Goal: Transaction & Acquisition: Purchase product/service

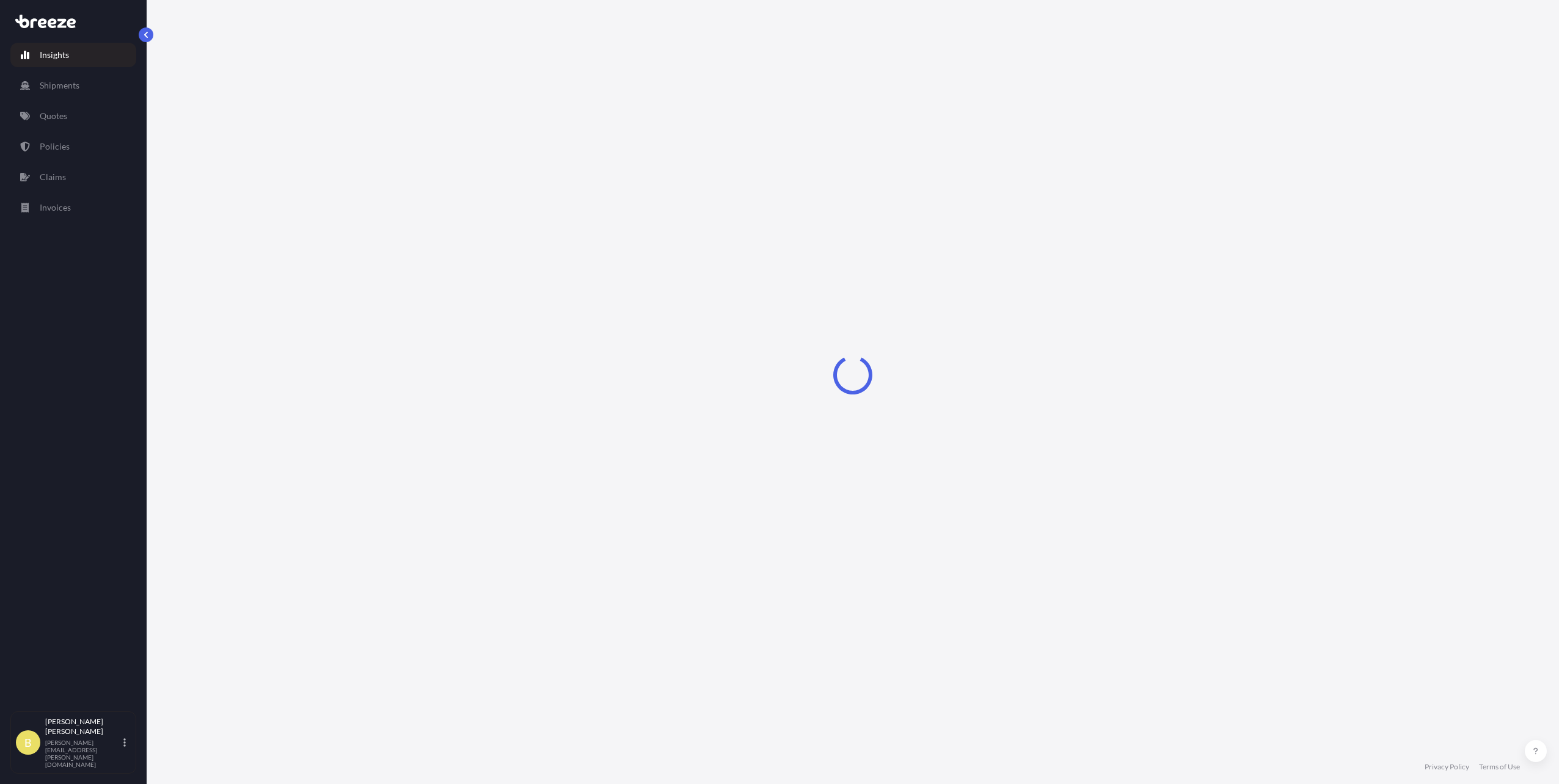
select select "2025"
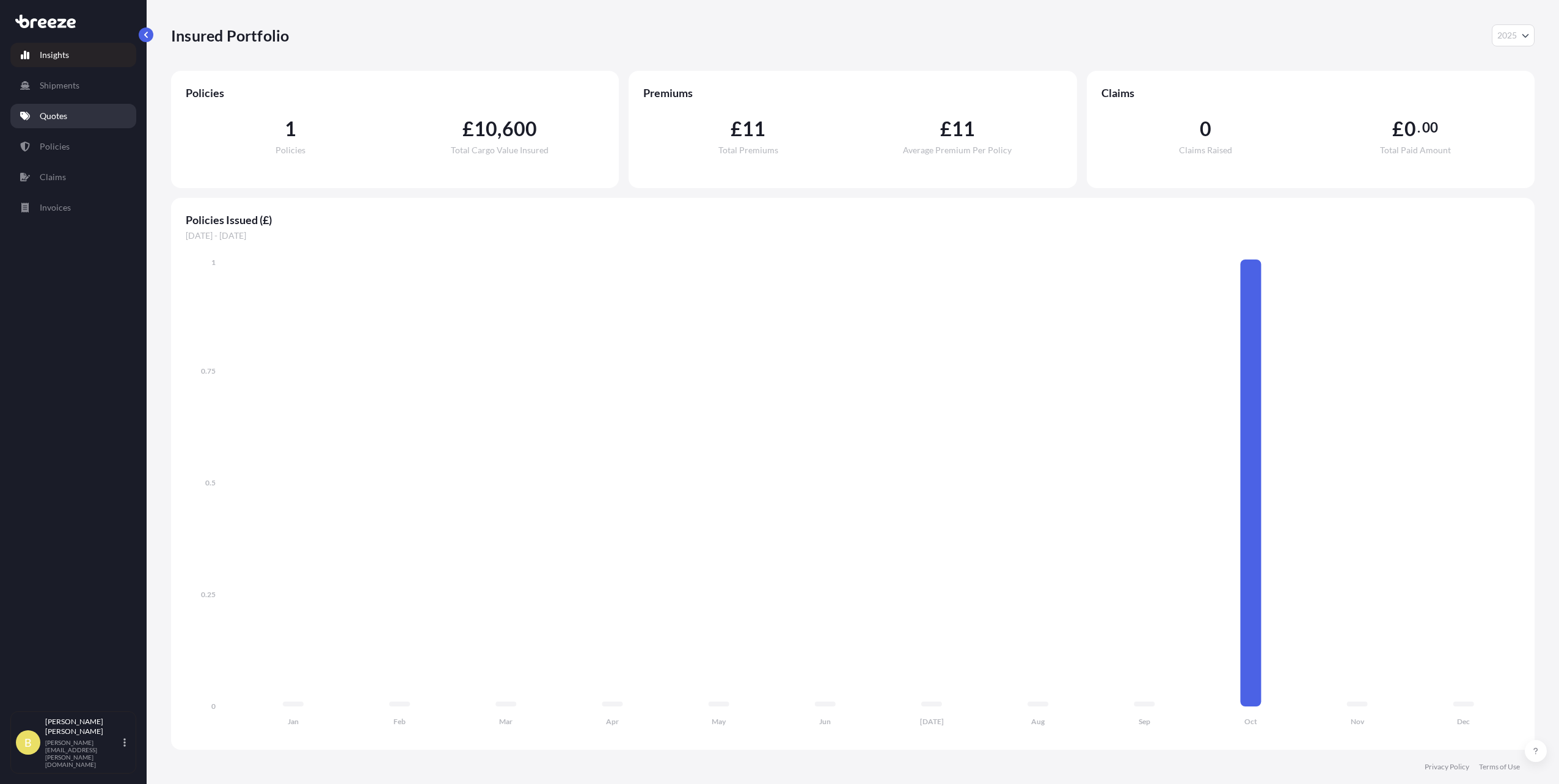
click at [70, 111] on link "Quotes" at bounding box center [73, 116] width 126 height 24
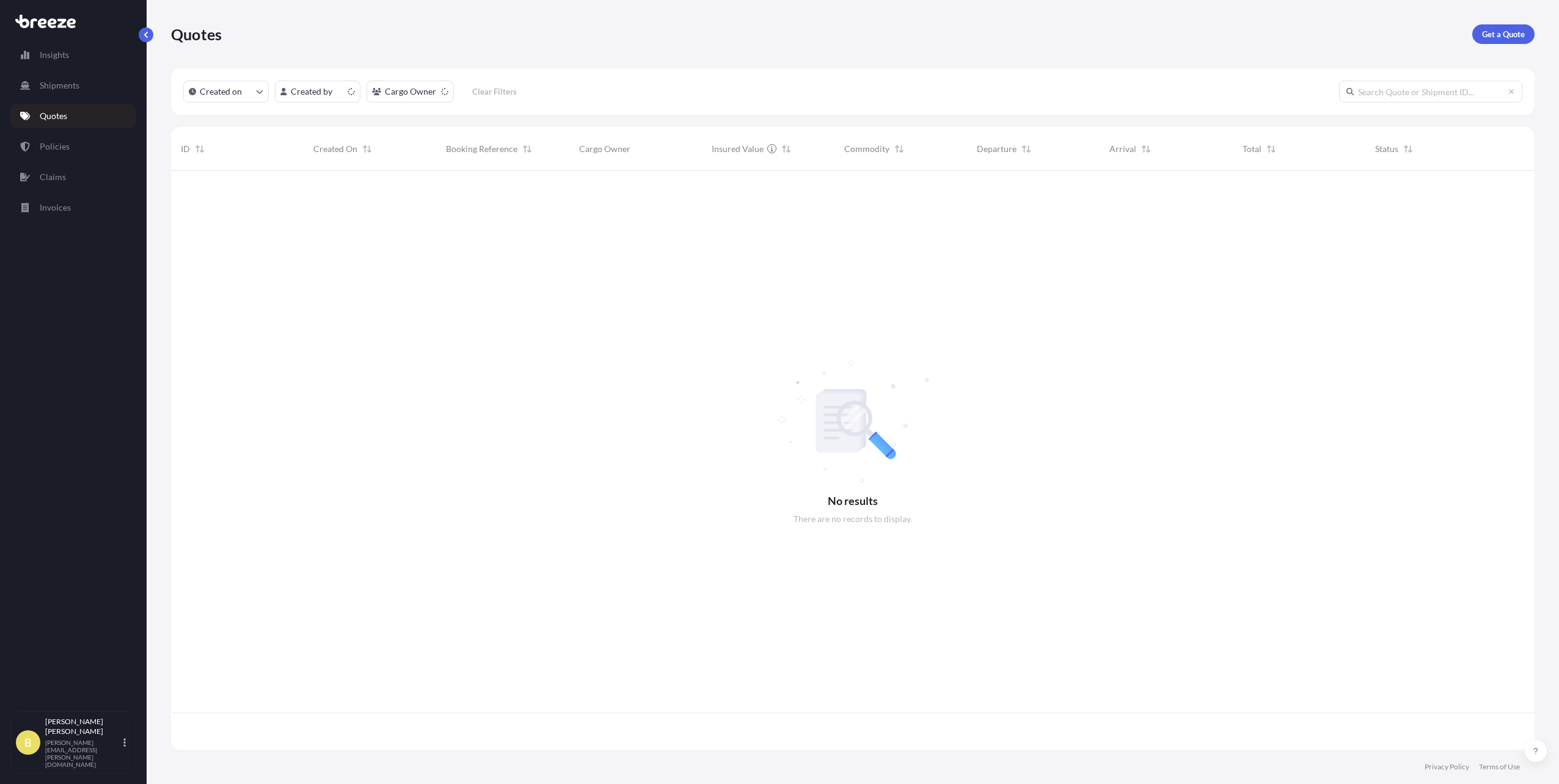
scroll to position [577, 1355]
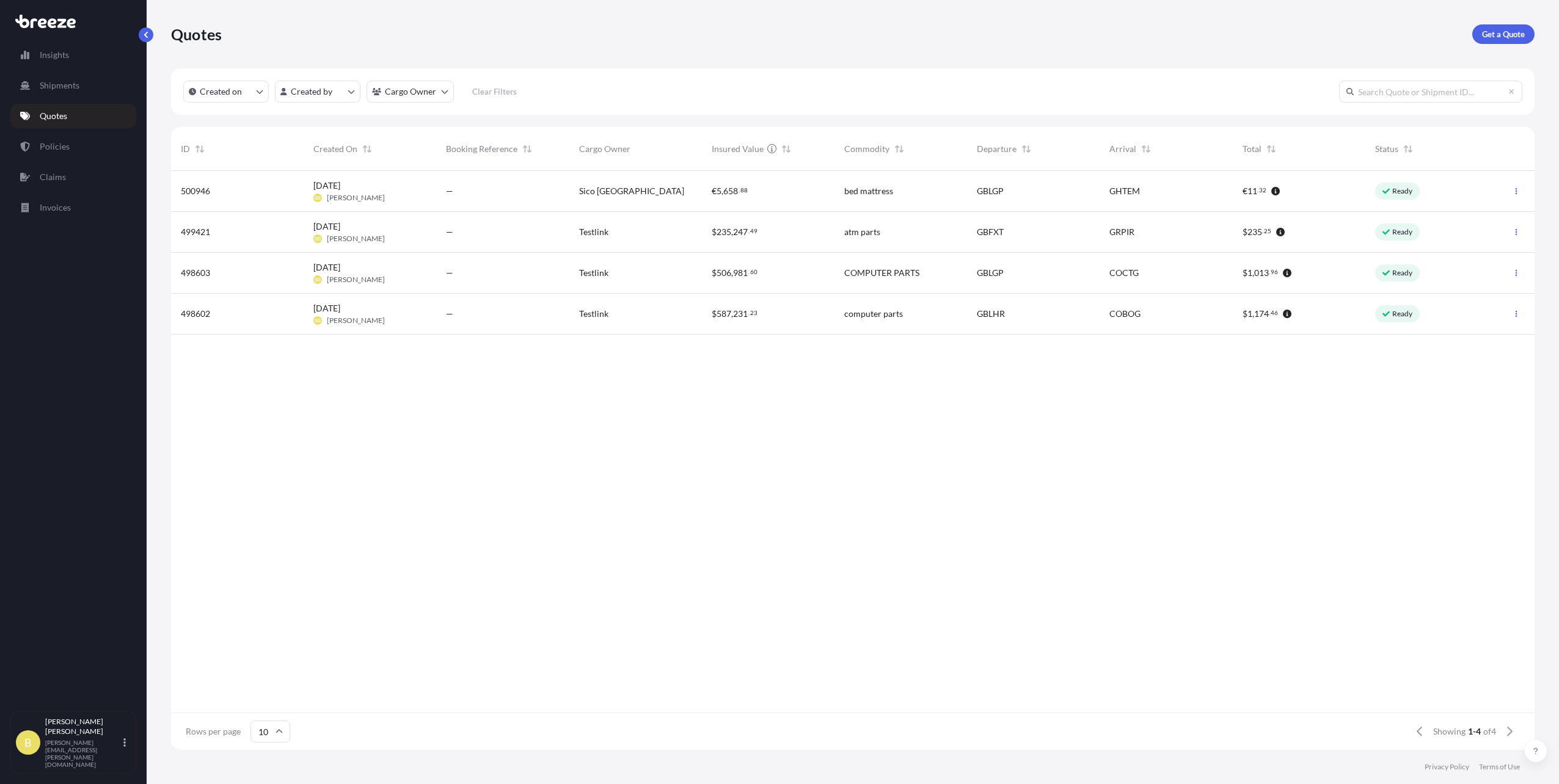
click at [424, 187] on div "[DATE] [PERSON_NAME]" at bounding box center [370, 191] width 113 height 23
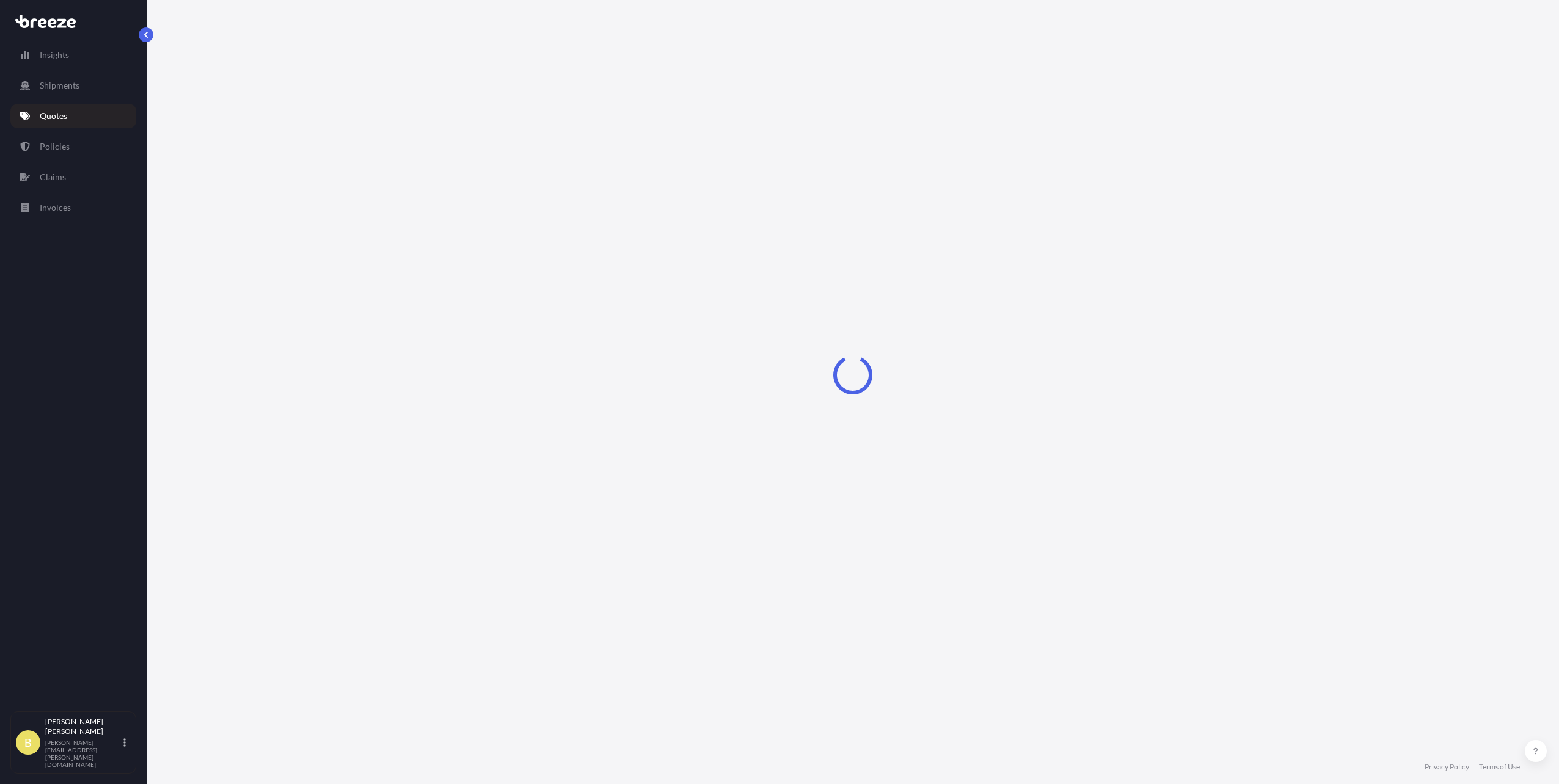
select select "Road"
select select "Sea"
select select "1"
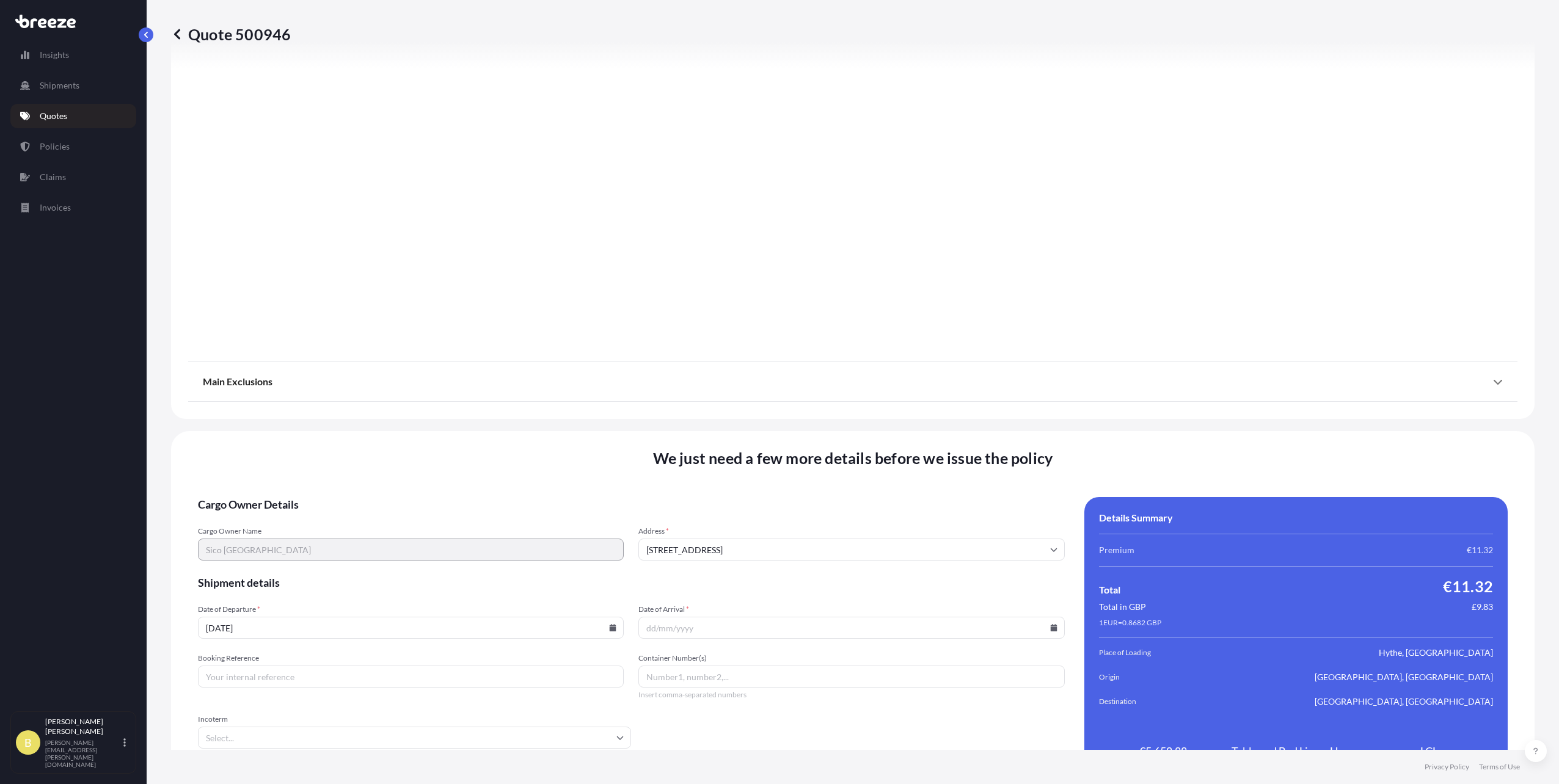
scroll to position [1252, 0]
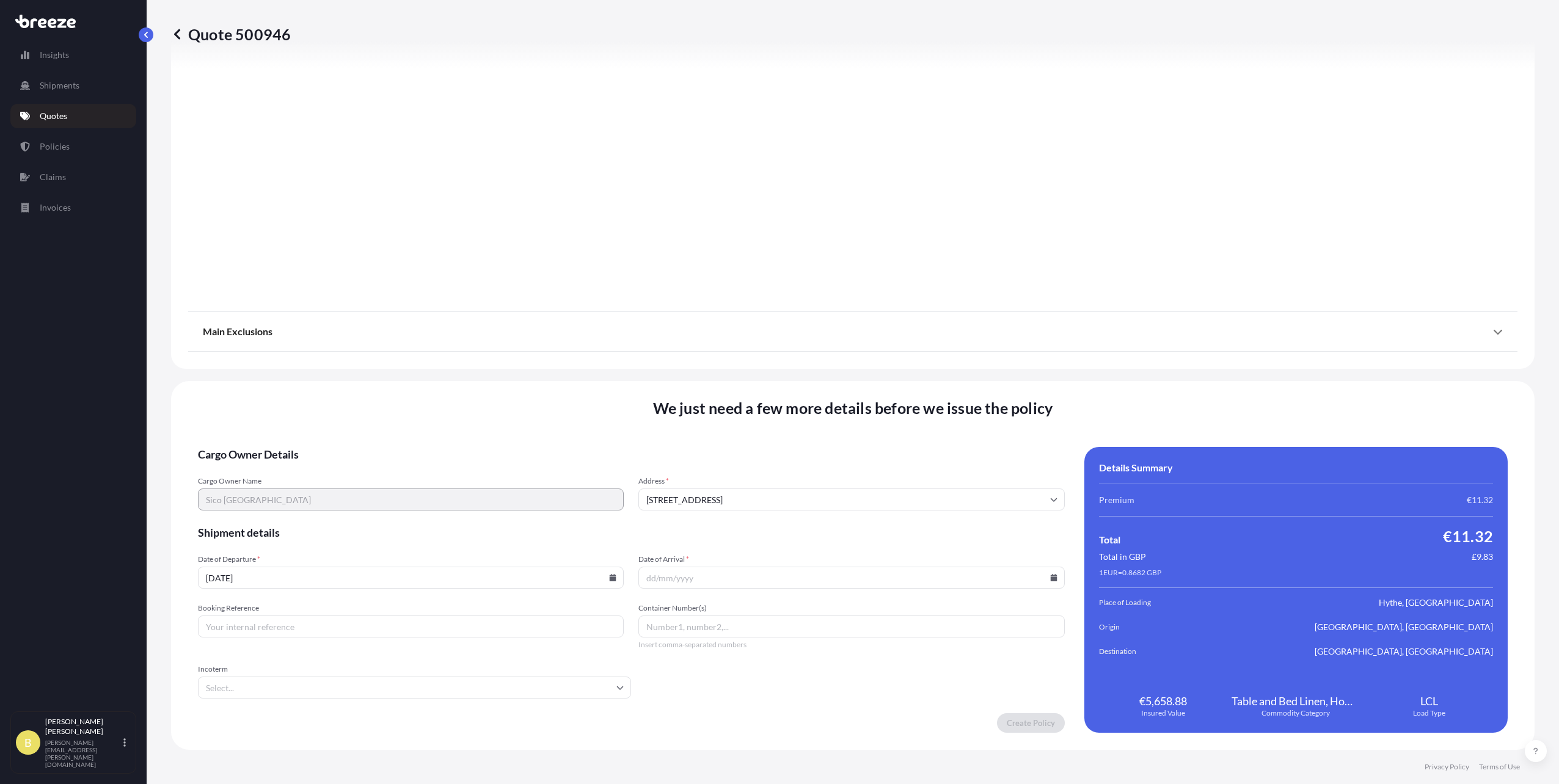
click at [661, 581] on input "Date of Arrival *" at bounding box center [851, 578] width 426 height 22
click at [1050, 579] on icon at bounding box center [1053, 577] width 6 height 7
click at [781, 476] on div "13 14 15 16 17 18 19" at bounding box center [837, 465] width 176 height 22
click at [1414, 408] on div "We just need a few more details before we issue the policy Cargo Owner Details …" at bounding box center [853, 565] width 1364 height 369
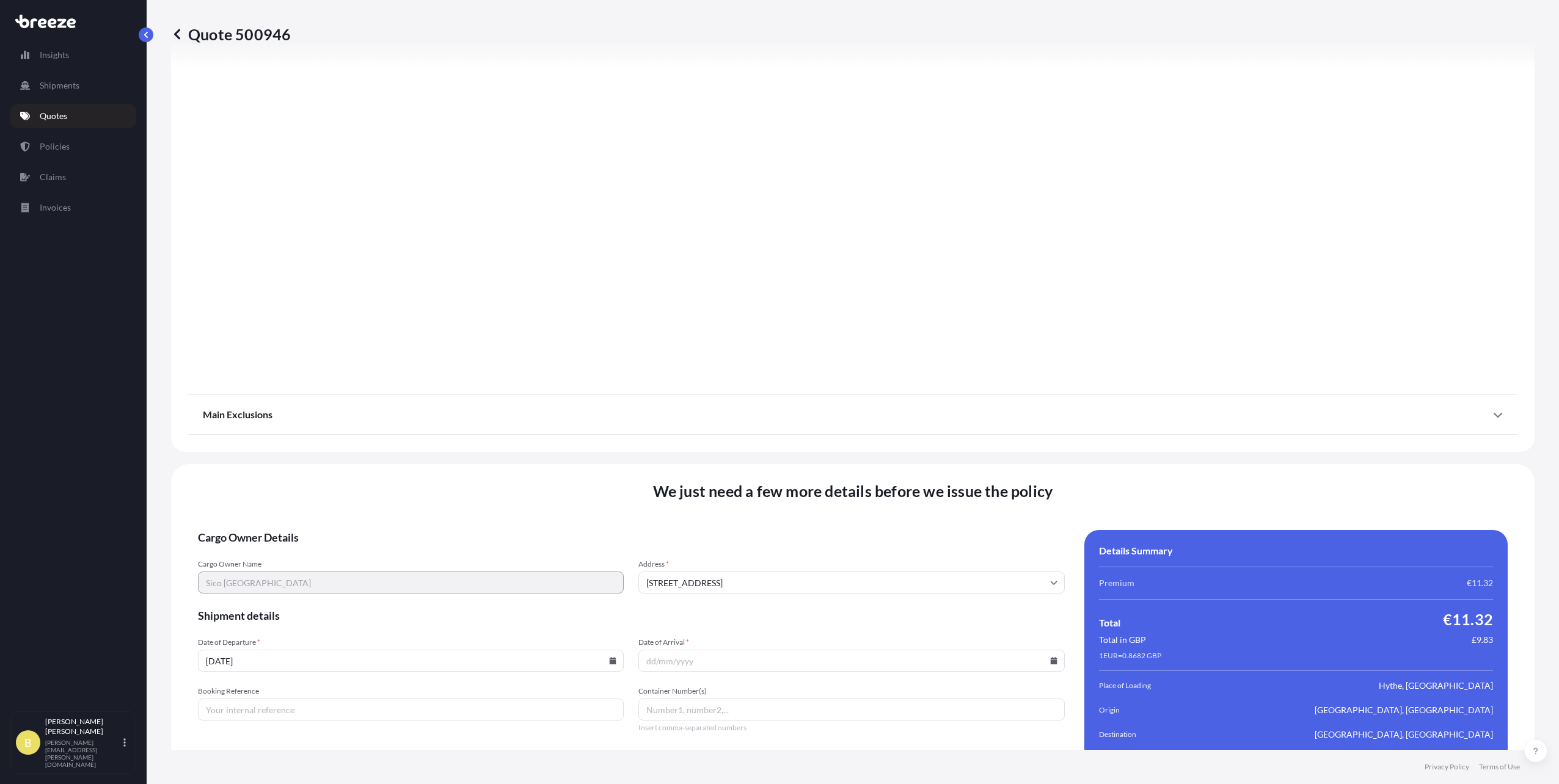
scroll to position [1191, 0]
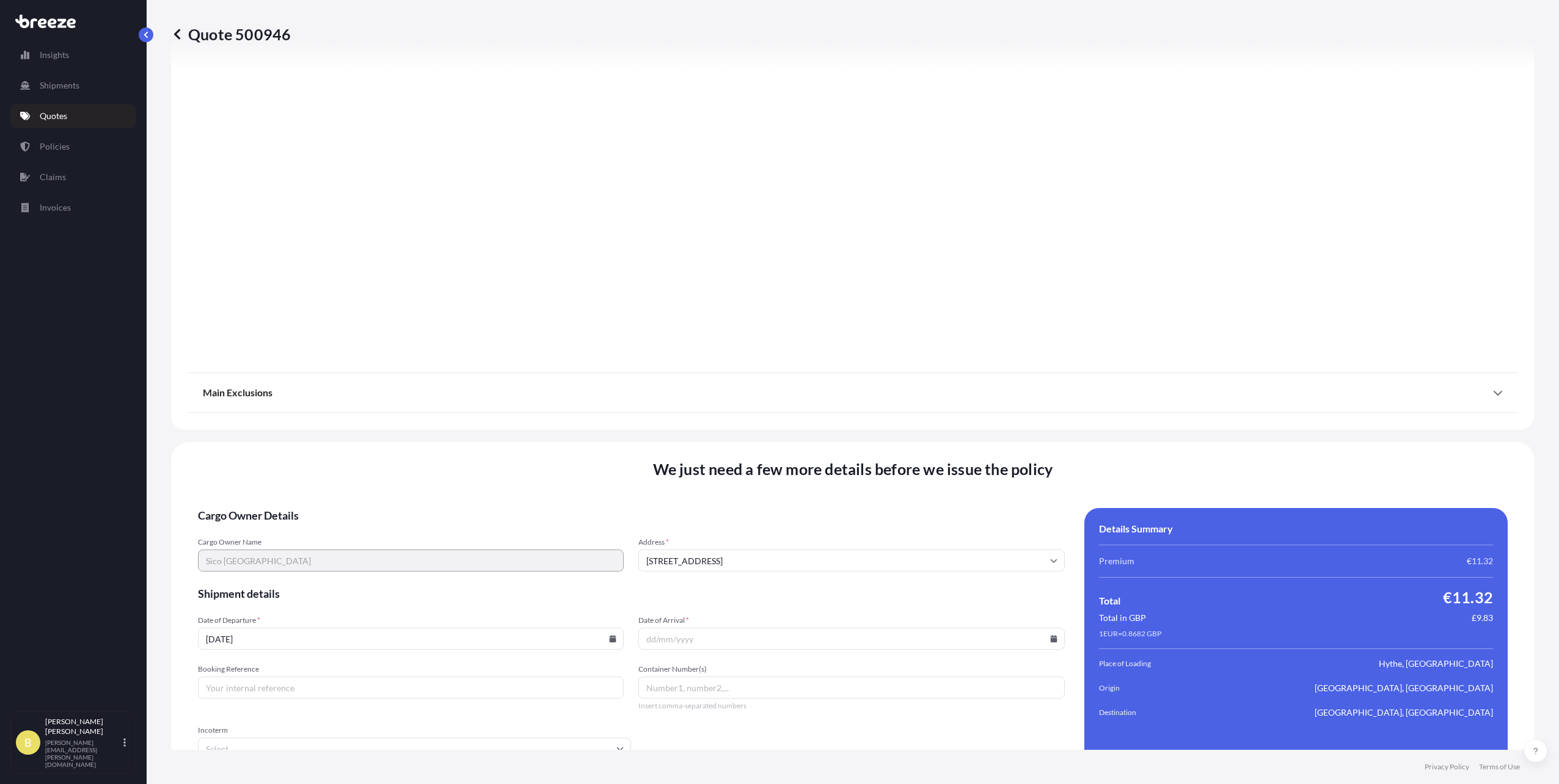
click at [806, 563] on input "[STREET_ADDRESS]" at bounding box center [851, 561] width 426 height 22
click at [762, 644] on input "Date of Arrival *" at bounding box center [851, 639] width 426 height 22
click at [761, 564] on input "[STREET_ADDRESS]" at bounding box center [851, 561] width 426 height 22
drag, startPoint x: 759, startPoint y: 561, endPoint x: 506, endPoint y: 547, distance: 253.4
click at [506, 547] on div "Cargo Owner Name Sico Europe Address * [GEOGRAPHIC_DATA] 31-101 [GEOGRAPHIC_DAT…" at bounding box center [631, 554] width 867 height 34
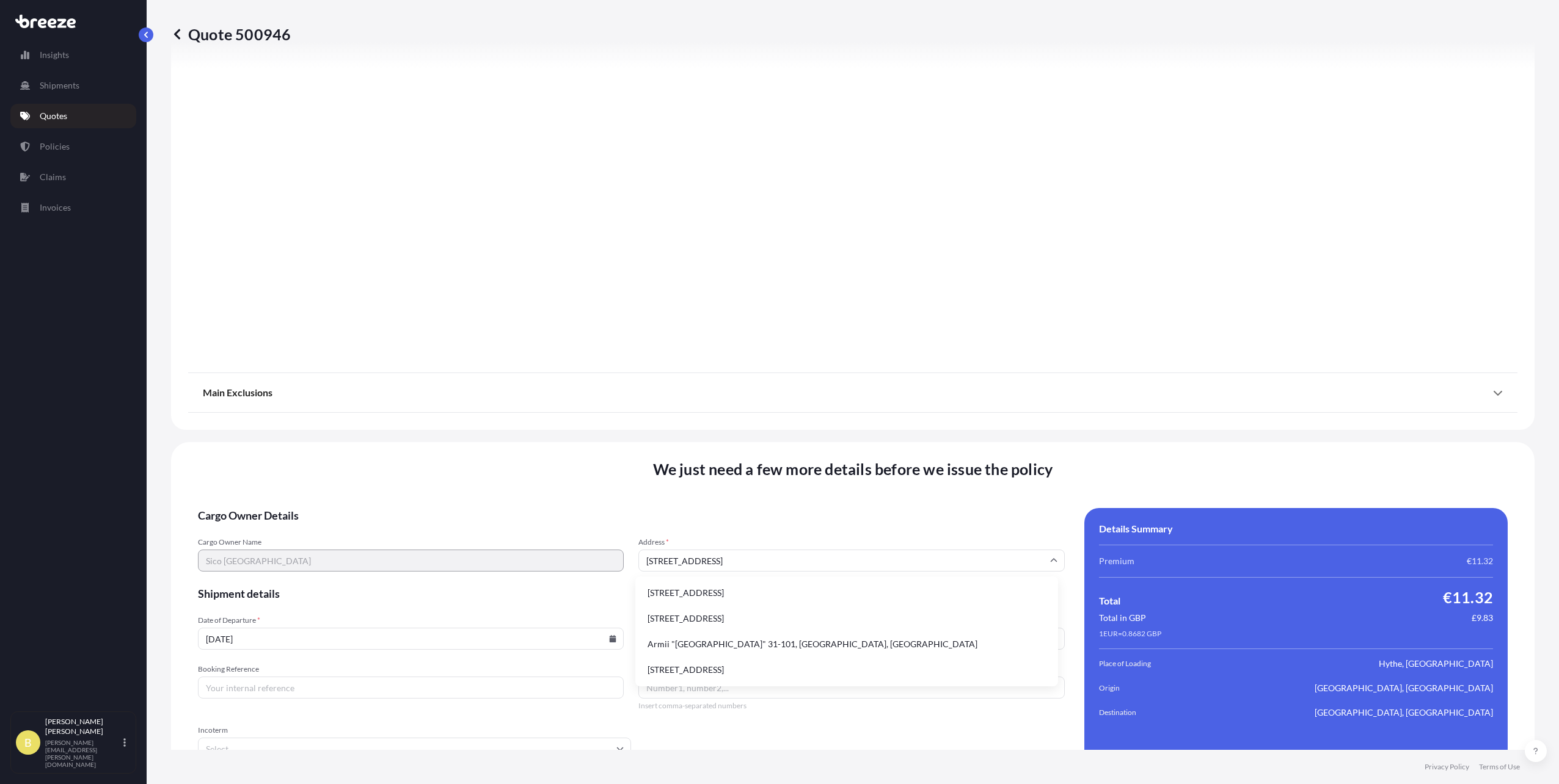
paste input "[STREET_ADDRESS]"
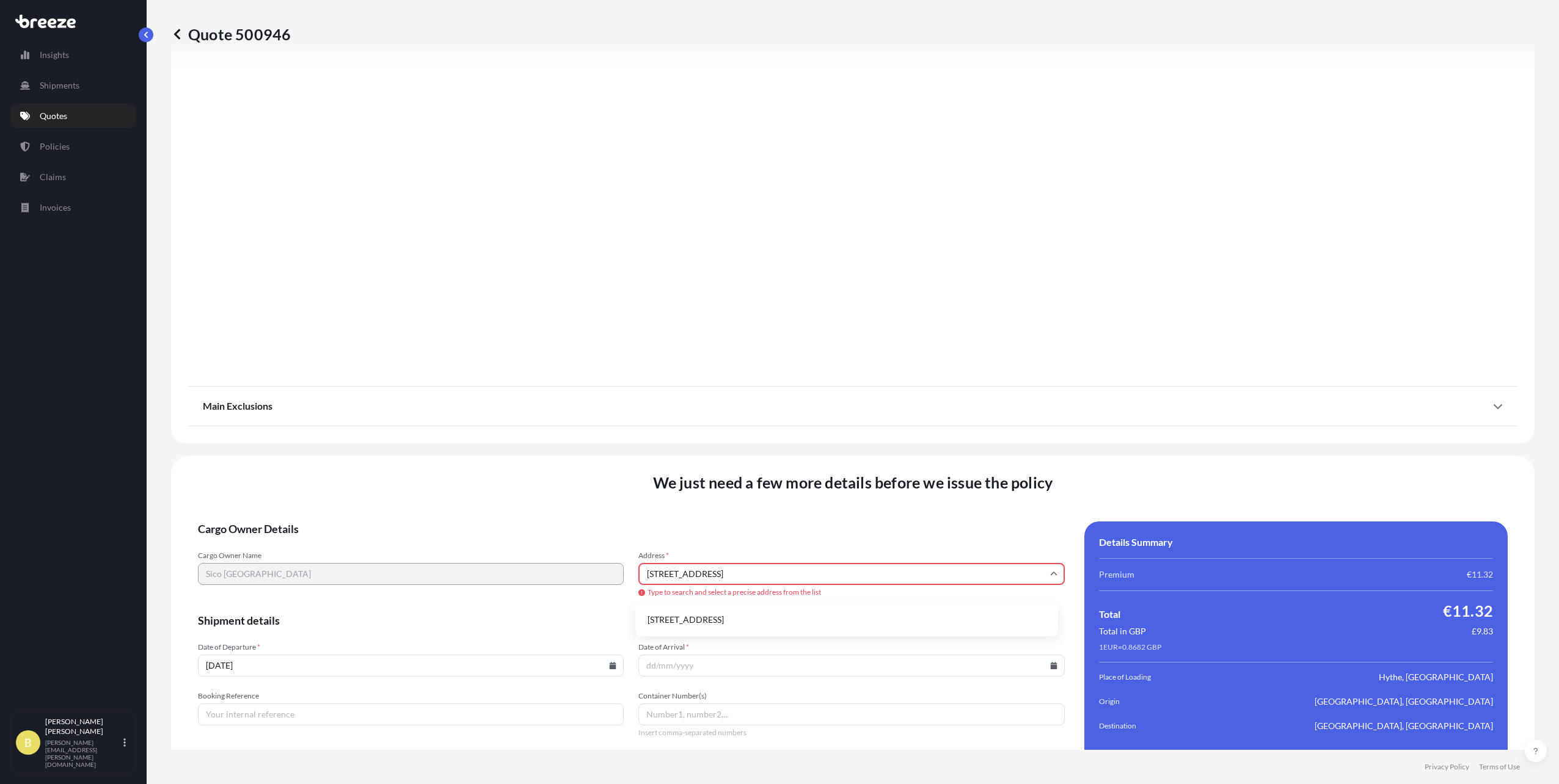
click at [702, 573] on input "[STREET_ADDRESS]" at bounding box center [851, 574] width 426 height 22
drag, startPoint x: 743, startPoint y: 574, endPoint x: 786, endPoint y: 573, distance: 43.0
click at [786, 573] on input "[STREET_ADDRESS]" at bounding box center [851, 574] width 426 height 22
drag, startPoint x: 789, startPoint y: 573, endPoint x: 814, endPoint y: 575, distance: 25.1
click at [814, 575] on input "[STREET_ADDRESS]" at bounding box center [851, 574] width 426 height 22
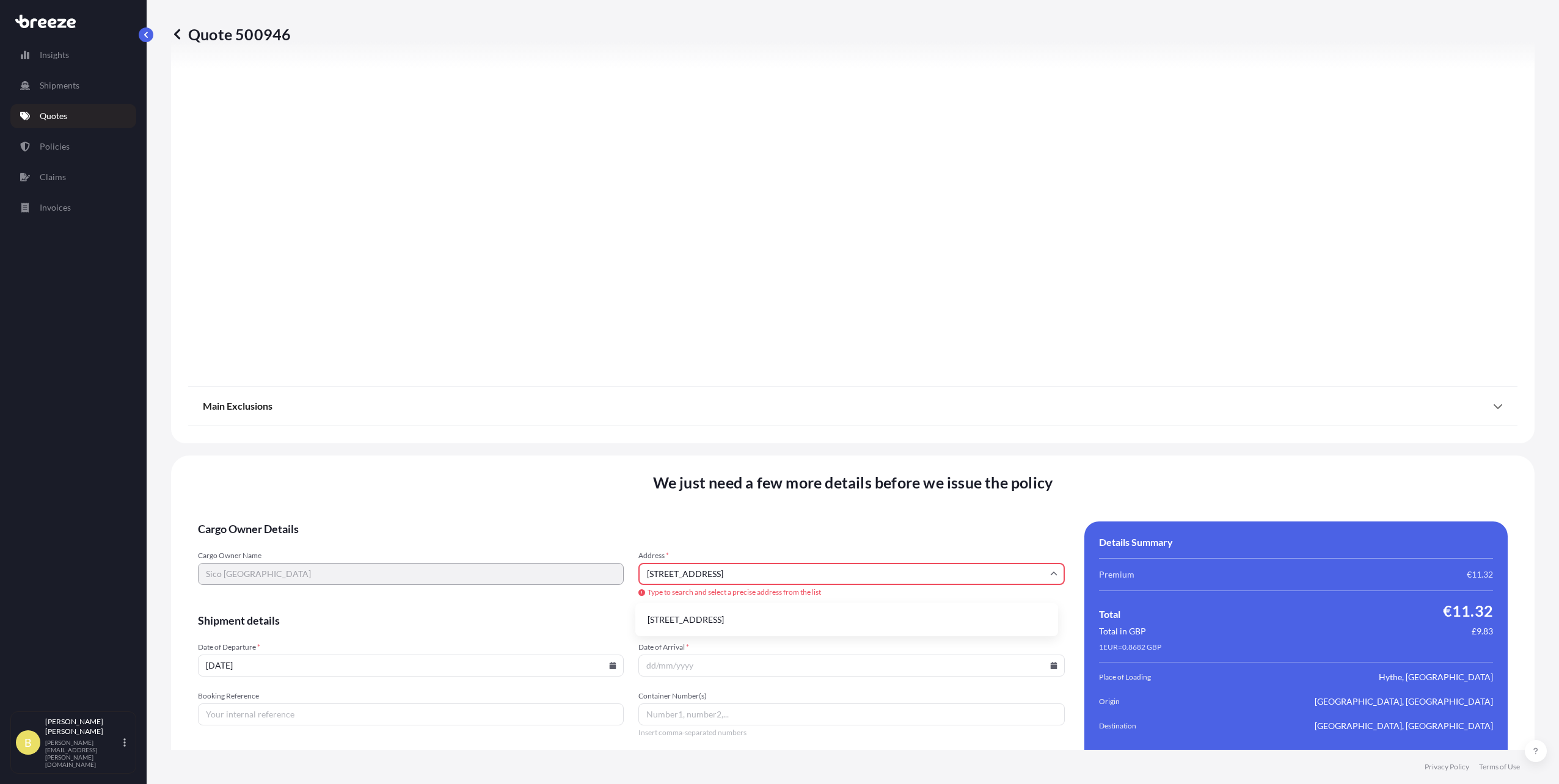
click at [763, 619] on li "[STREET_ADDRESS]" at bounding box center [846, 620] width 413 height 23
type input "[STREET_ADDRESS]"
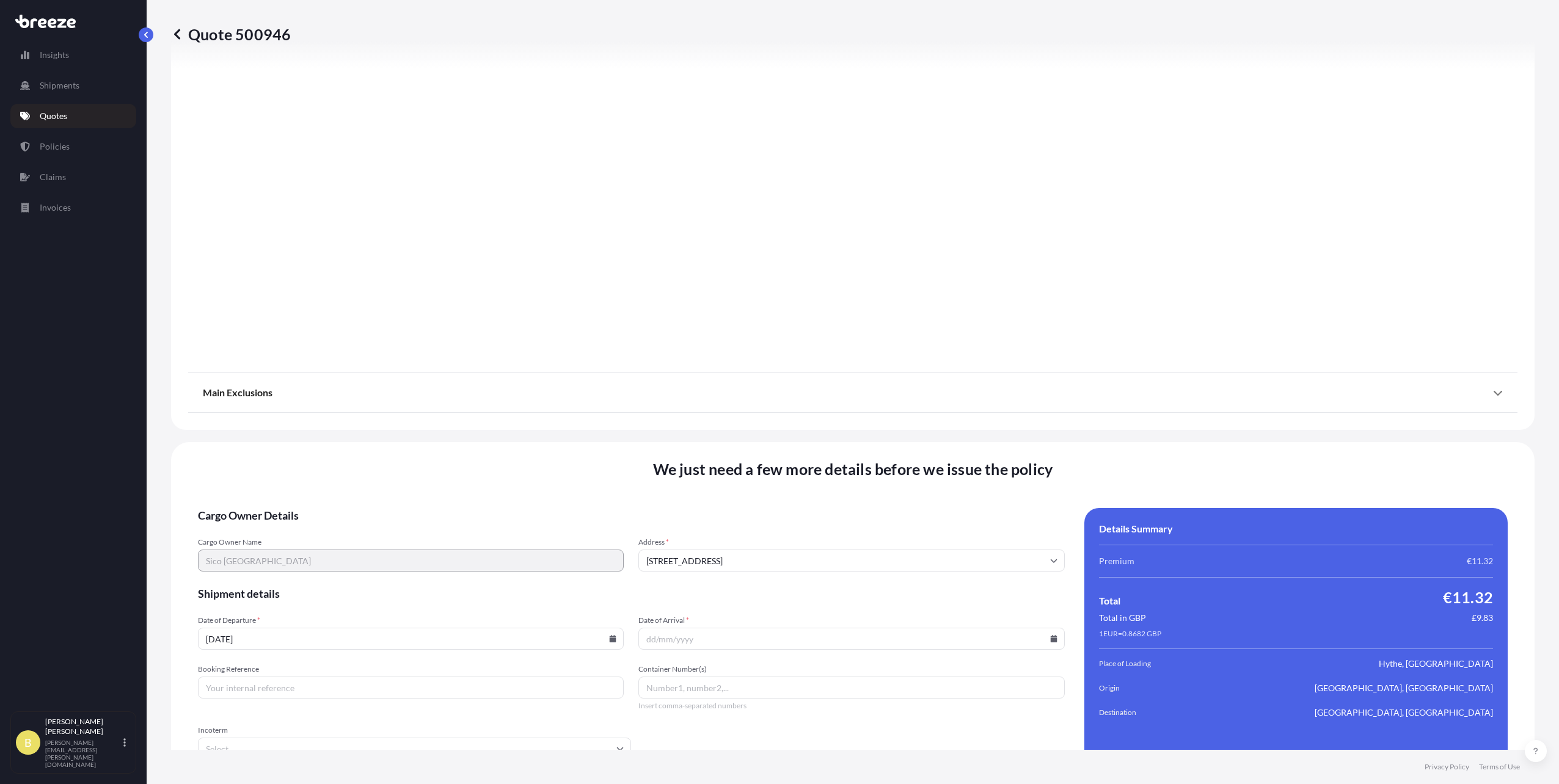
scroll to position [1252, 0]
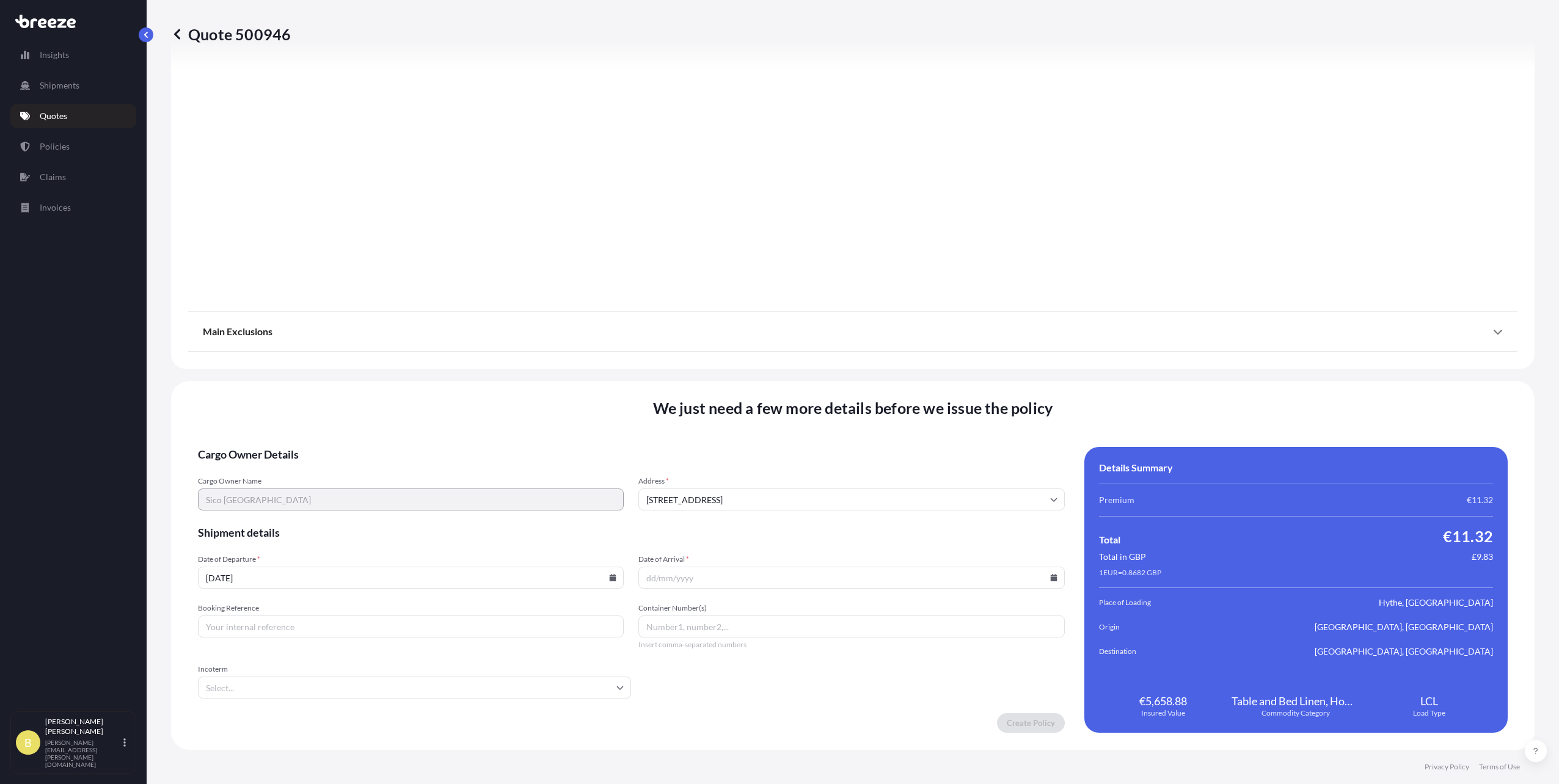
drag, startPoint x: 702, startPoint y: 584, endPoint x: 784, endPoint y: 588, distance: 82.1
click at [704, 584] on input "Date of Arrival *" at bounding box center [851, 578] width 426 height 22
click at [1047, 583] on input "Date of Arrival *" at bounding box center [851, 578] width 426 height 22
click at [1050, 579] on icon at bounding box center [1053, 577] width 6 height 7
click at [793, 379] on button at bounding box center [783, 388] width 20 height 20
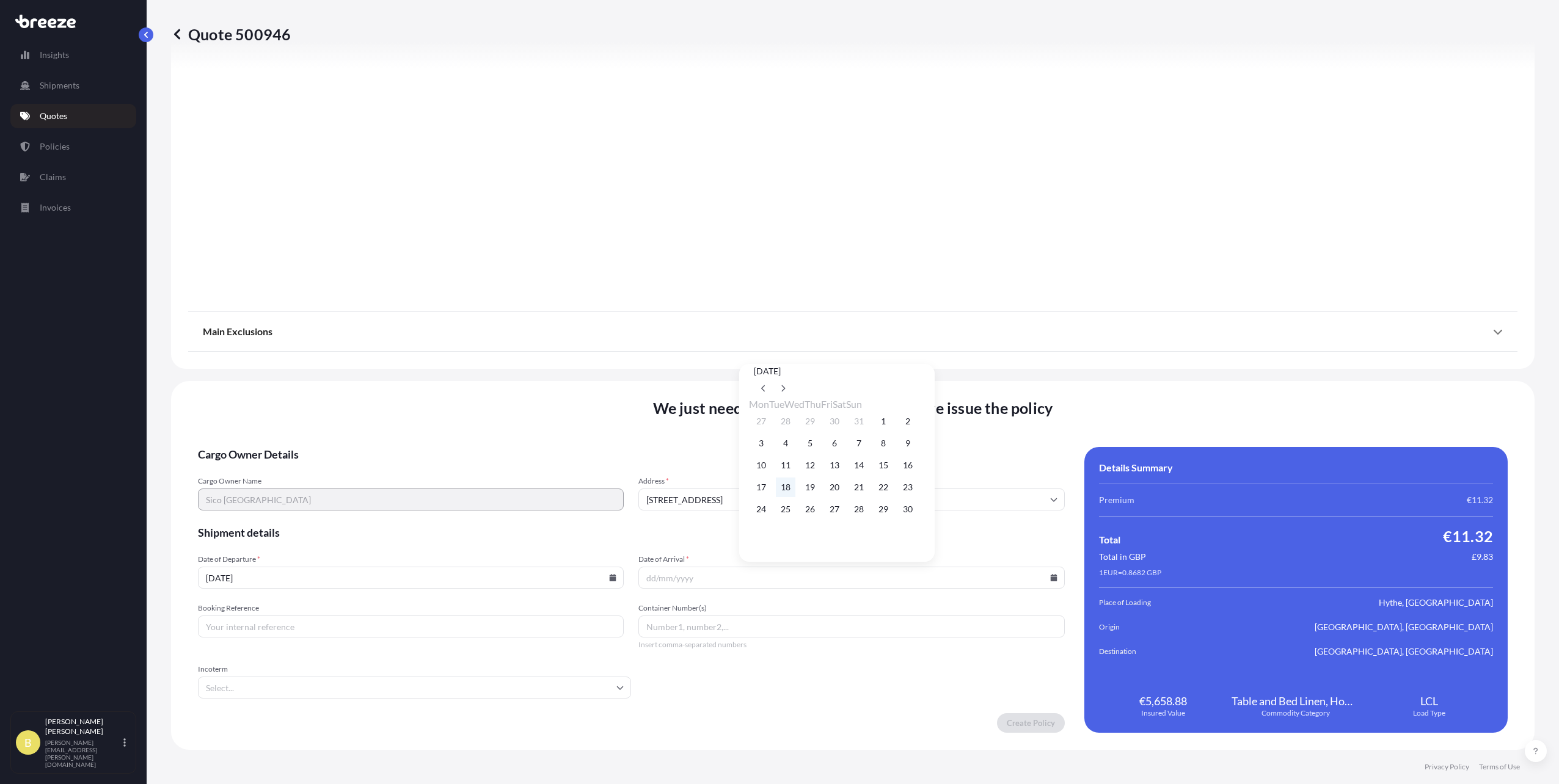
click at [795, 488] on button "18" at bounding box center [786, 487] width 20 height 20
type input "[DATE]"
click at [821, 584] on input "[DATE]" at bounding box center [851, 578] width 426 height 22
click at [538, 636] on input "Booking Reference" at bounding box center [410, 627] width 426 height 22
click at [291, 631] on input "Booking Reference" at bounding box center [410, 627] width 426 height 22
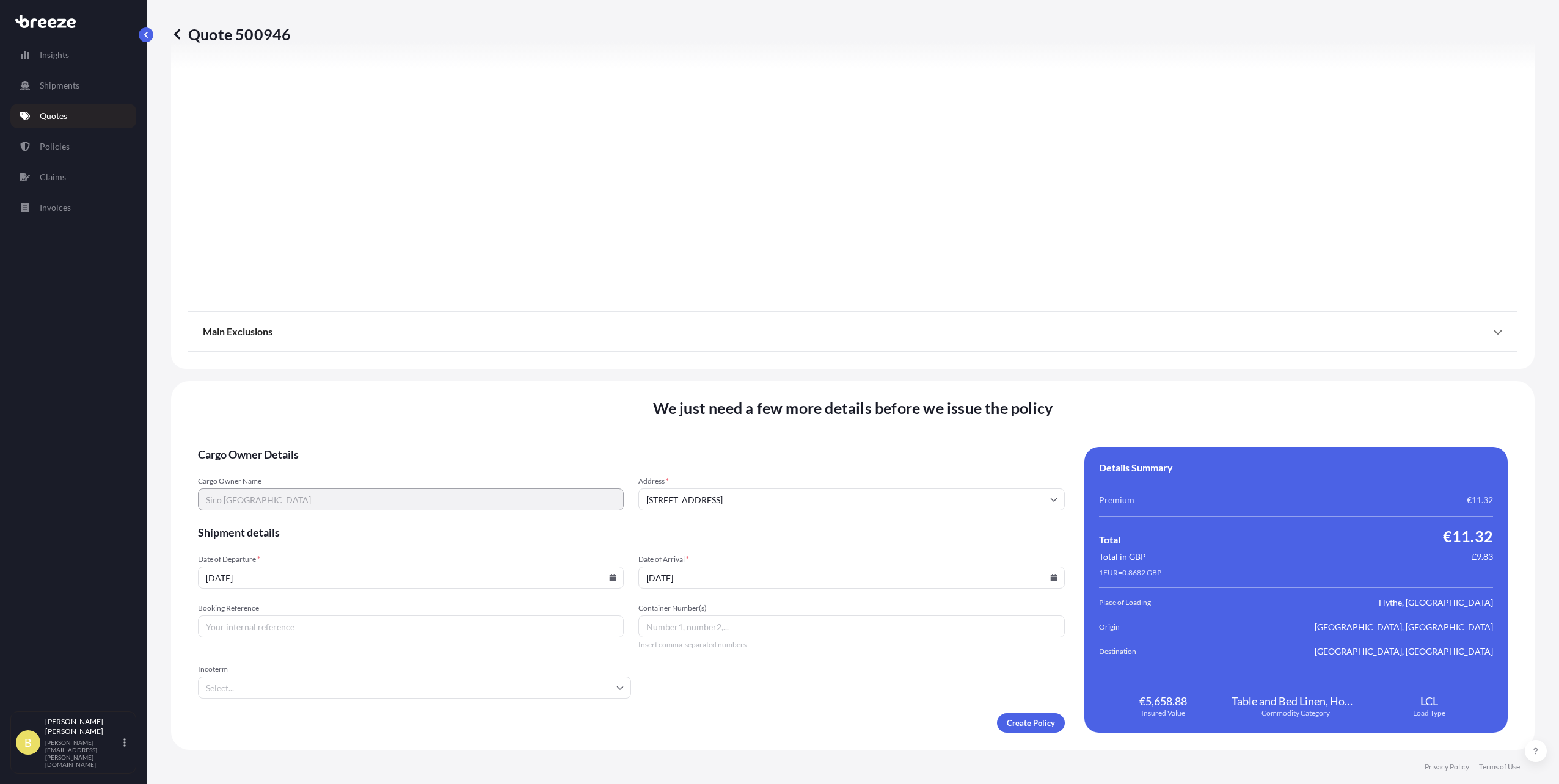
paste input "J-5002034"
type input "J-5002034"
click at [415, 700] on form "Cargo Owner Details Cargo Owner Name Sico Europe Address * [GEOGRAPHIC_DATA] 4L…" at bounding box center [631, 590] width 867 height 286
click at [412, 691] on input "Incoterm" at bounding box center [414, 687] width 433 height 22
click at [381, 687] on input "Incoterm" at bounding box center [414, 687] width 433 height 22
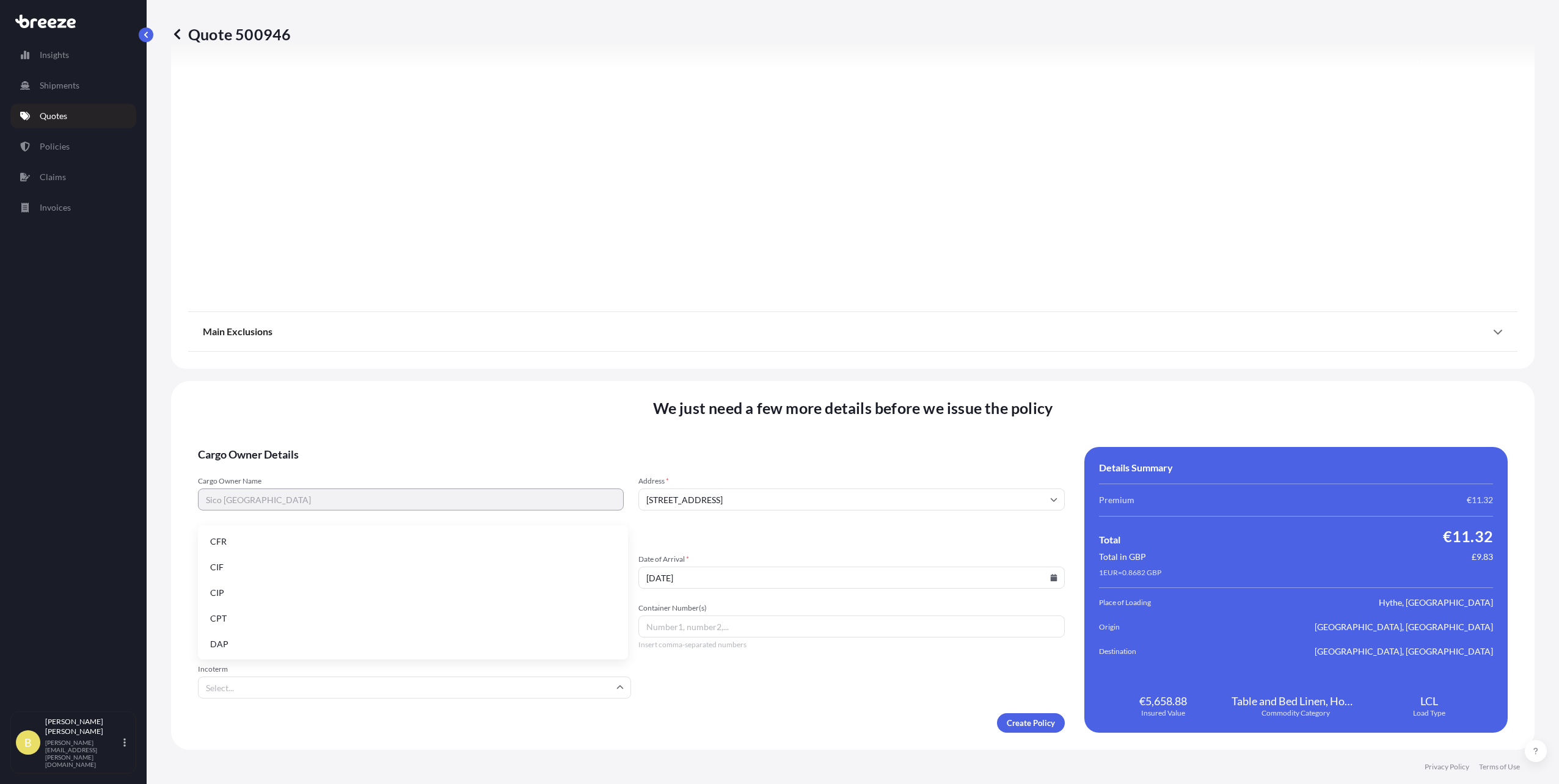
click at [759, 678] on form "Cargo Owner Details Cargo Owner Name Sico Europe Address * [GEOGRAPHIC_DATA] 4L…" at bounding box center [631, 590] width 867 height 286
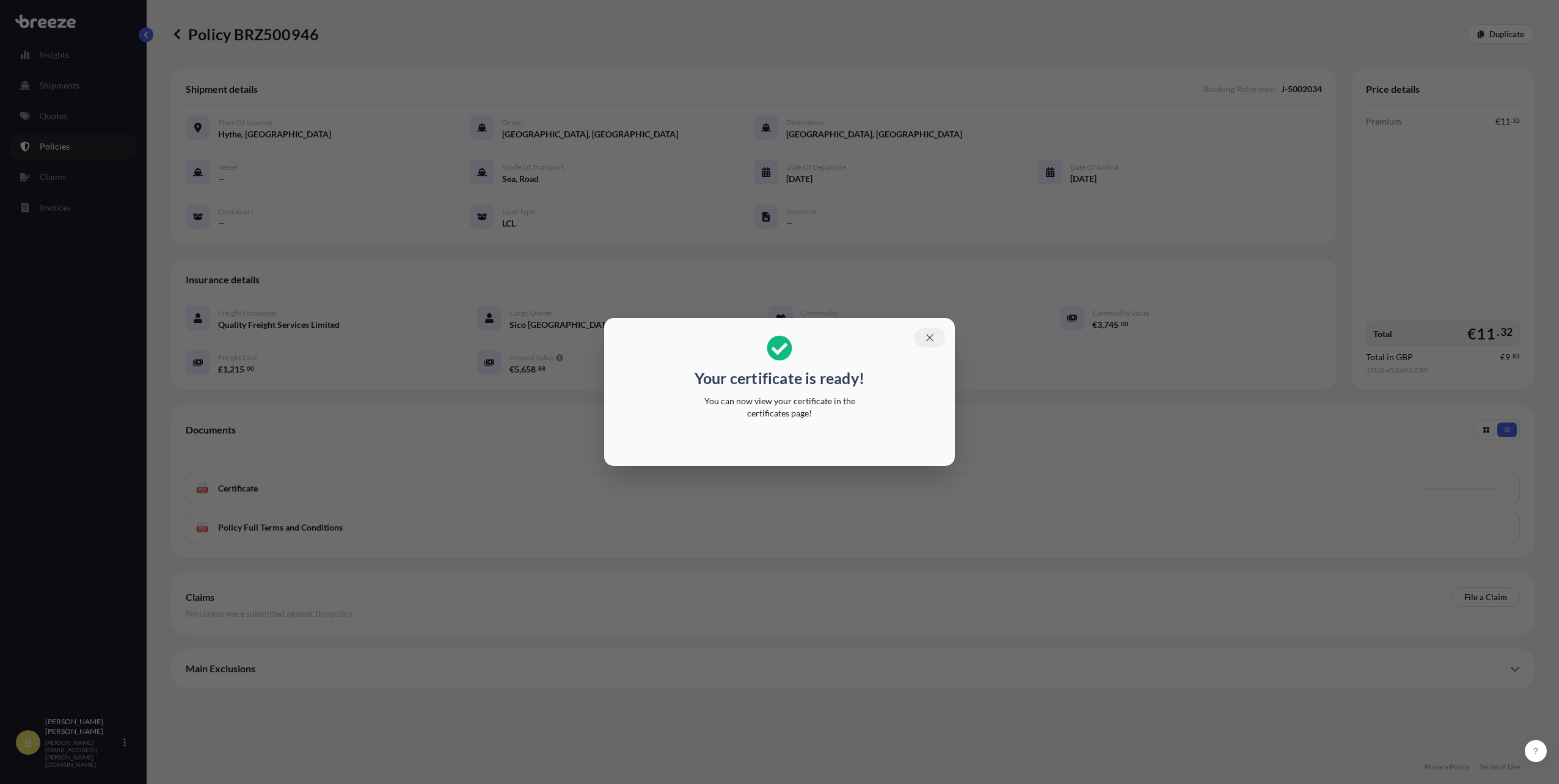
click at [932, 340] on icon "button" at bounding box center [930, 337] width 11 height 11
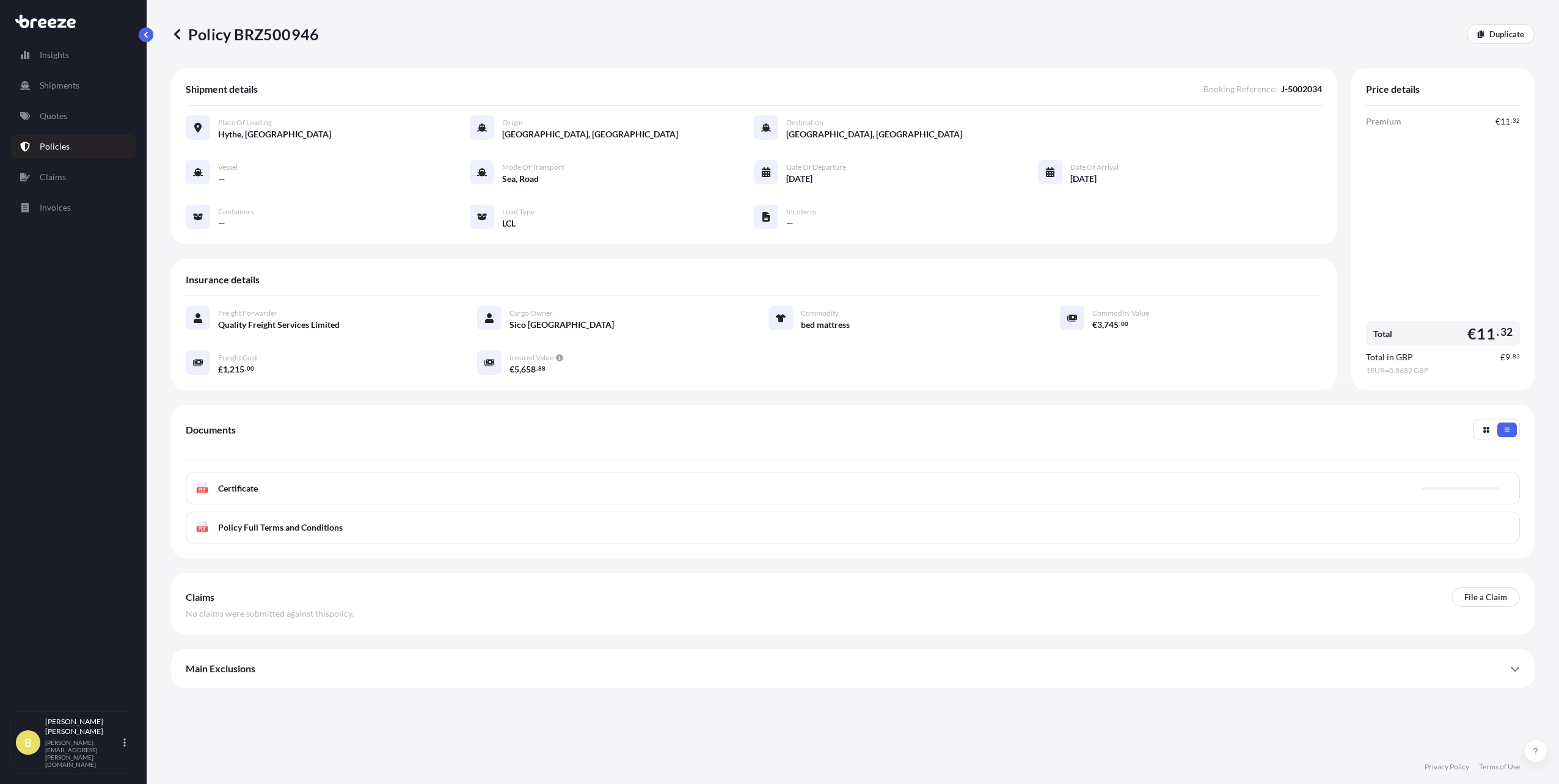
click at [493, 494] on div "PDF Certificate" at bounding box center [853, 489] width 1334 height 32
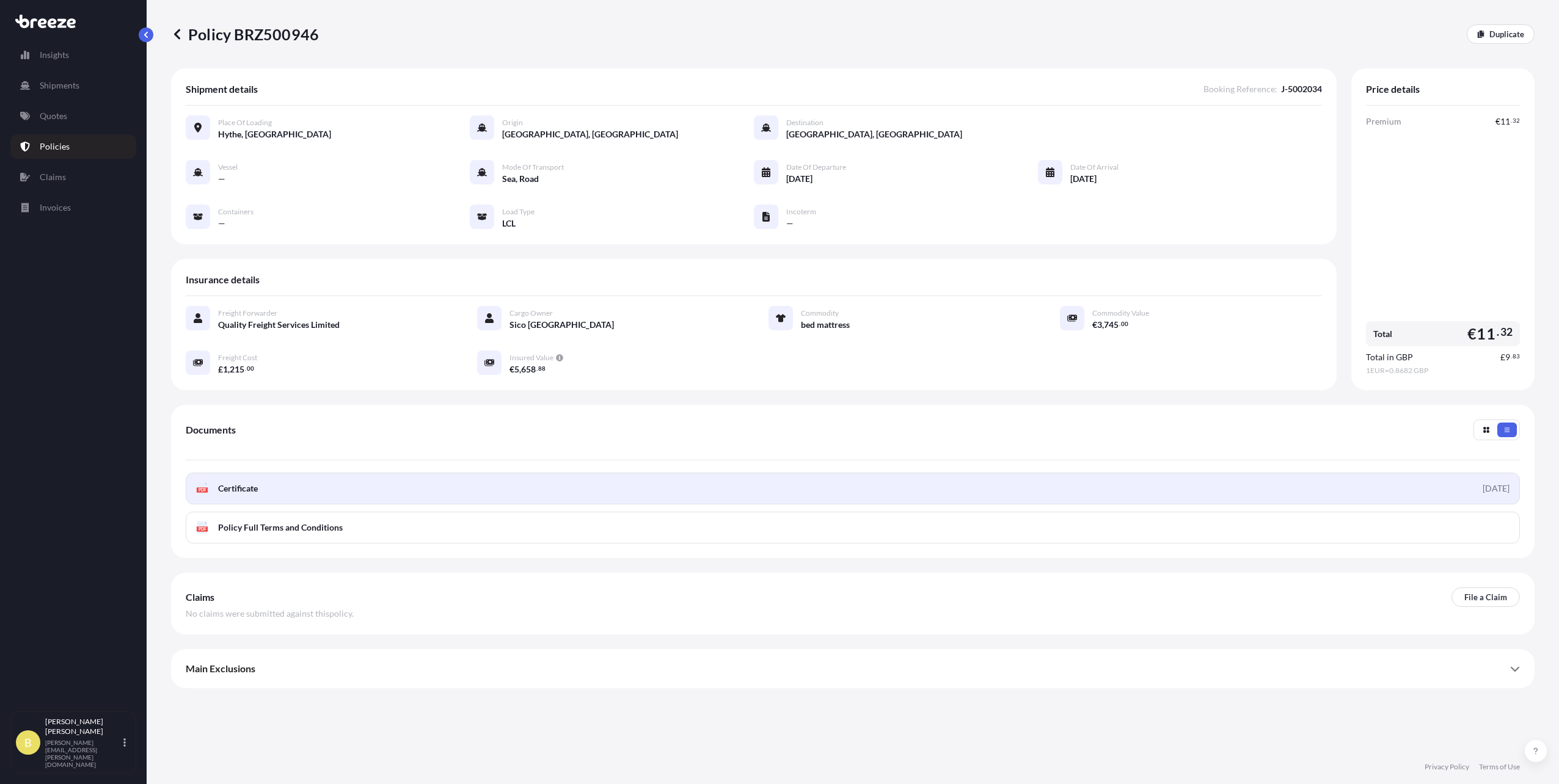
click at [227, 489] on span "Certificate" at bounding box center [238, 488] width 40 height 12
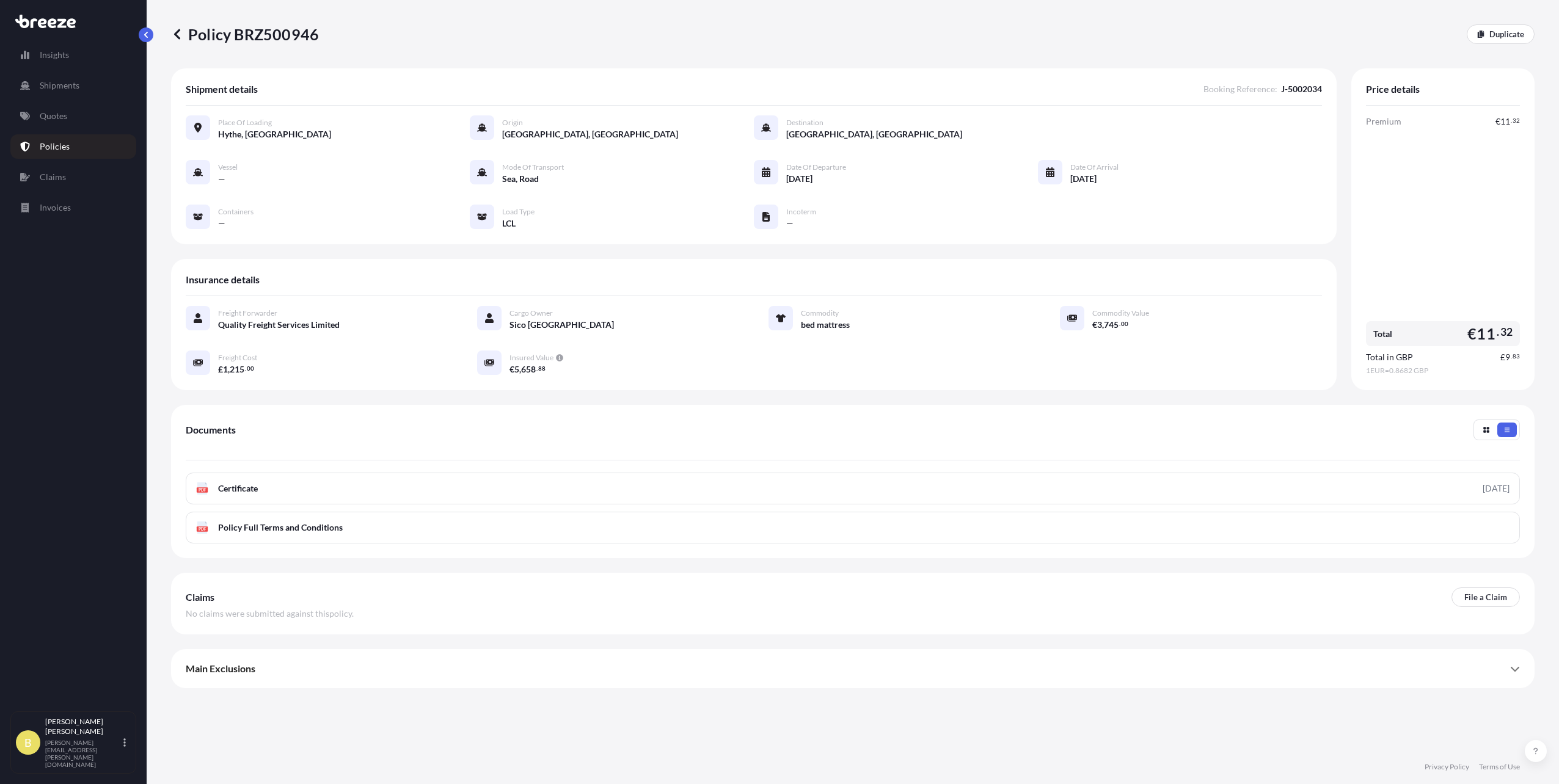
click at [181, 33] on icon at bounding box center [177, 34] width 12 height 12
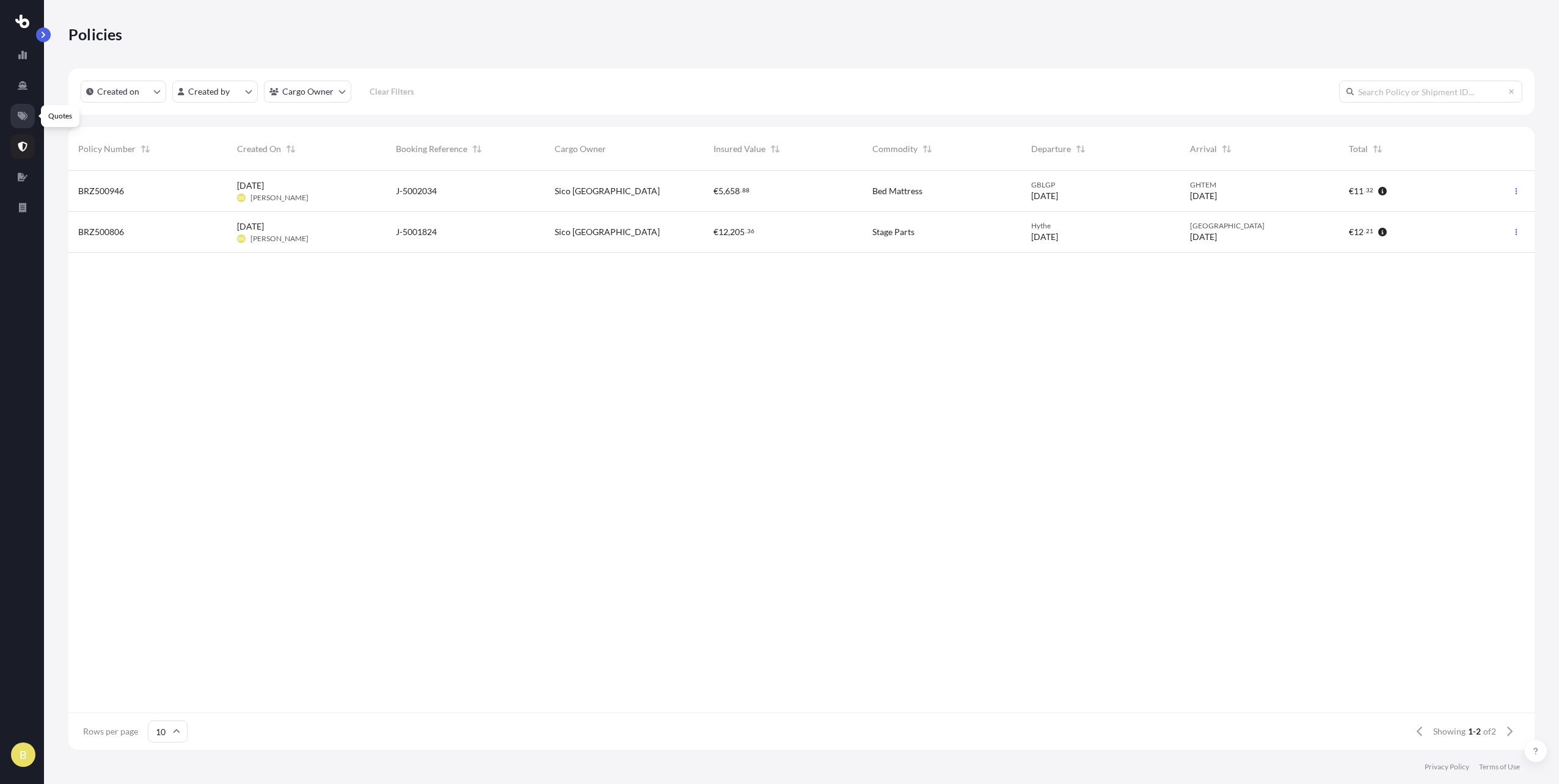
scroll to position [577, 1457]
click at [22, 119] on icon at bounding box center [22, 116] width 10 height 8
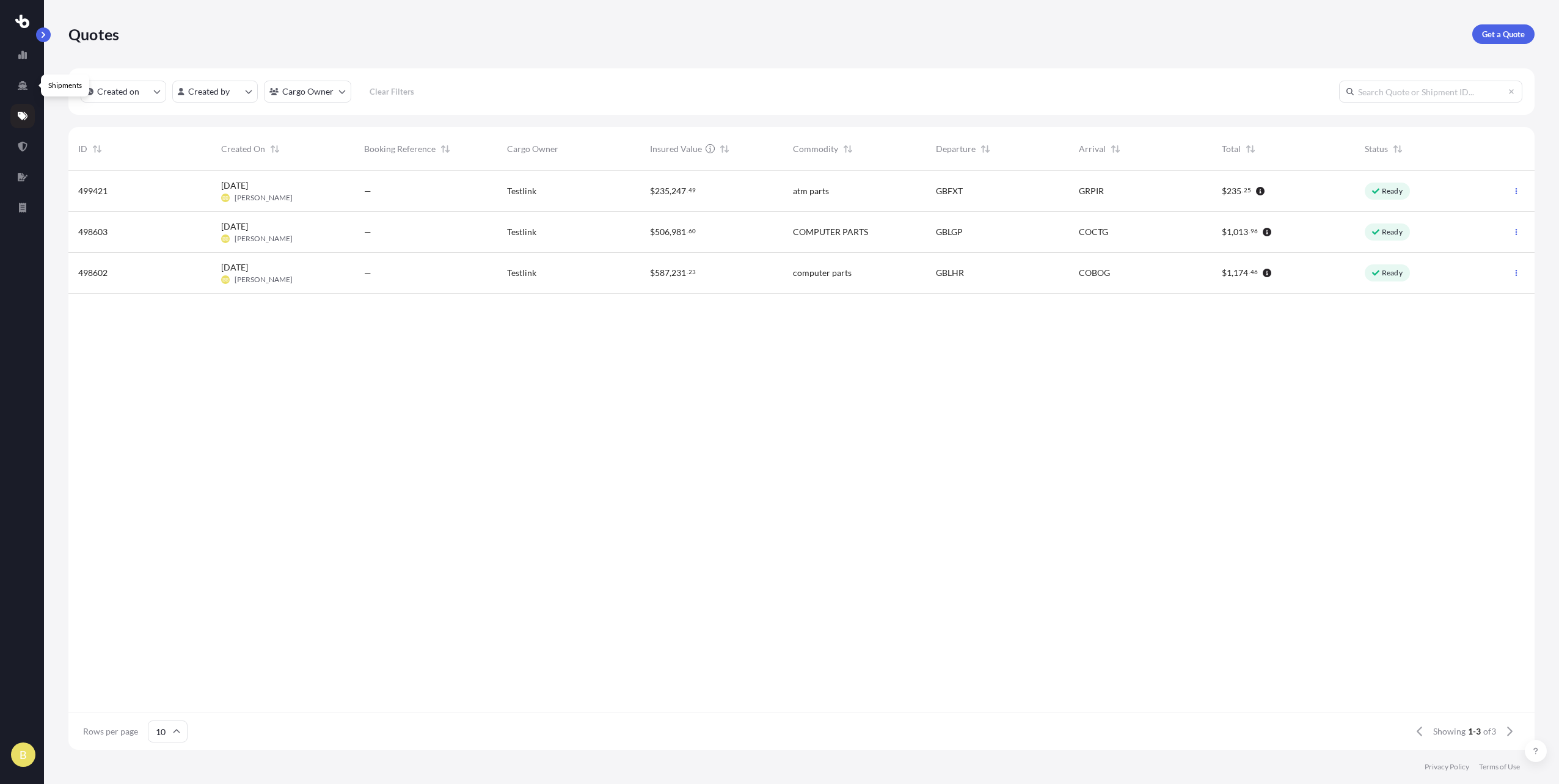
scroll to position [577, 1457]
click at [1523, 36] on p "Get a Quote" at bounding box center [1503, 34] width 43 height 12
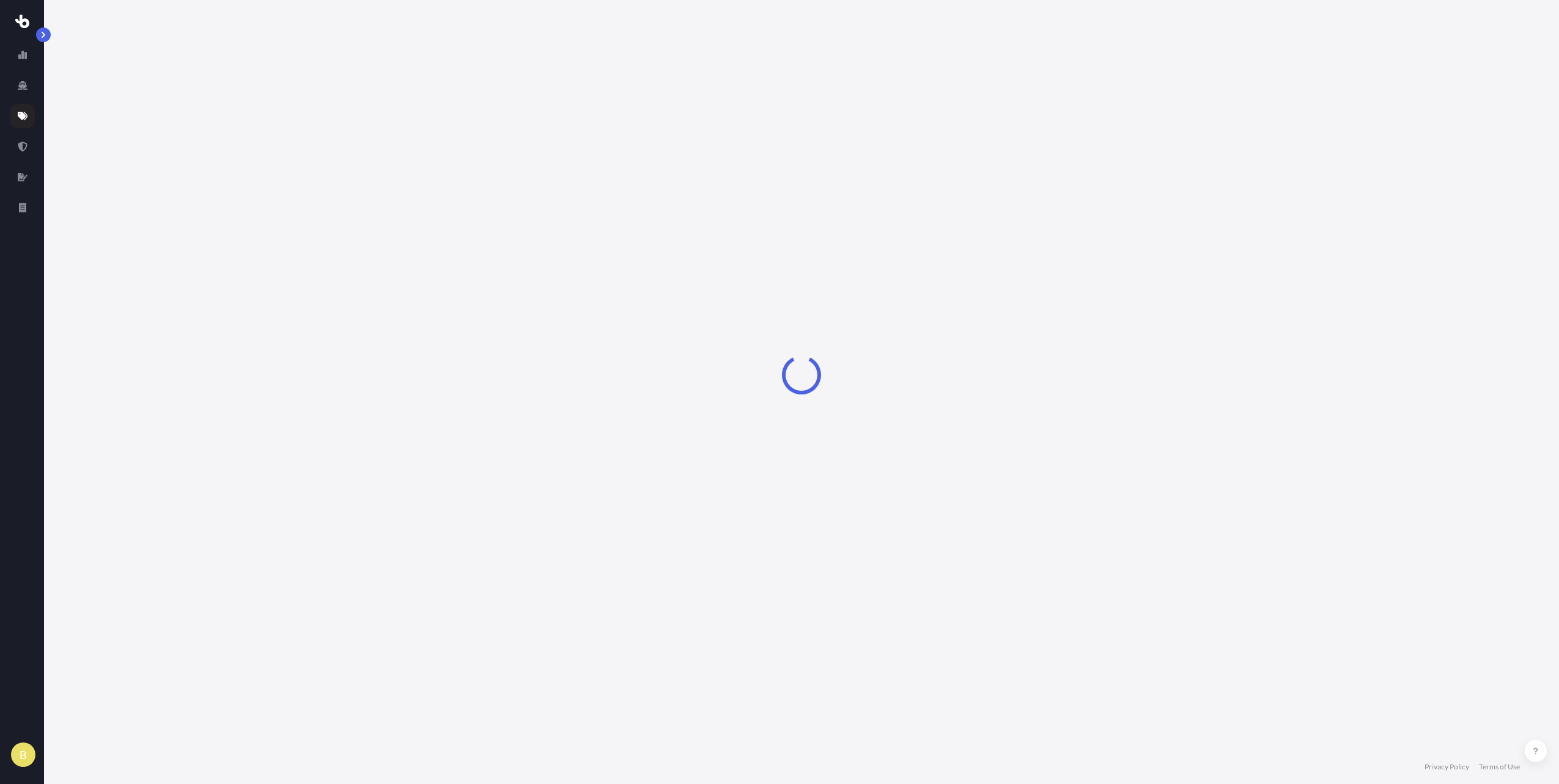
select select "Road"
select select "Sea"
select select "1"
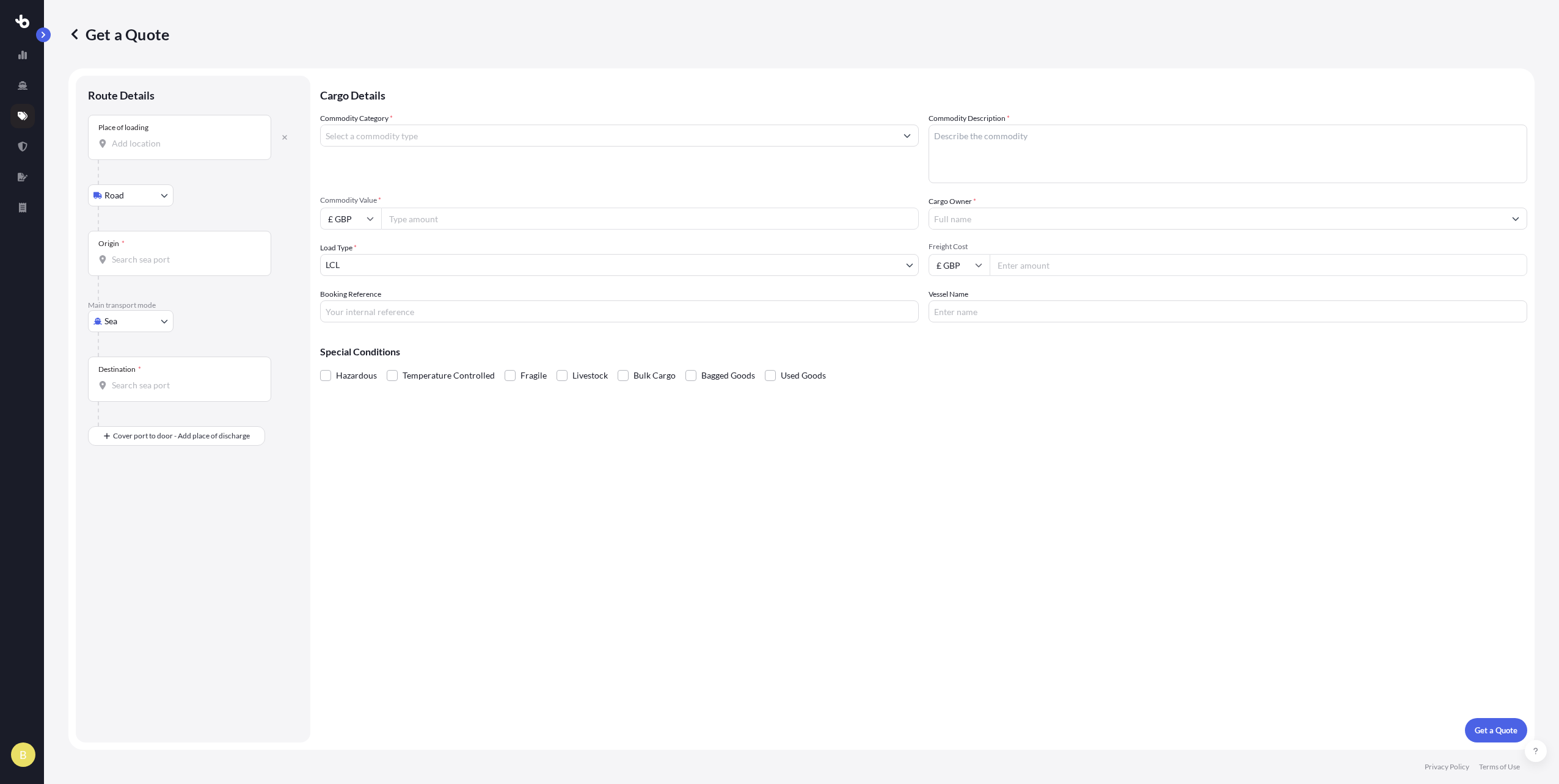
click at [173, 147] on input "Place of loading" at bounding box center [184, 143] width 144 height 12
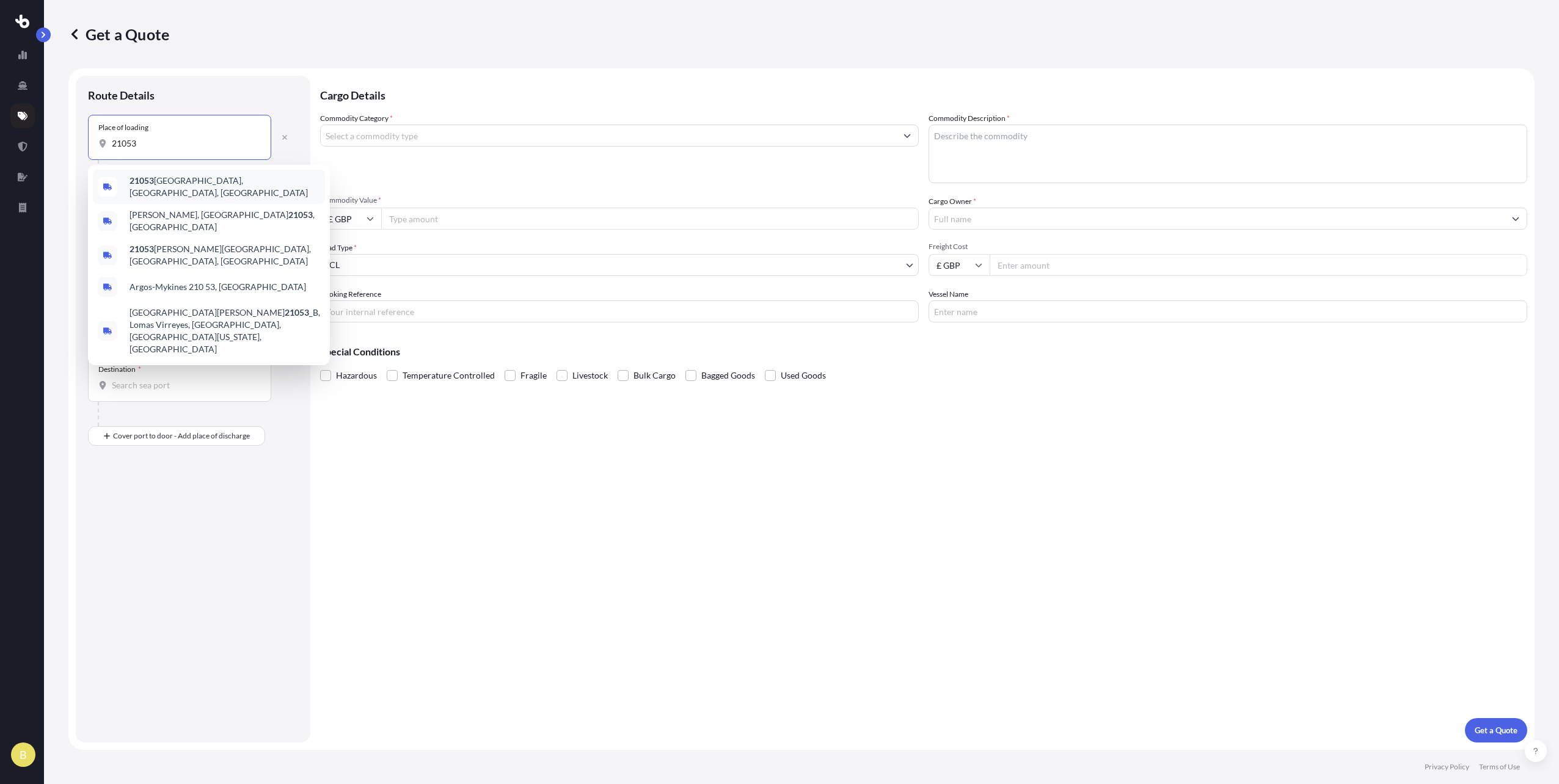
click at [183, 182] on span "[GEOGRAPHIC_DATA], [GEOGRAPHIC_DATA], [GEOGRAPHIC_DATA]" at bounding box center [225, 187] width 191 height 24
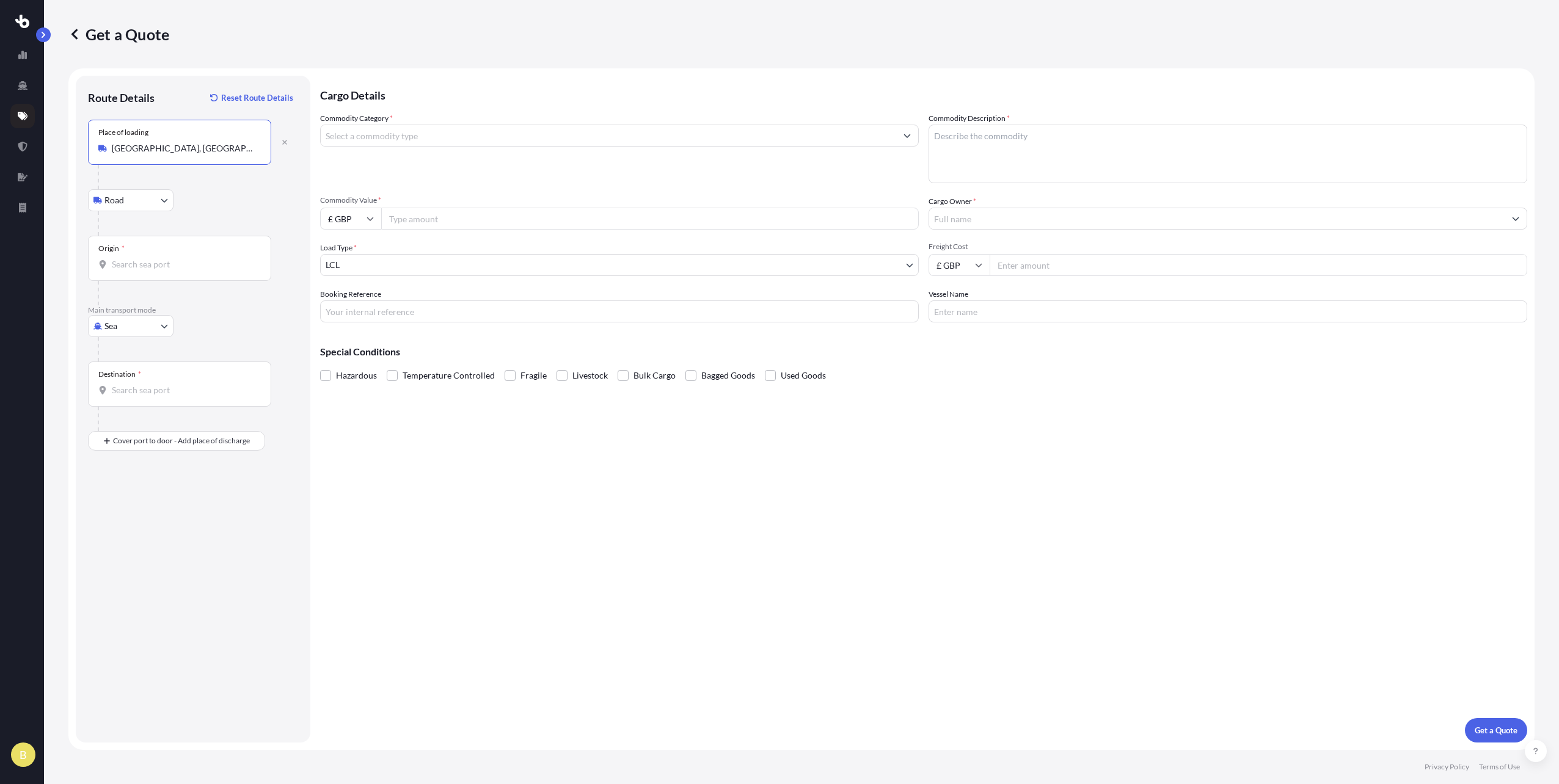
type input "[GEOGRAPHIC_DATA], [GEOGRAPHIC_DATA], [GEOGRAPHIC_DATA]"
click at [152, 272] on div "Origin *" at bounding box center [179, 258] width 183 height 45
click at [152, 271] on input "Origin *" at bounding box center [184, 264] width 144 height 12
click at [133, 330] on body "5 options available. 0 options available. 5 options available. 0 options availa…" at bounding box center [779, 392] width 1559 height 784
click at [127, 400] on span "Road" at bounding box center [121, 401] width 20 height 12
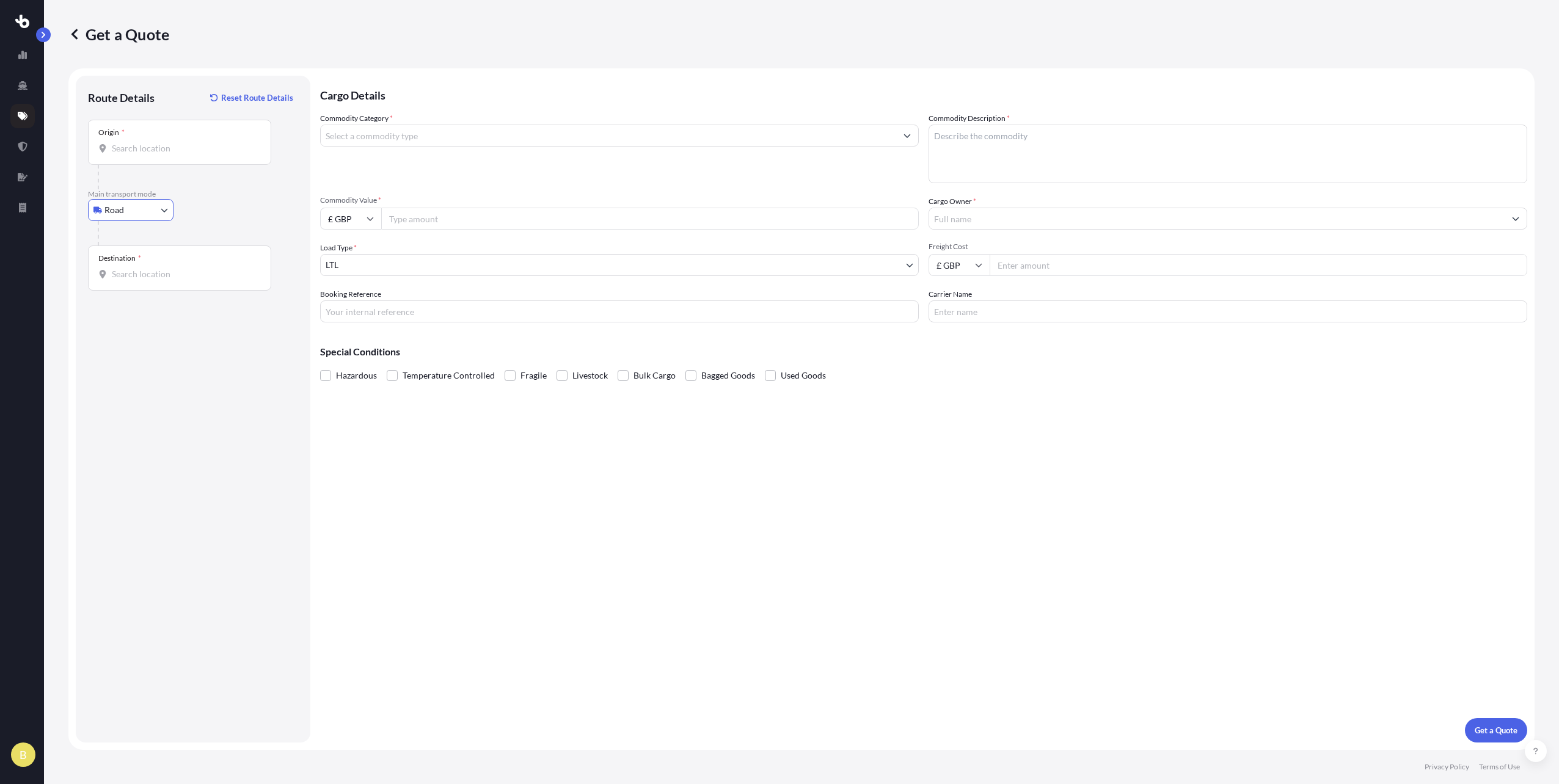
click at [133, 277] on input "Destination *" at bounding box center [184, 274] width 144 height 12
click at [117, 216] on body "0 options available. 5 options available. 0 options available. 5 options availa…" at bounding box center [779, 392] width 1559 height 784
click at [128, 262] on div "Air" at bounding box center [131, 264] width 76 height 22
click at [131, 196] on input "Origin *" at bounding box center [184, 192] width 144 height 12
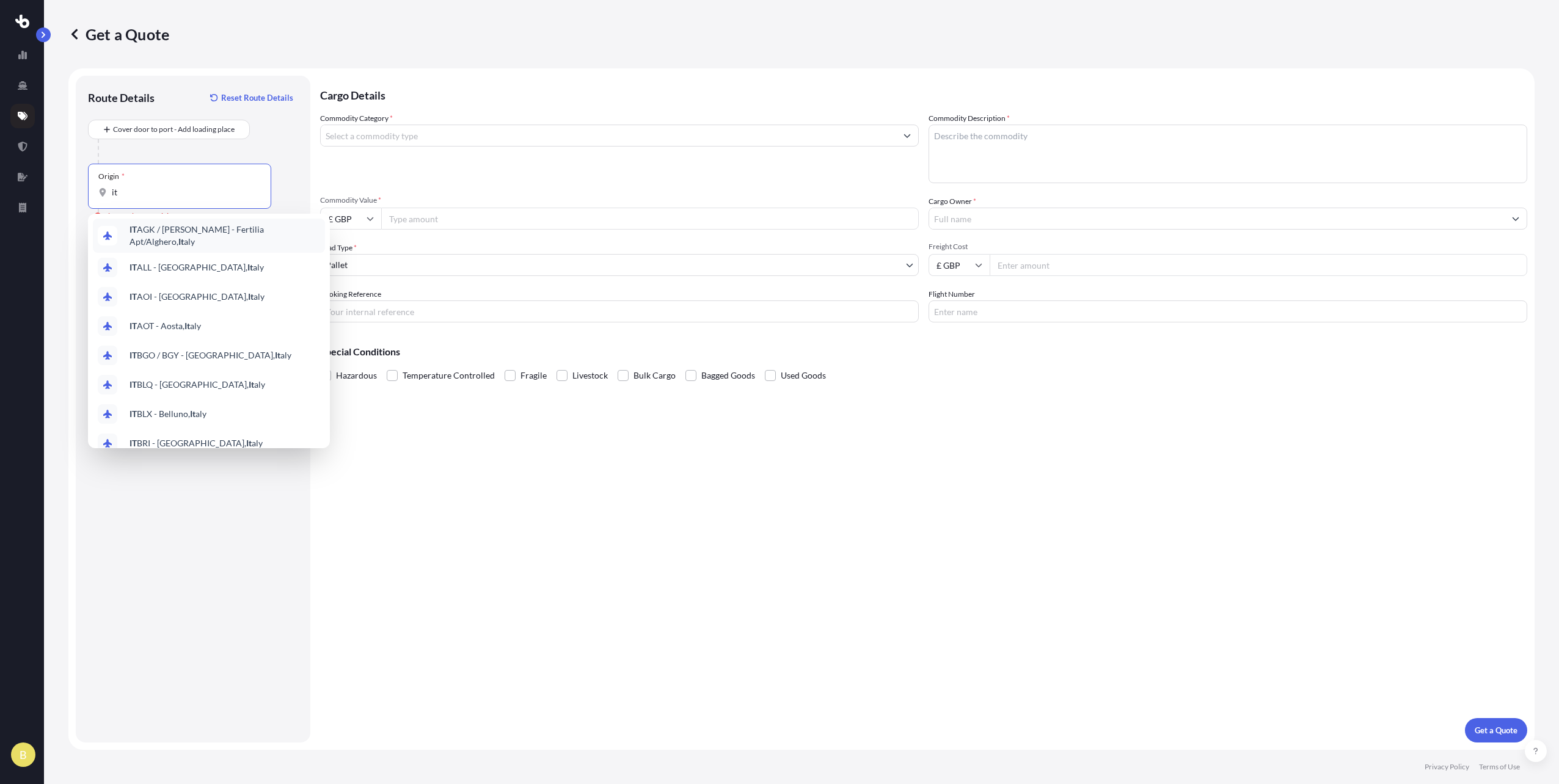
drag, startPoint x: 144, startPoint y: 196, endPoint x: 58, endPoint y: 180, distance: 87.5
click at [99, 195] on div "it" at bounding box center [180, 192] width 163 height 12
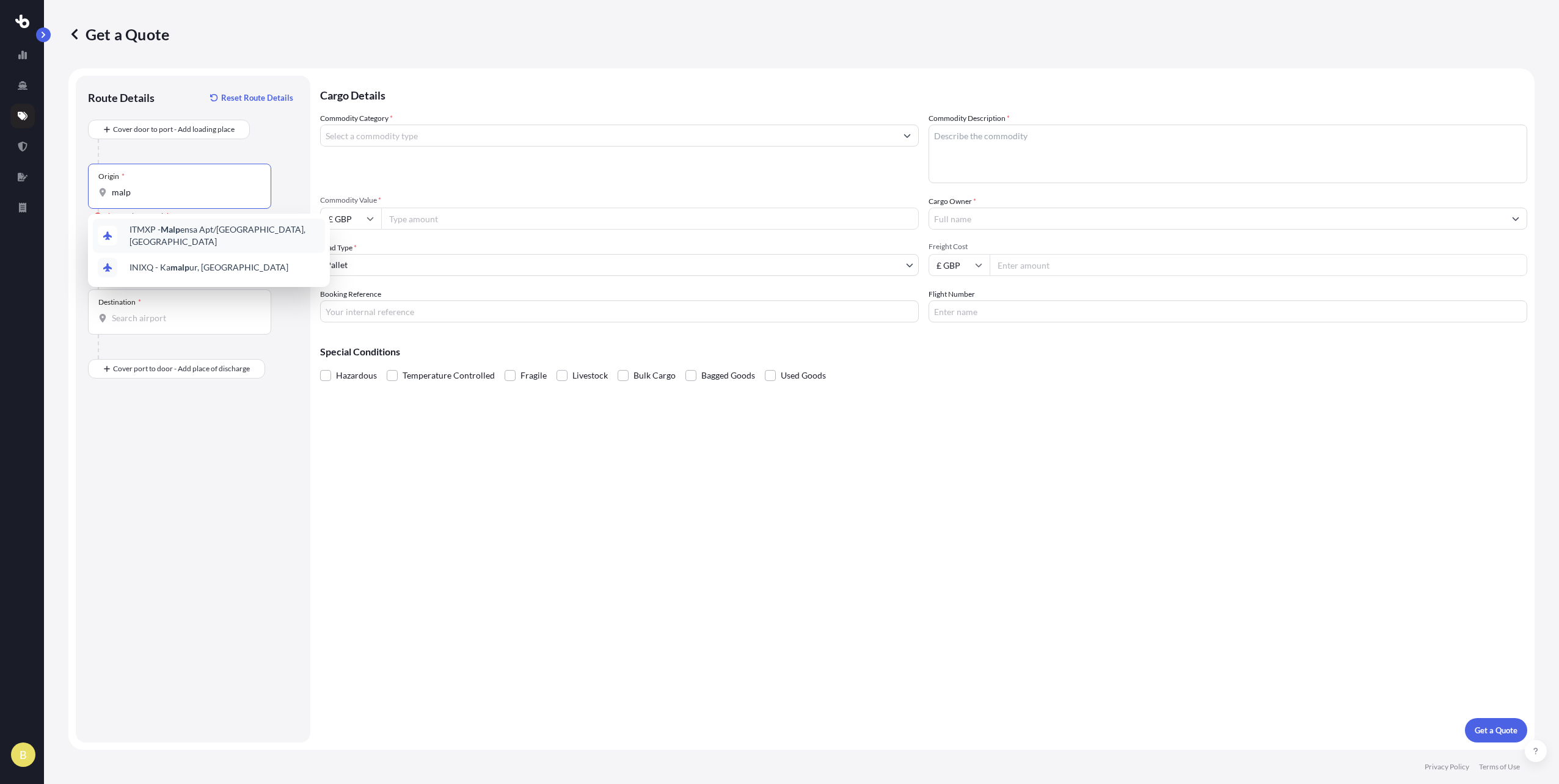
click at [210, 230] on span "ITMXP - Malp ensa Apt/[GEOGRAPHIC_DATA], [GEOGRAPHIC_DATA]" at bounding box center [225, 236] width 191 height 24
type input "ITMXP - Malpensa Apt/[GEOGRAPHIC_DATA], [GEOGRAPHIC_DATA]"
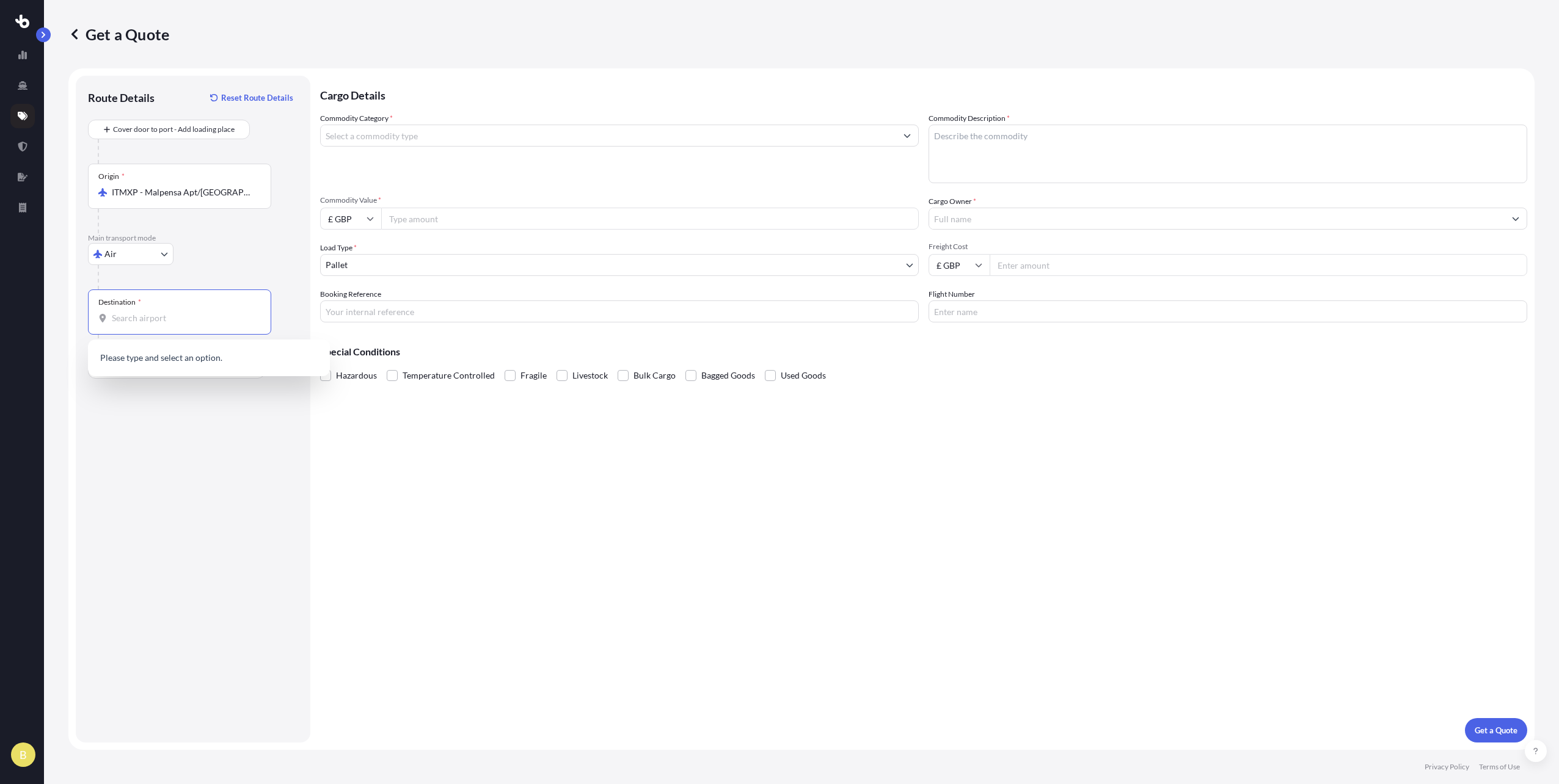
click at [154, 323] on input "Destination *" at bounding box center [184, 318] width 144 height 12
type input "ab23"
drag, startPoint x: 144, startPoint y: 326, endPoint x: 63, endPoint y: 322, distance: 81.1
click at [63, 322] on div "Get a Quote Route Details Reset Route Details Cover door to port - Add loading …" at bounding box center [802, 375] width 1515 height 750
click at [136, 435] on input "Place of Discharge" at bounding box center [184, 434] width 144 height 12
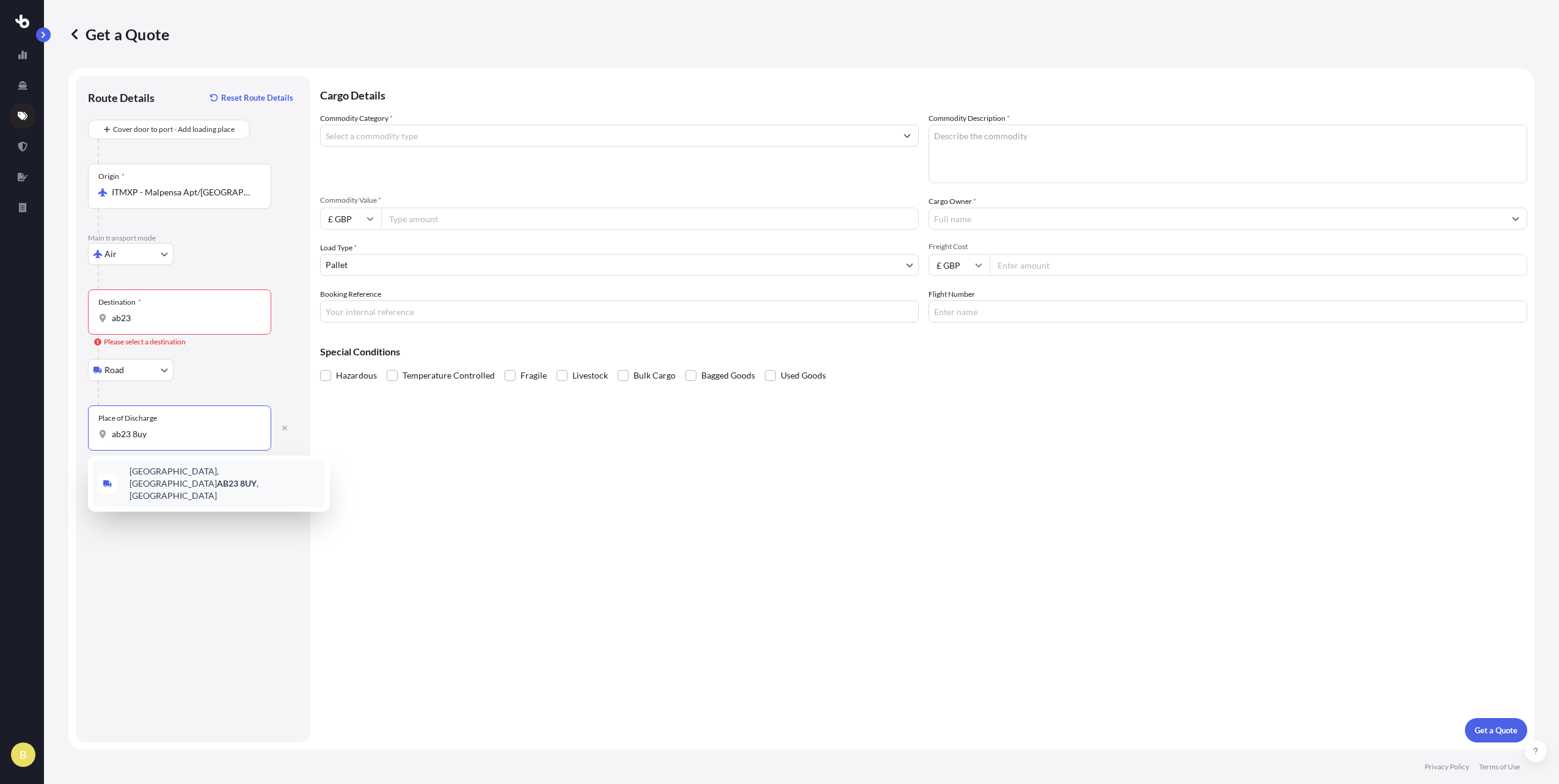
click at [162, 470] on span "[STREET_ADDRESS]" at bounding box center [225, 483] width 191 height 36
type input "[STREET_ADDRESS]"
click at [140, 321] on input "ab23" at bounding box center [184, 318] width 144 height 12
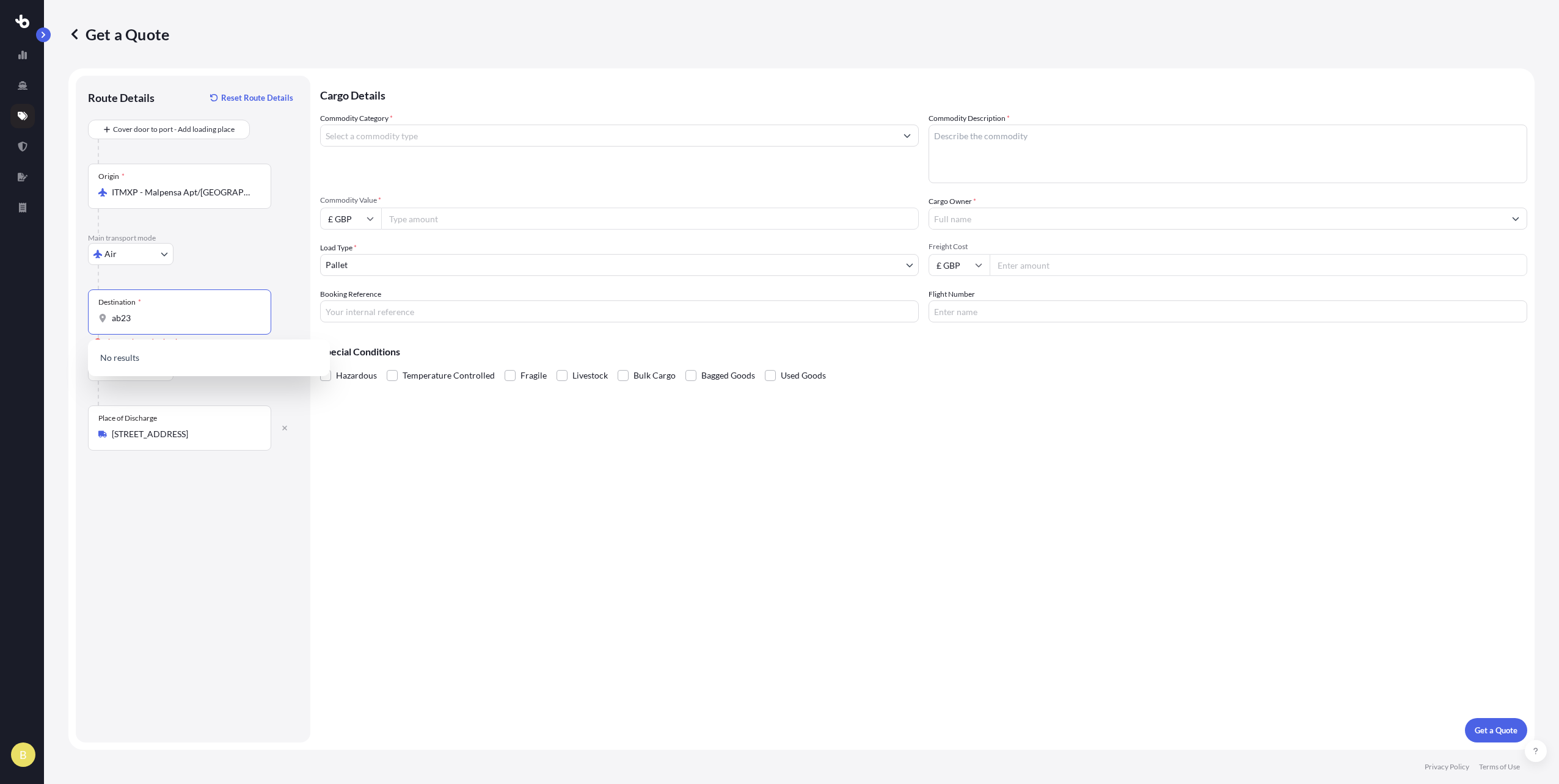
drag, startPoint x: 145, startPoint y: 319, endPoint x: 108, endPoint y: 323, distance: 37.2
click at [108, 323] on div "ab23" at bounding box center [180, 318] width 163 height 12
click at [177, 395] on div "GBLHR - Heath row Apt/[GEOGRAPHIC_DATA], [GEOGRAPHIC_DATA]" at bounding box center [209, 390] width 232 height 34
type input "GBLHR - Heathrow Apt/[GEOGRAPHIC_DATA], [GEOGRAPHIC_DATA]"
click at [380, 262] on body "3 options available. B Get a Quote Route Details Reset Route Details Cover door…" at bounding box center [779, 392] width 1559 height 784
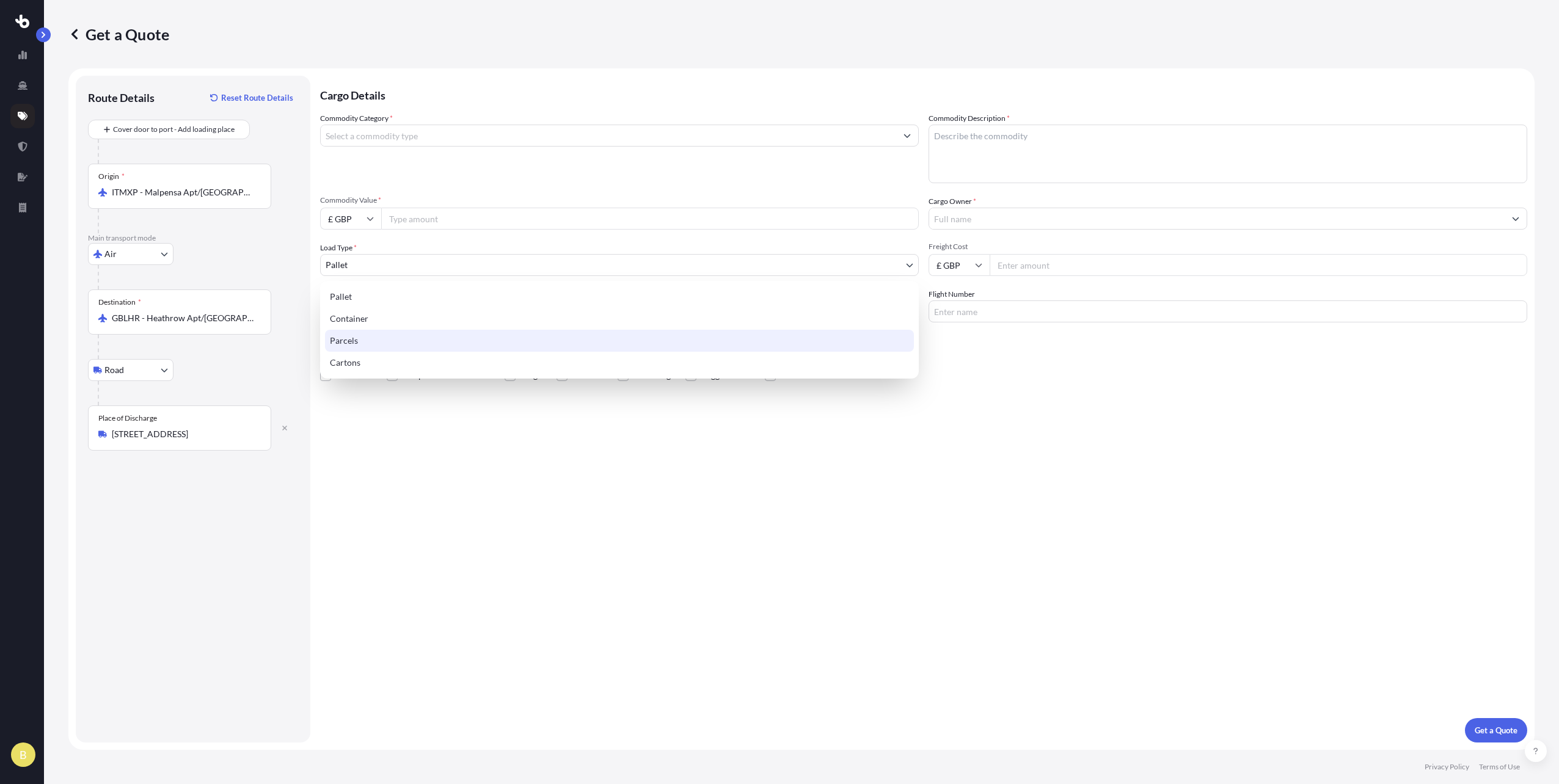
click at [369, 343] on div "Parcels" at bounding box center [620, 340] width 589 height 22
click at [364, 269] on body "3 options available. B Get a Quote Route Details Reset Route Details Cover door…" at bounding box center [779, 392] width 1559 height 784
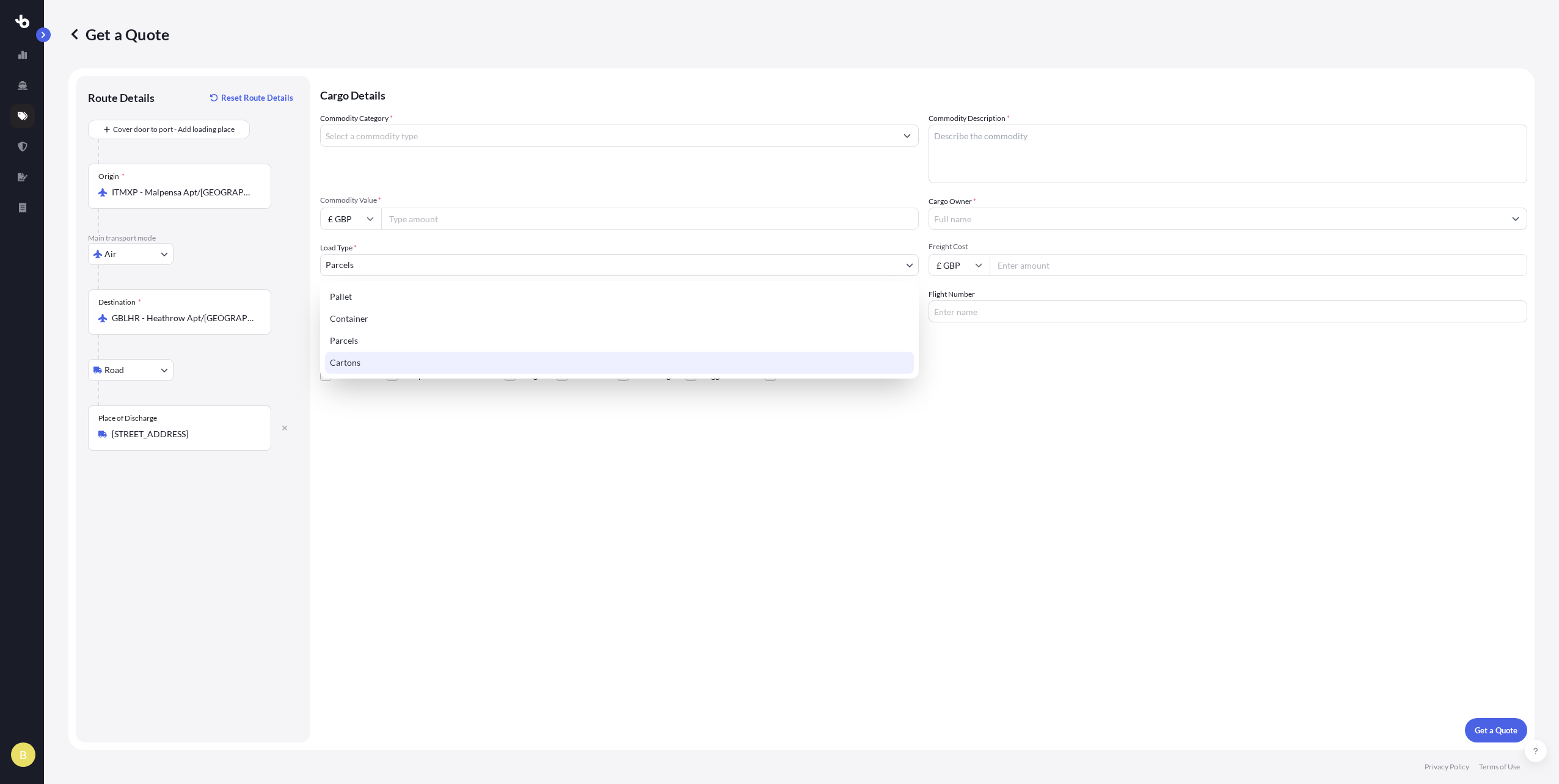
click at [354, 364] on div "Cartons" at bounding box center [620, 363] width 589 height 22
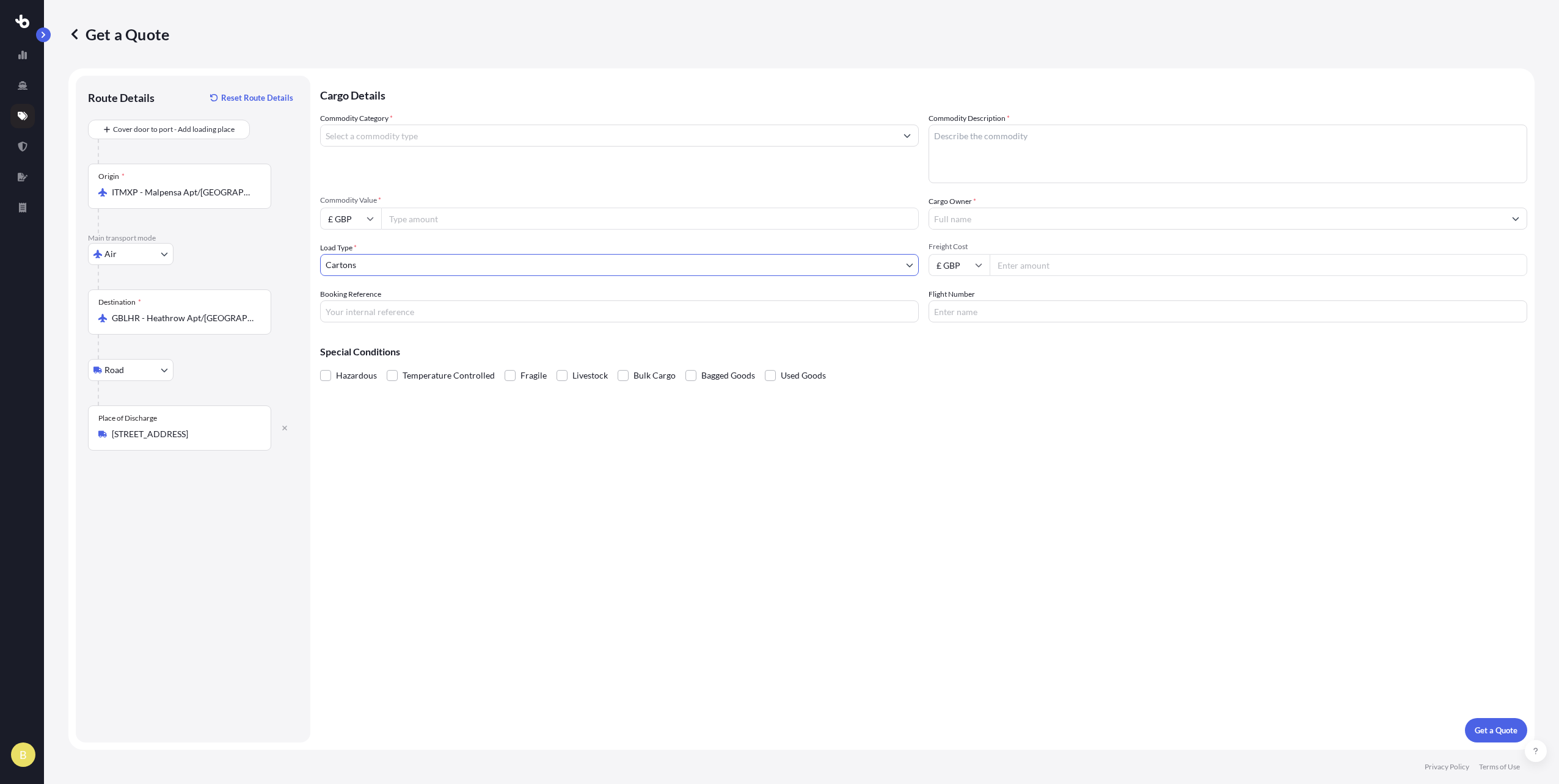
click at [381, 269] on body "B Get a Quote Route Details Reset Route Details Cover door to port - Add loadin…" at bounding box center [779, 392] width 1559 height 784
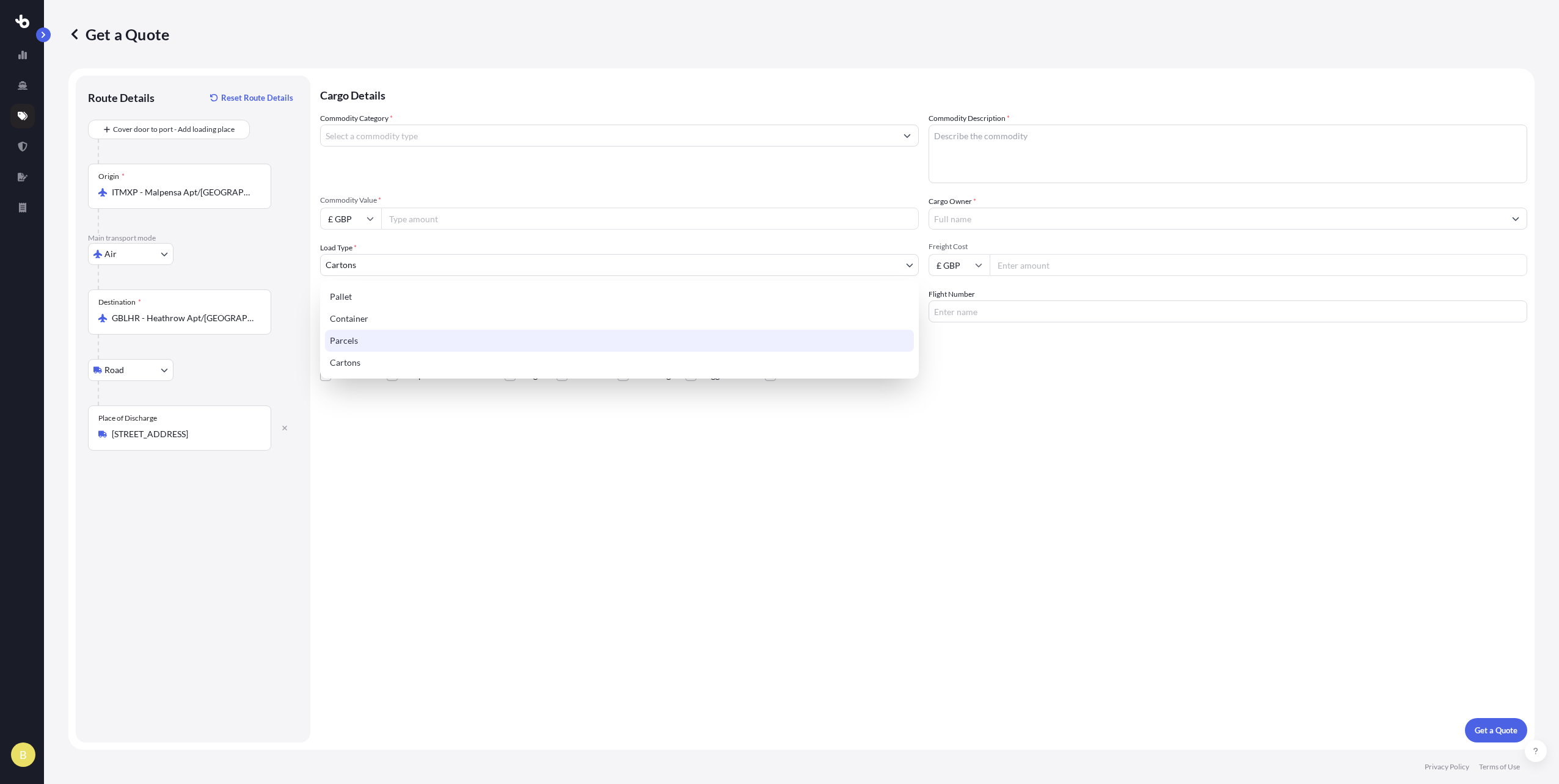
click at [372, 337] on div "Parcels" at bounding box center [620, 340] width 589 height 22
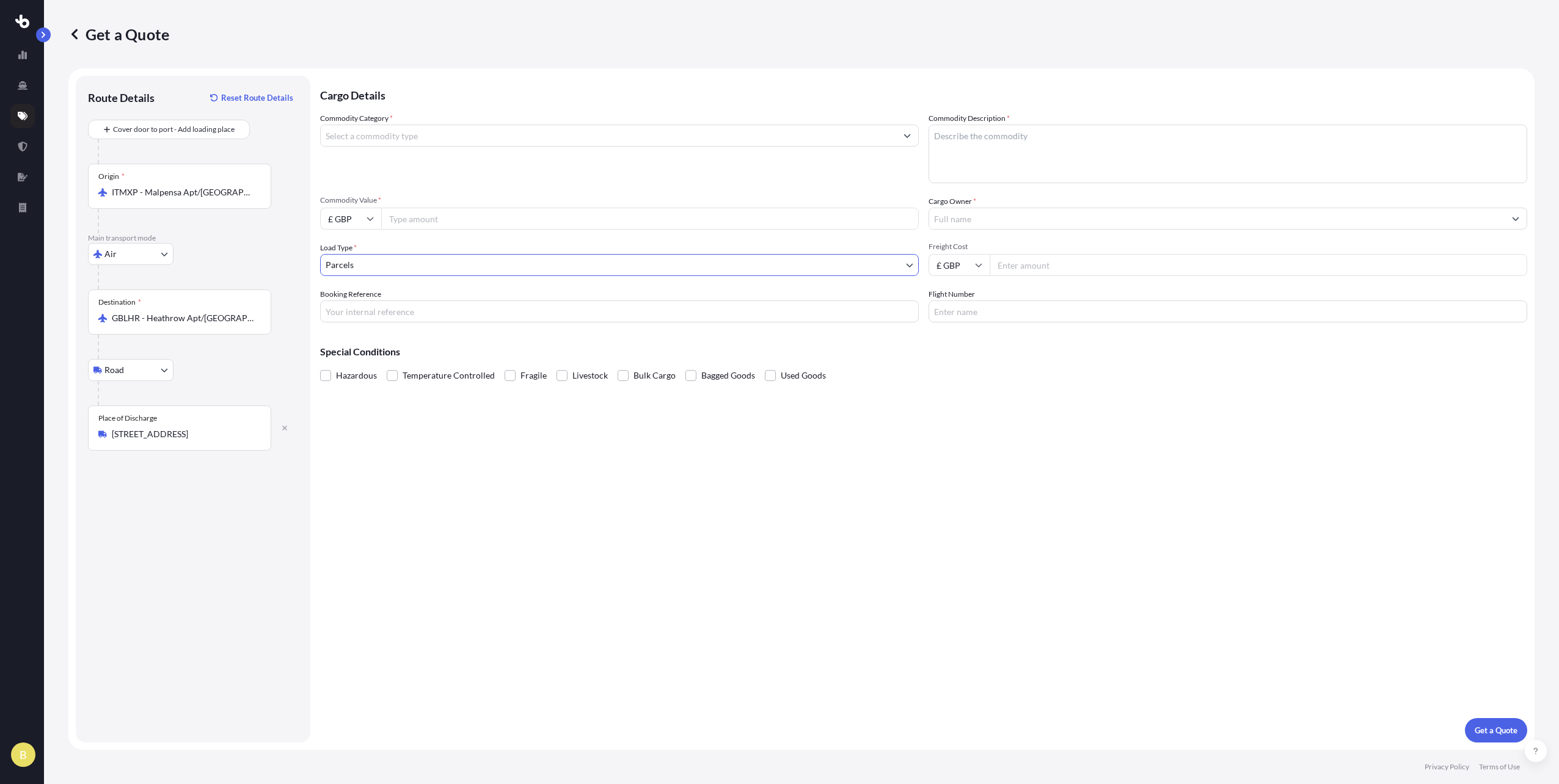
click at [421, 224] on input "Commodity Value *" at bounding box center [650, 218] width 538 height 22
click at [351, 213] on input "£ GBP" at bounding box center [350, 218] width 61 height 22
click at [351, 249] on div "€ EUR" at bounding box center [351, 252] width 51 height 23
type input "€ EUR"
click at [398, 220] on input "Commodity Value *" at bounding box center [650, 218] width 538 height 22
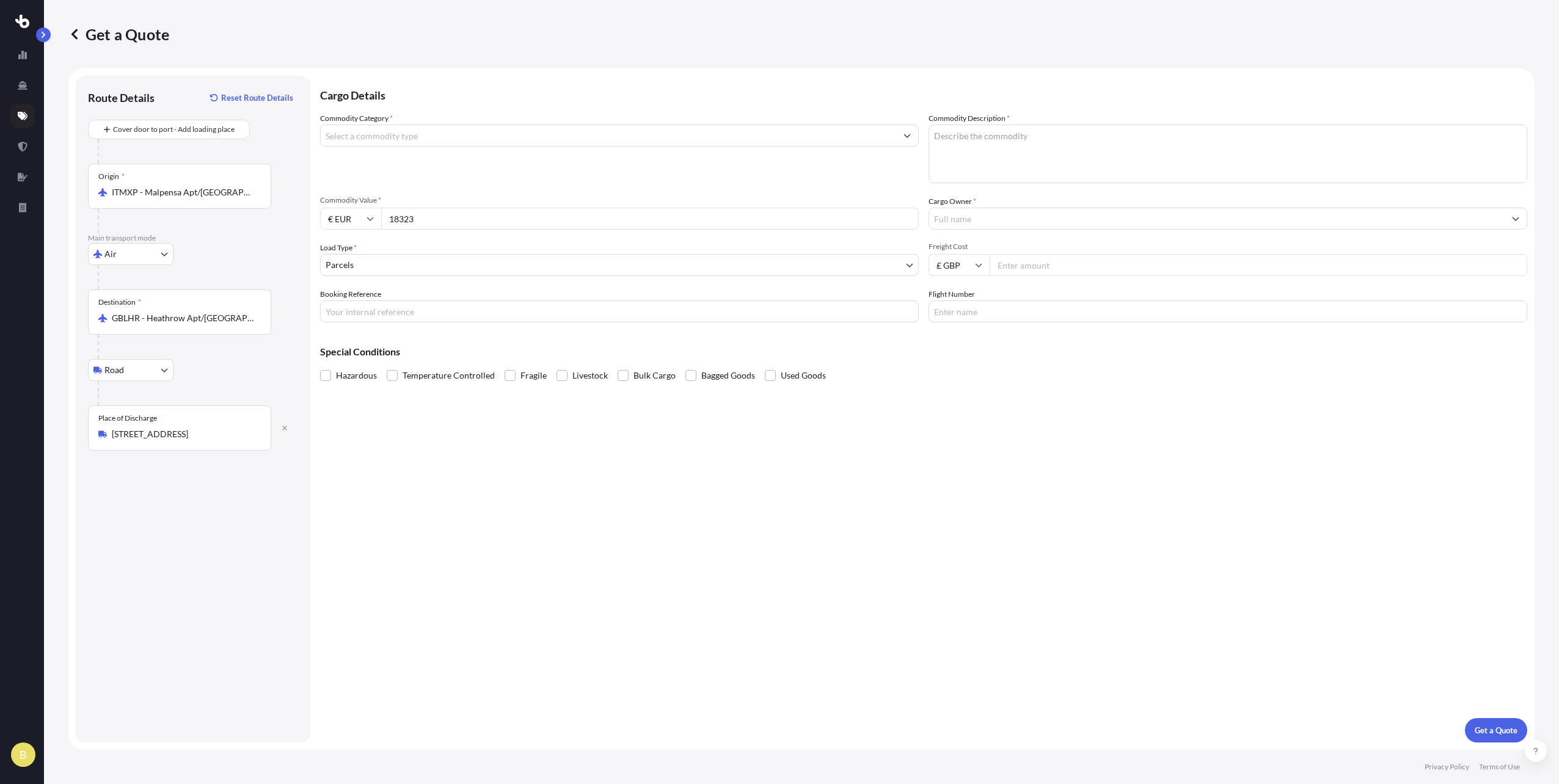
type input "18323"
click at [1000, 220] on input "Cargo Owner *" at bounding box center [1216, 218] width 576 height 22
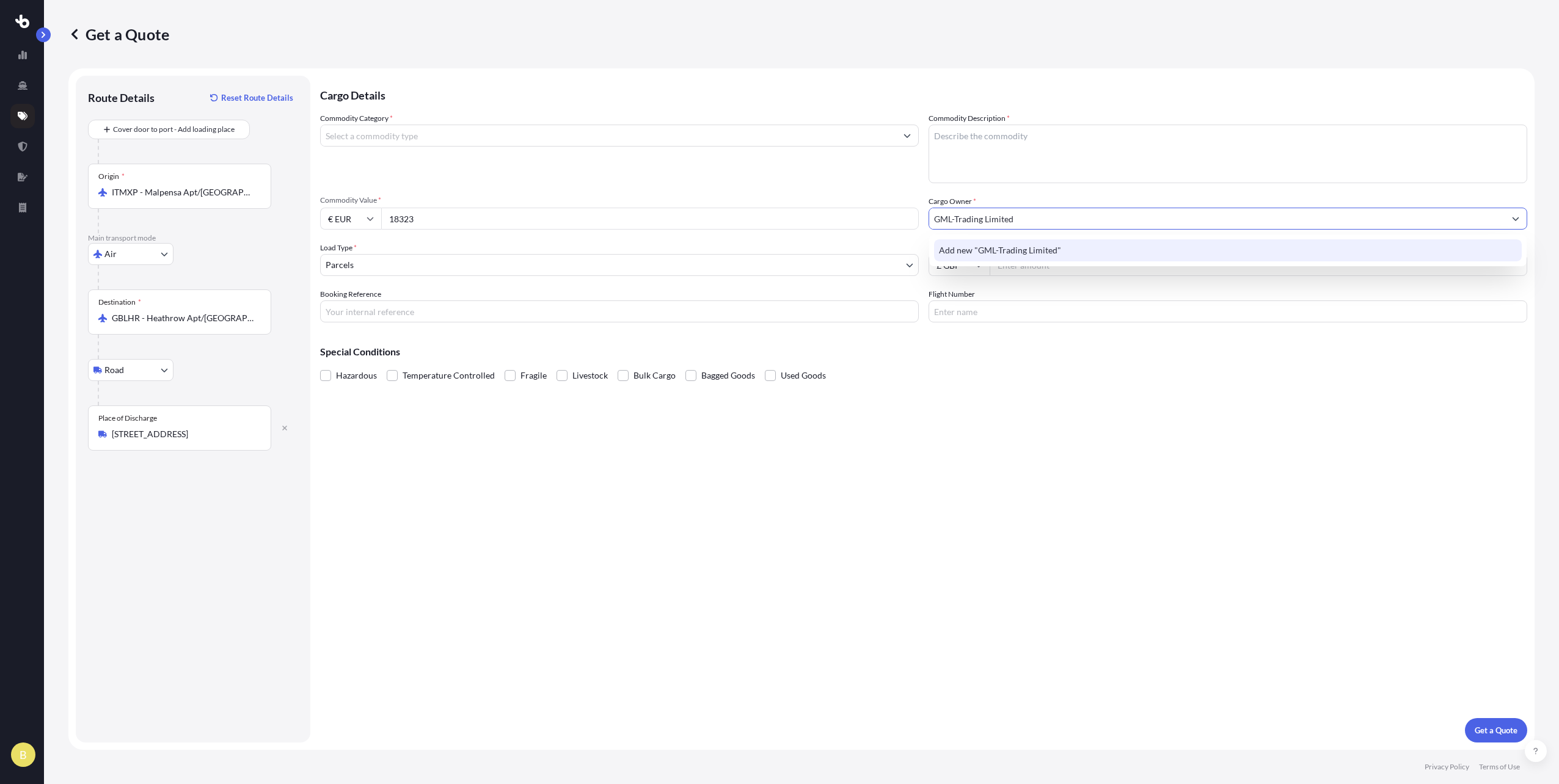
click at [1008, 247] on span "Add new "GML-Trading Limited"" at bounding box center [1000, 250] width 122 height 12
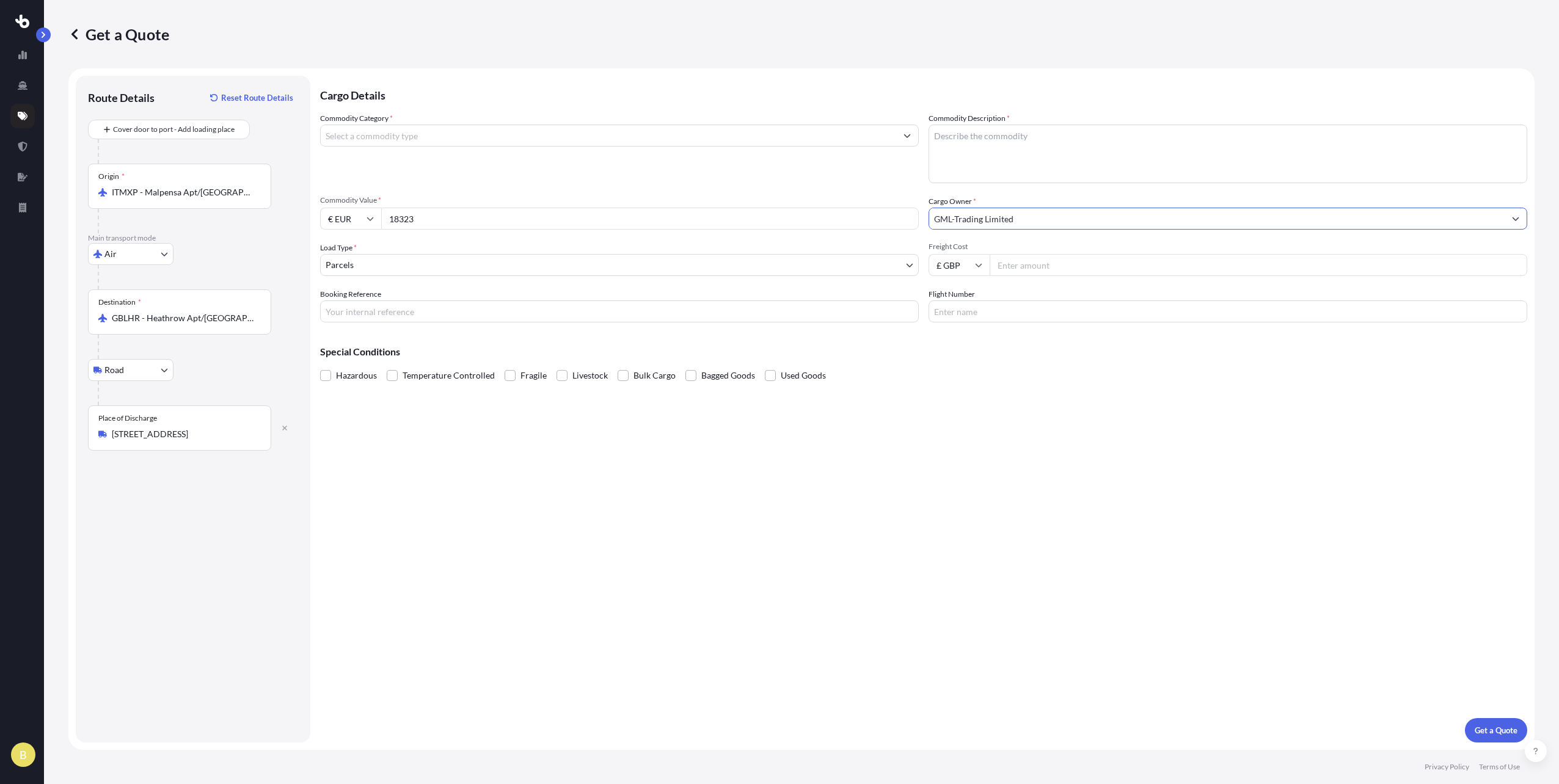
type input "GML-Trading Limited"
click at [1035, 268] on input "Freight Cost" at bounding box center [1259, 265] width 538 height 22
click at [1054, 262] on input "Freight Cost" at bounding box center [1259, 265] width 538 height 22
type input "16"
type input "160"
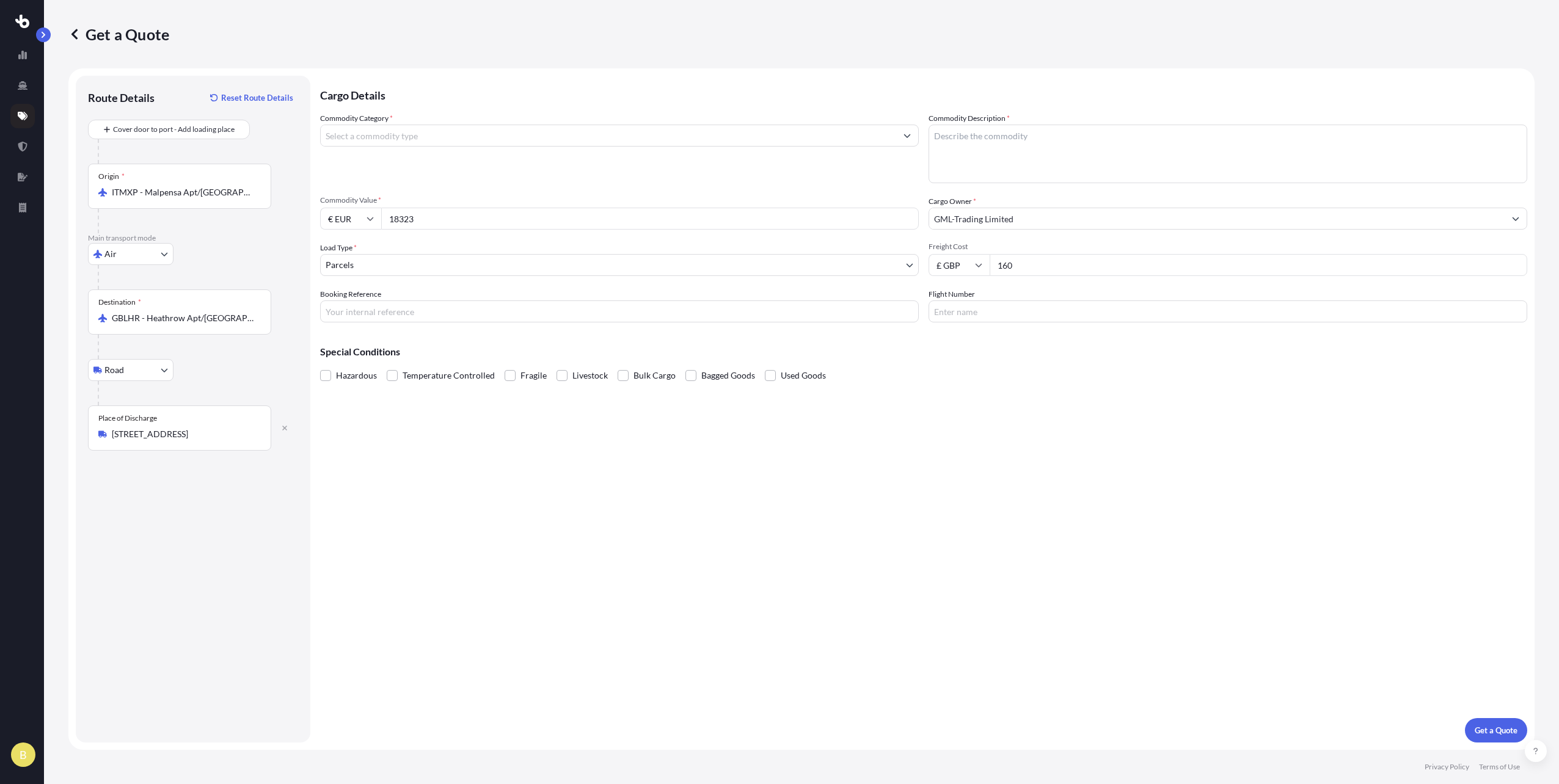
click at [955, 455] on div "Cargo Details Commodity Category * Commodity Description * Commodity Value * € …" at bounding box center [924, 409] width 1208 height 667
click at [395, 317] on input "Booking Reference" at bounding box center [619, 312] width 599 height 22
paste input "J-5001841"
type input "J-5001841"
click at [1492, 723] on button "Get a Quote" at bounding box center [1496, 730] width 62 height 24
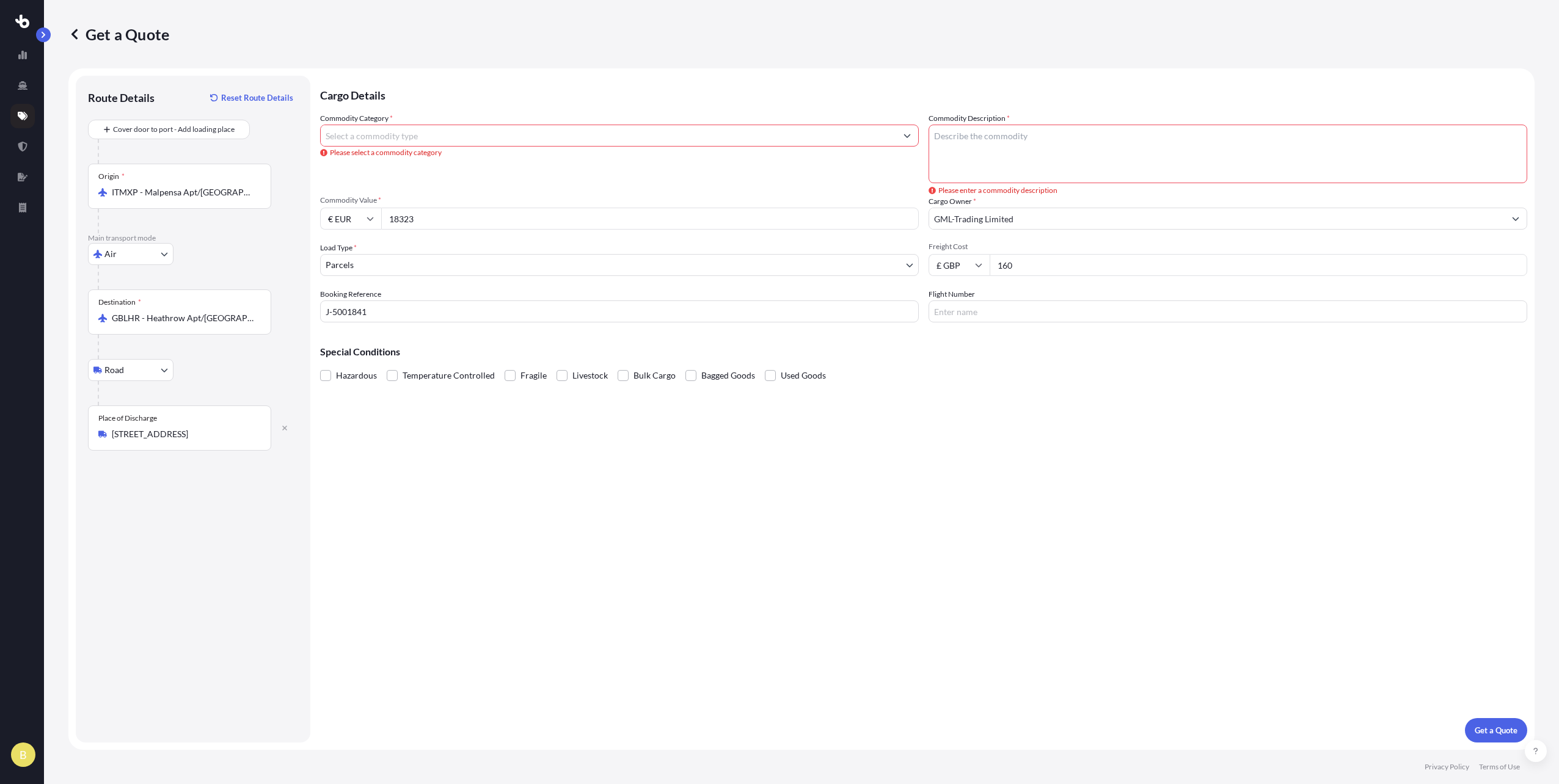
click at [958, 150] on textarea "Commodity Description *" at bounding box center [1228, 154] width 599 height 59
click at [405, 142] on input "Commodity Category *" at bounding box center [608, 136] width 576 height 22
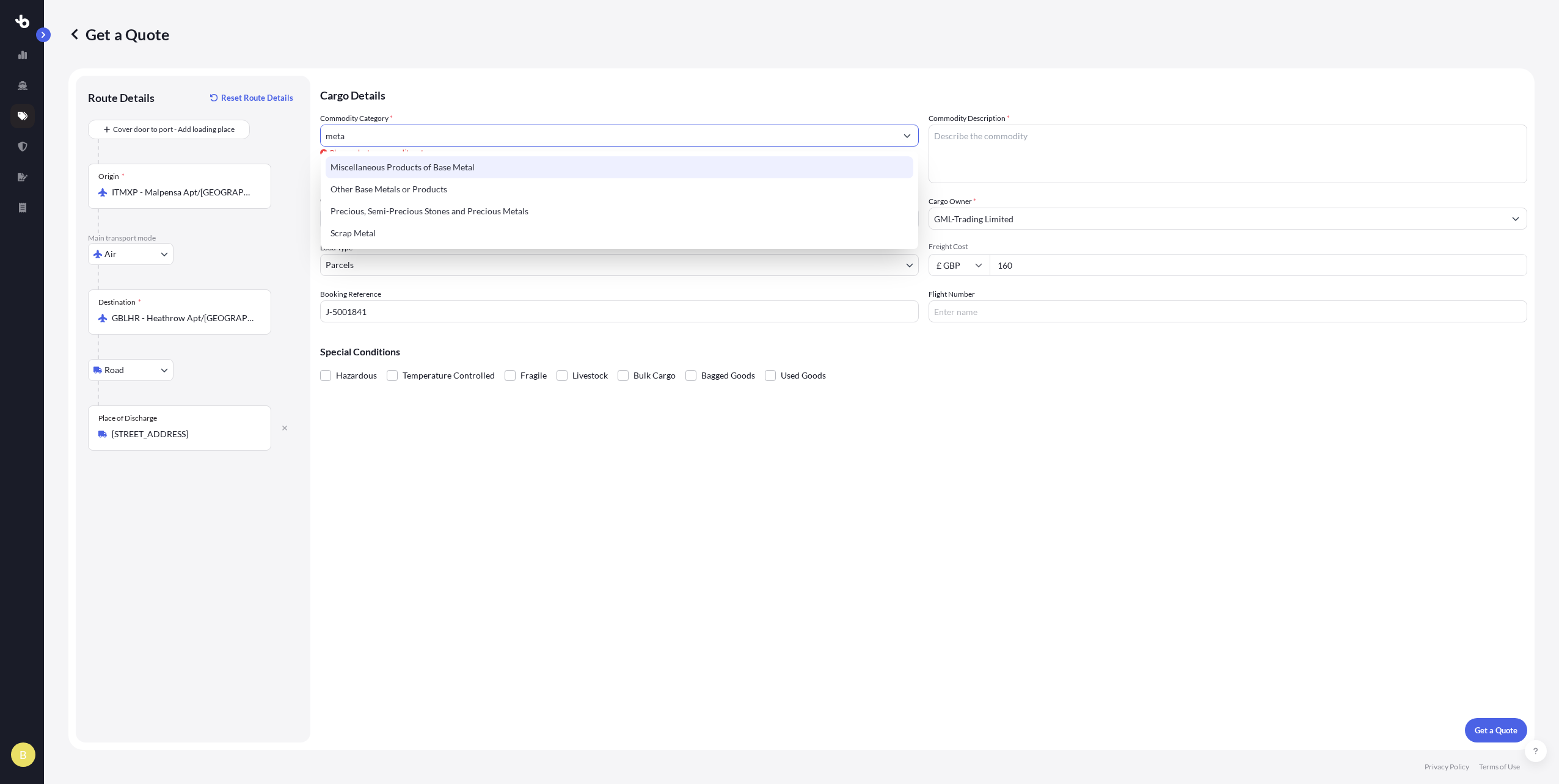
click at [407, 135] on input "meta" at bounding box center [608, 136] width 576 height 22
drag, startPoint x: 375, startPoint y: 134, endPoint x: 309, endPoint y: 105, distance: 72.1
click at [309, 105] on form "Route Details Reset Route Details Cover door to port - Add loading place Place …" at bounding box center [802, 409] width 1466 height 682
click at [423, 161] on div "Miscellaneous Products of Base Metal" at bounding box center [620, 167] width 588 height 22
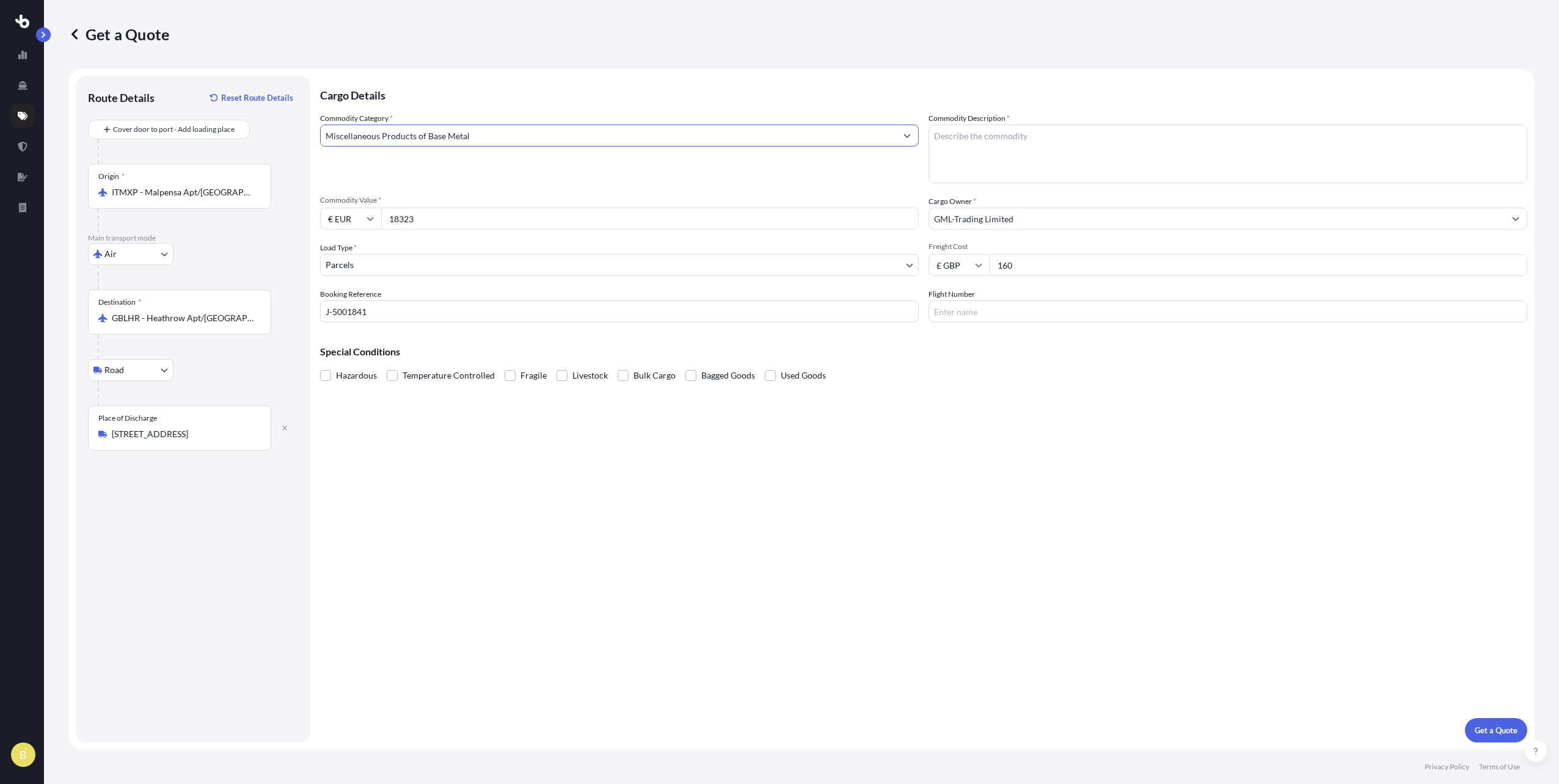
type input "Miscellaneous Products of Base Metal"
click at [1039, 154] on textarea "Commodity Description *" at bounding box center [1228, 154] width 599 height 59
type textarea "Gaskets"
click at [1487, 725] on p "Get a Quote" at bounding box center [1496, 730] width 43 height 12
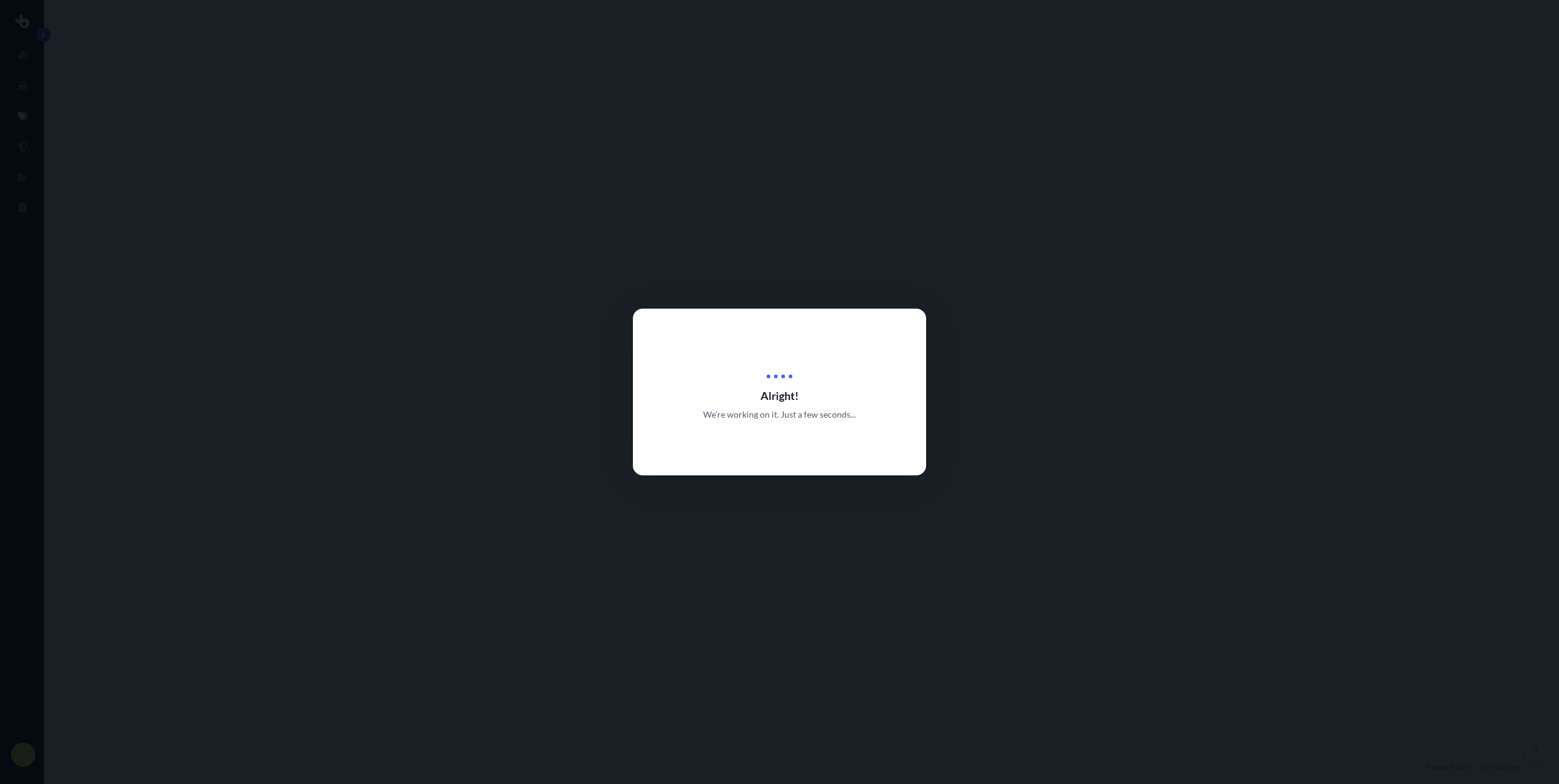
select select "Air"
select select "Road"
select select "3"
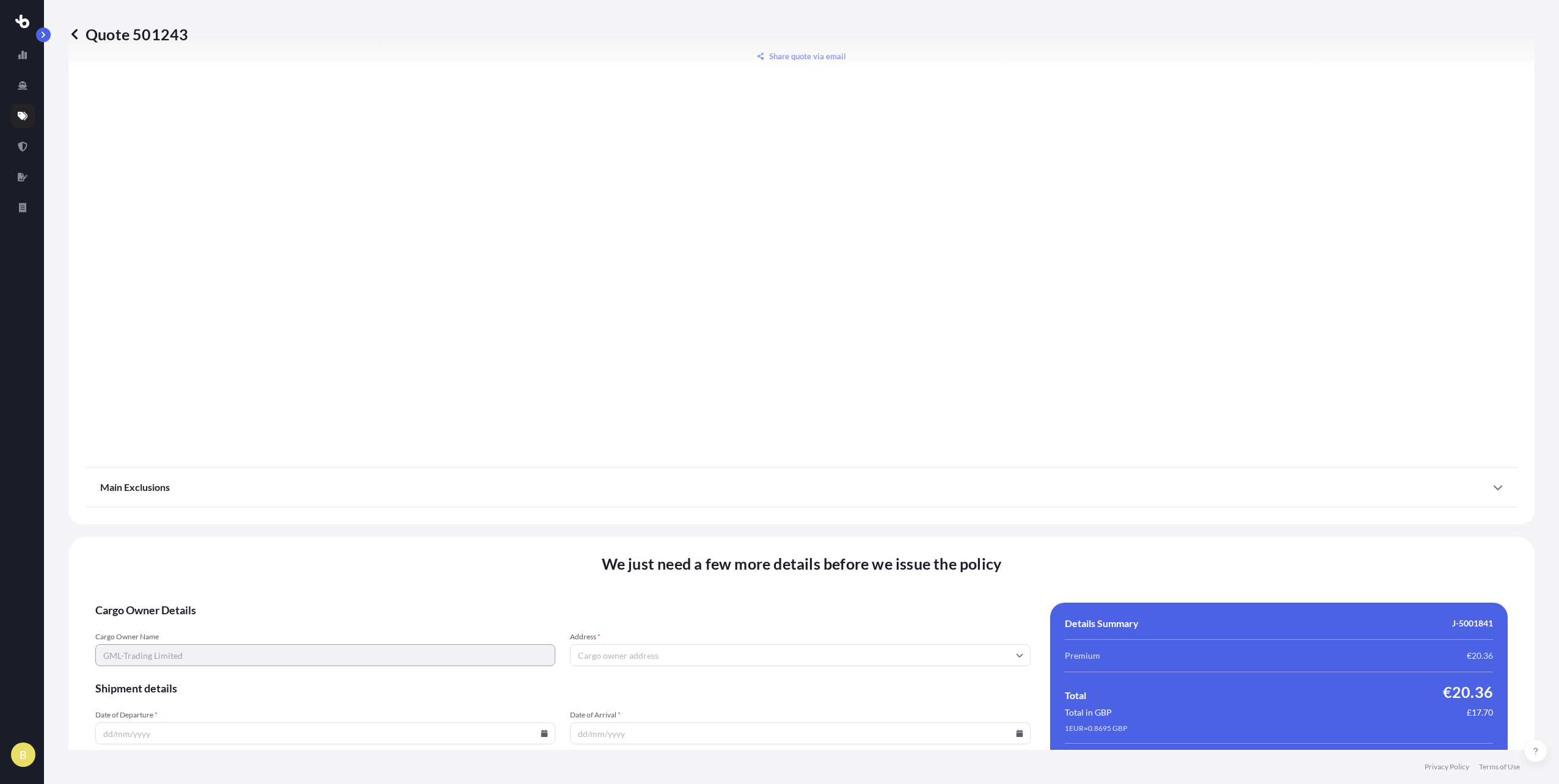
scroll to position [1252, 0]
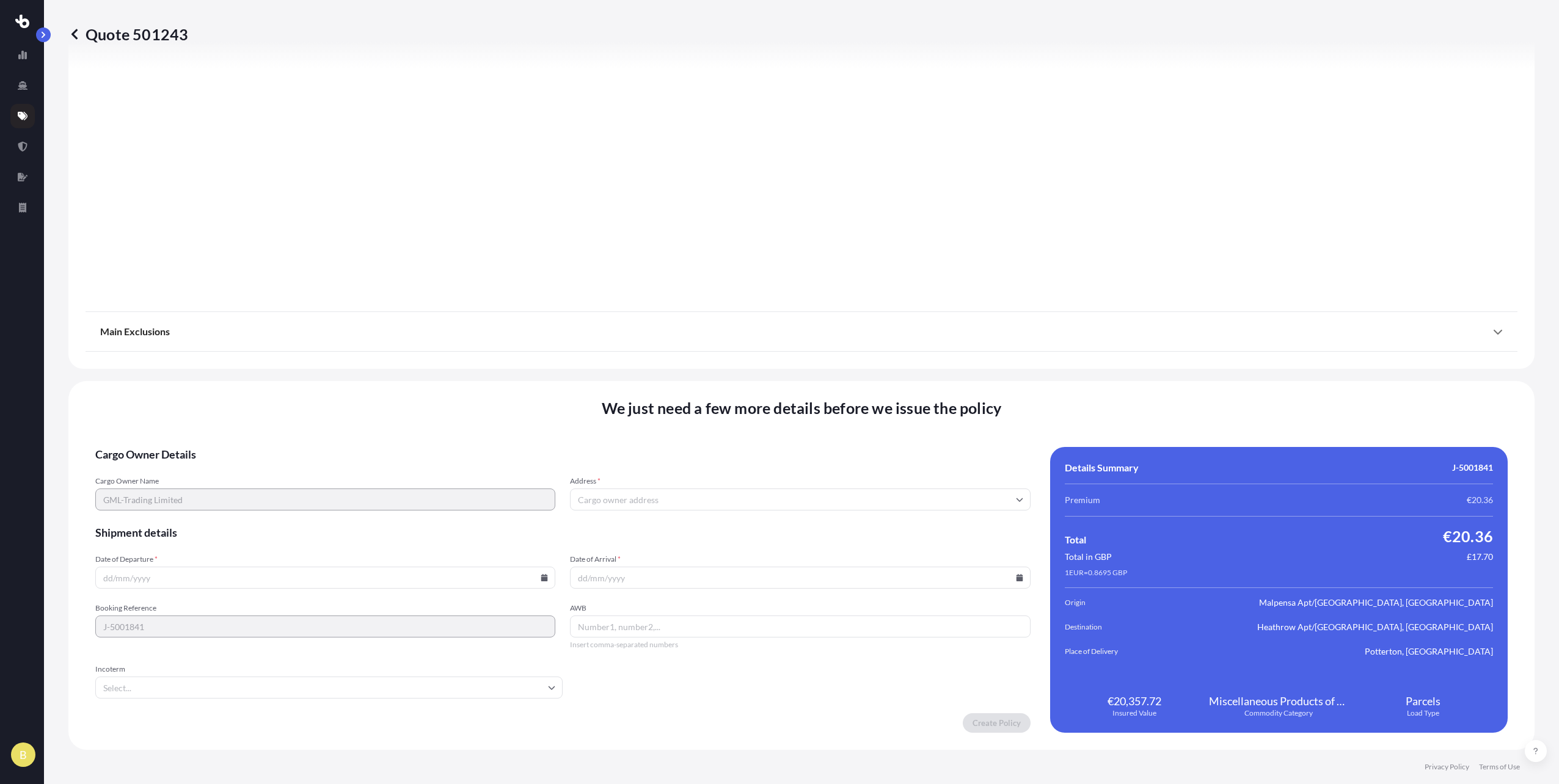
click at [677, 502] on input "Address *" at bounding box center [800, 499] width 460 height 22
click at [614, 502] on input "Address *" at bounding box center [800, 499] width 460 height 22
paste input "[STREET_ADDRESS]"
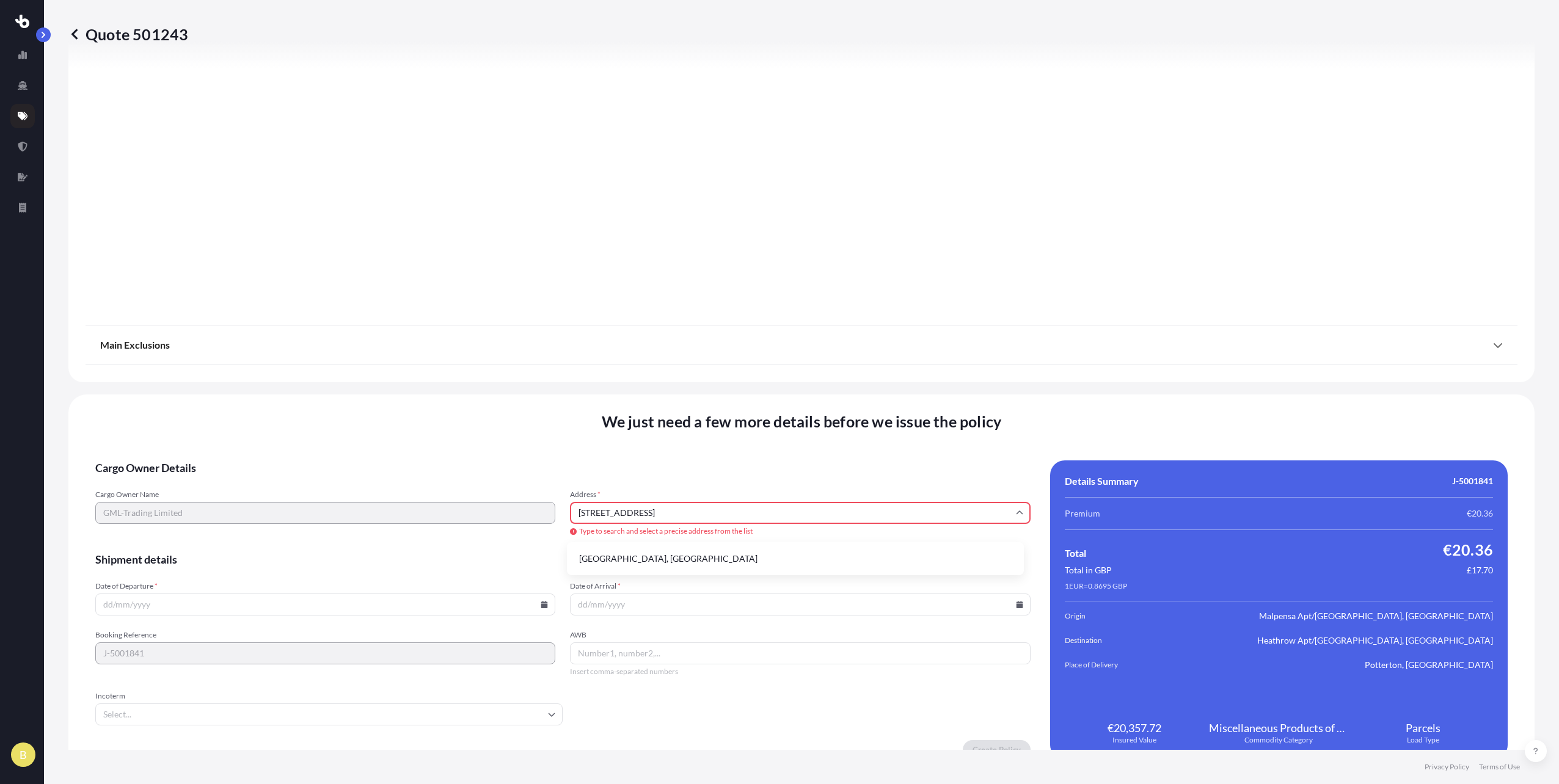
type input "[STREET_ADDRESS]"
click at [403, 606] on input "Date of Departure *" at bounding box center [325, 605] width 460 height 22
click at [541, 606] on icon at bounding box center [544, 604] width 6 height 7
click at [238, 495] on button "13" at bounding box center [238, 492] width 20 height 20
type input "[DATE]"
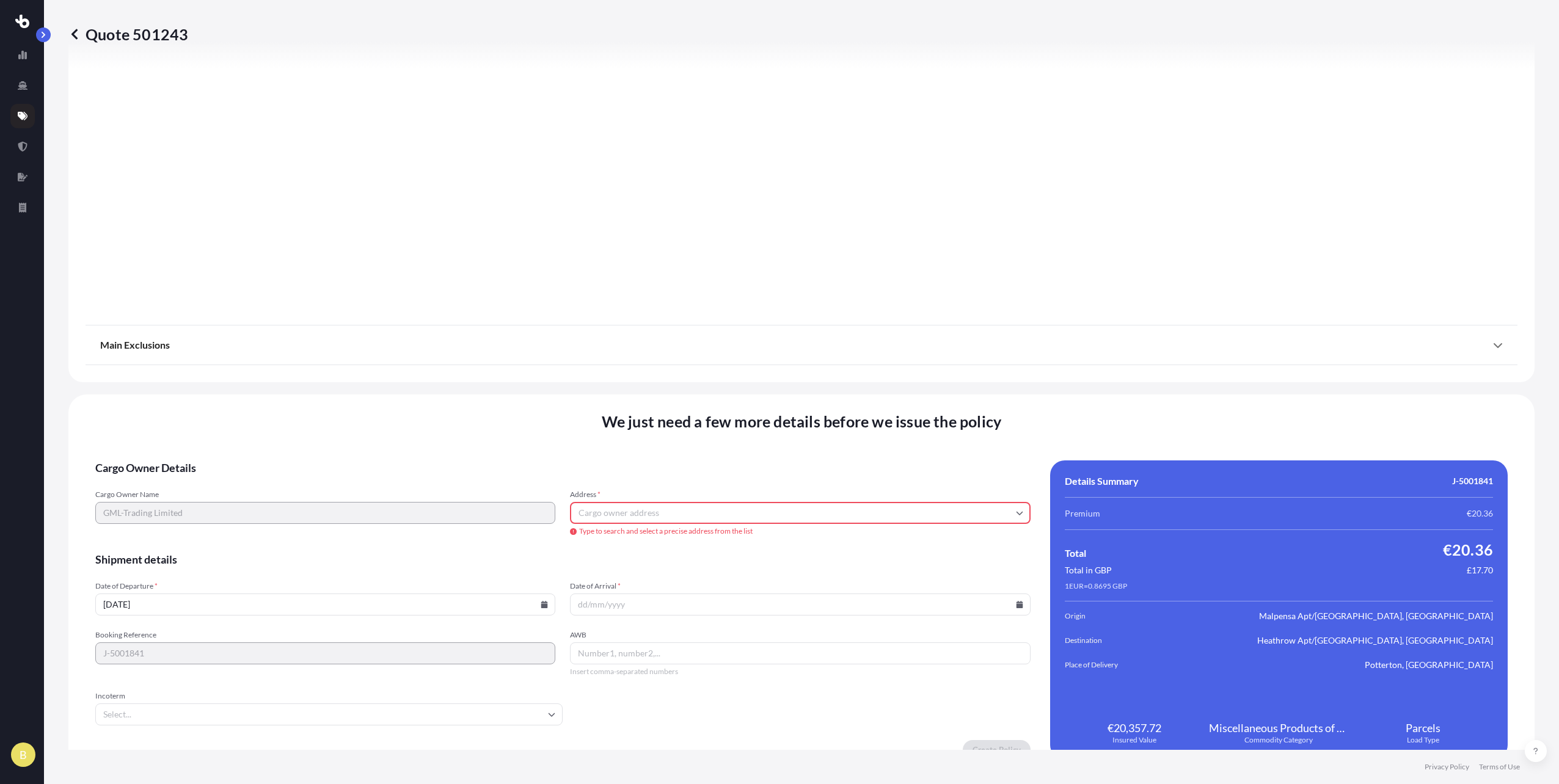
click at [661, 517] on input "Address *" at bounding box center [800, 513] width 460 height 22
click at [658, 512] on input "Address *" at bounding box center [800, 513] width 460 height 22
type input "N"
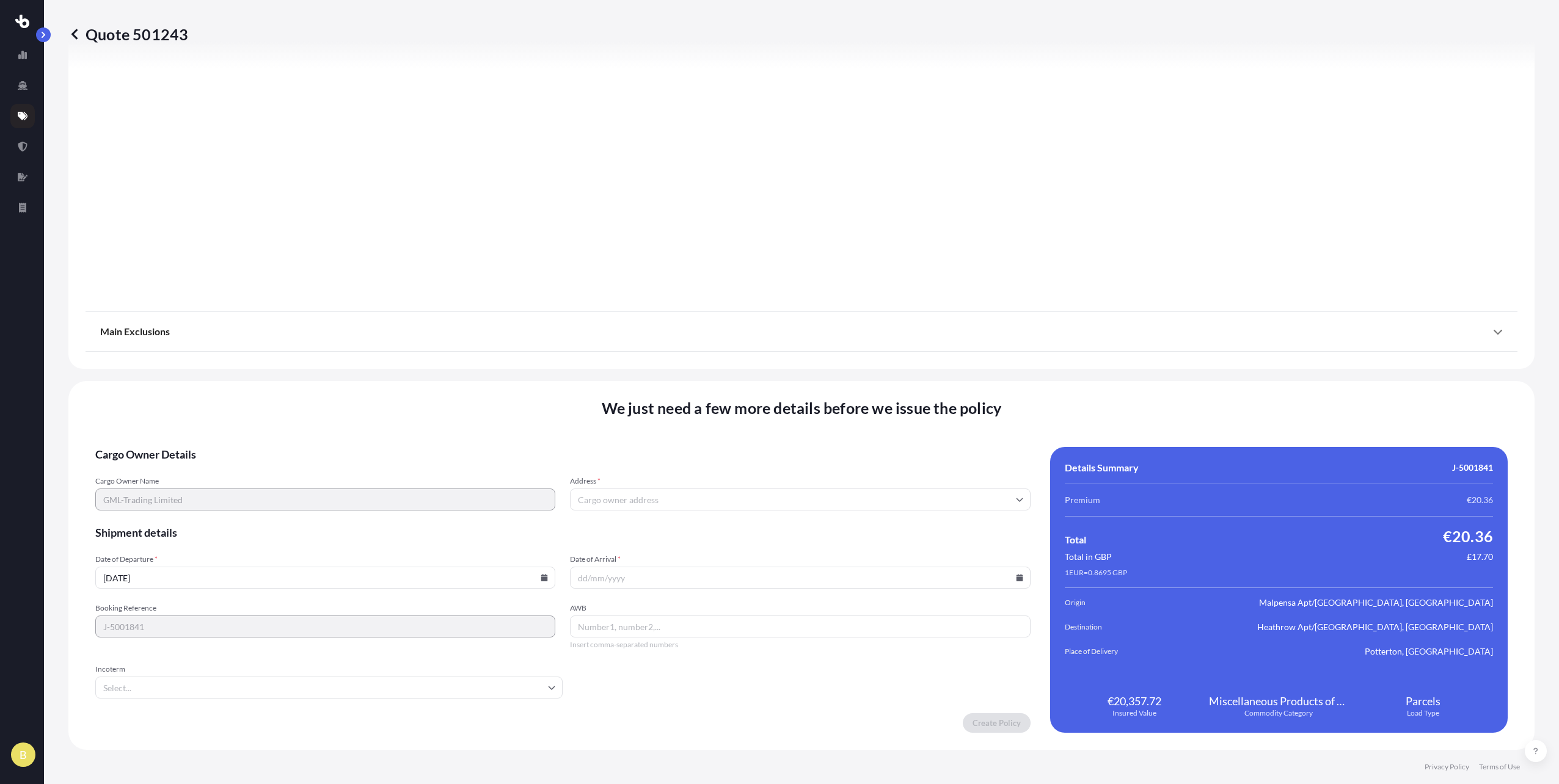
paste input "[STREET_ADDRESS],"
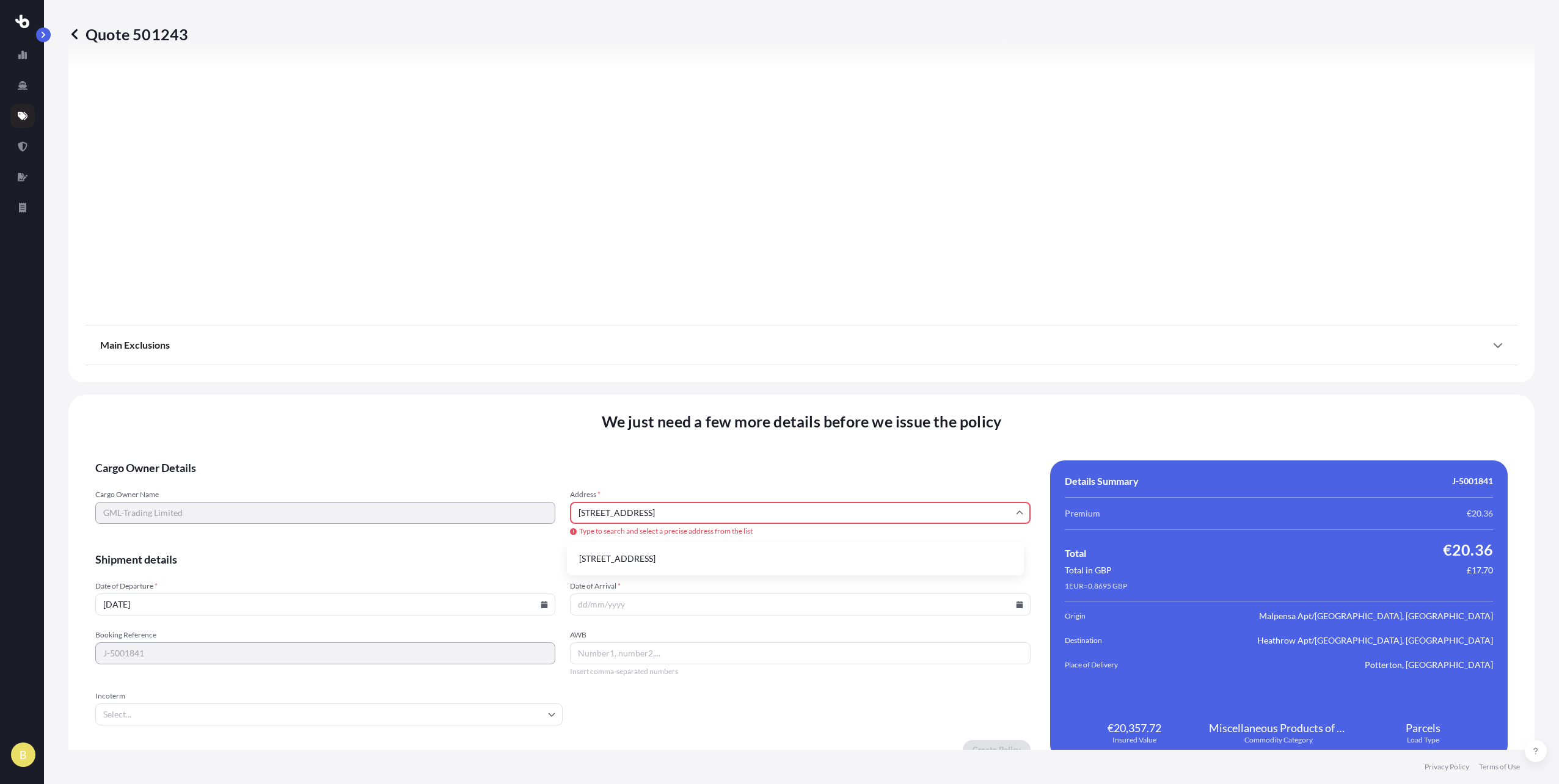
click at [660, 562] on li "[STREET_ADDRESS]" at bounding box center [795, 559] width 448 height 23
type input "[STREET_ADDRESS]"
click at [688, 506] on input "[STREET_ADDRESS]" at bounding box center [800, 513] width 460 height 22
click at [667, 566] on li "[STREET_ADDRESS]" at bounding box center [795, 559] width 448 height 23
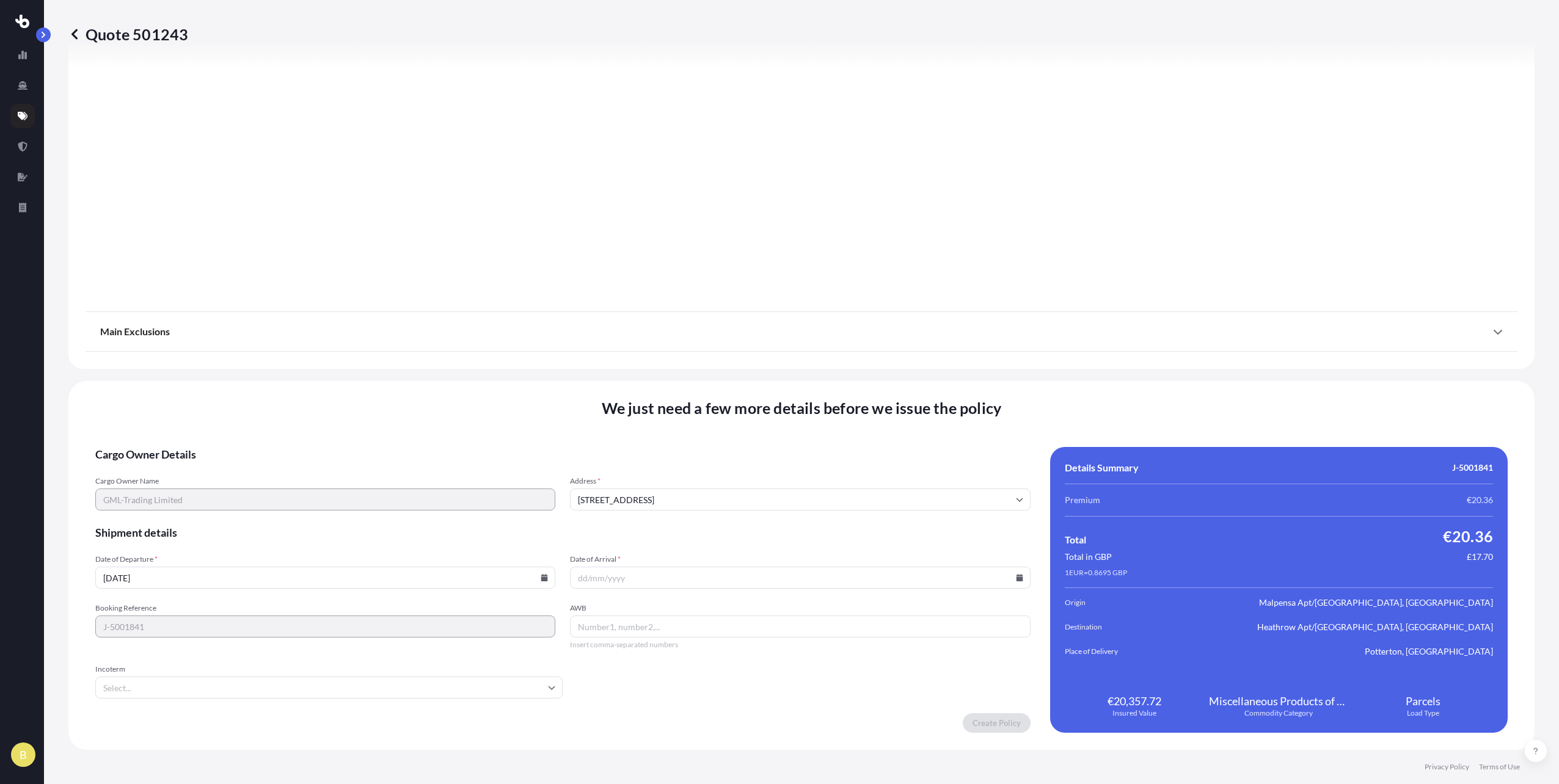
click at [505, 577] on input "[DATE]" at bounding box center [325, 578] width 460 height 22
click at [634, 585] on input "Date of Arrival *" at bounding box center [800, 578] width 460 height 22
click at [1016, 576] on icon at bounding box center [1019, 577] width 6 height 7
click at [818, 468] on button "17" at bounding box center [807, 465] width 20 height 20
type input "[DATE]"
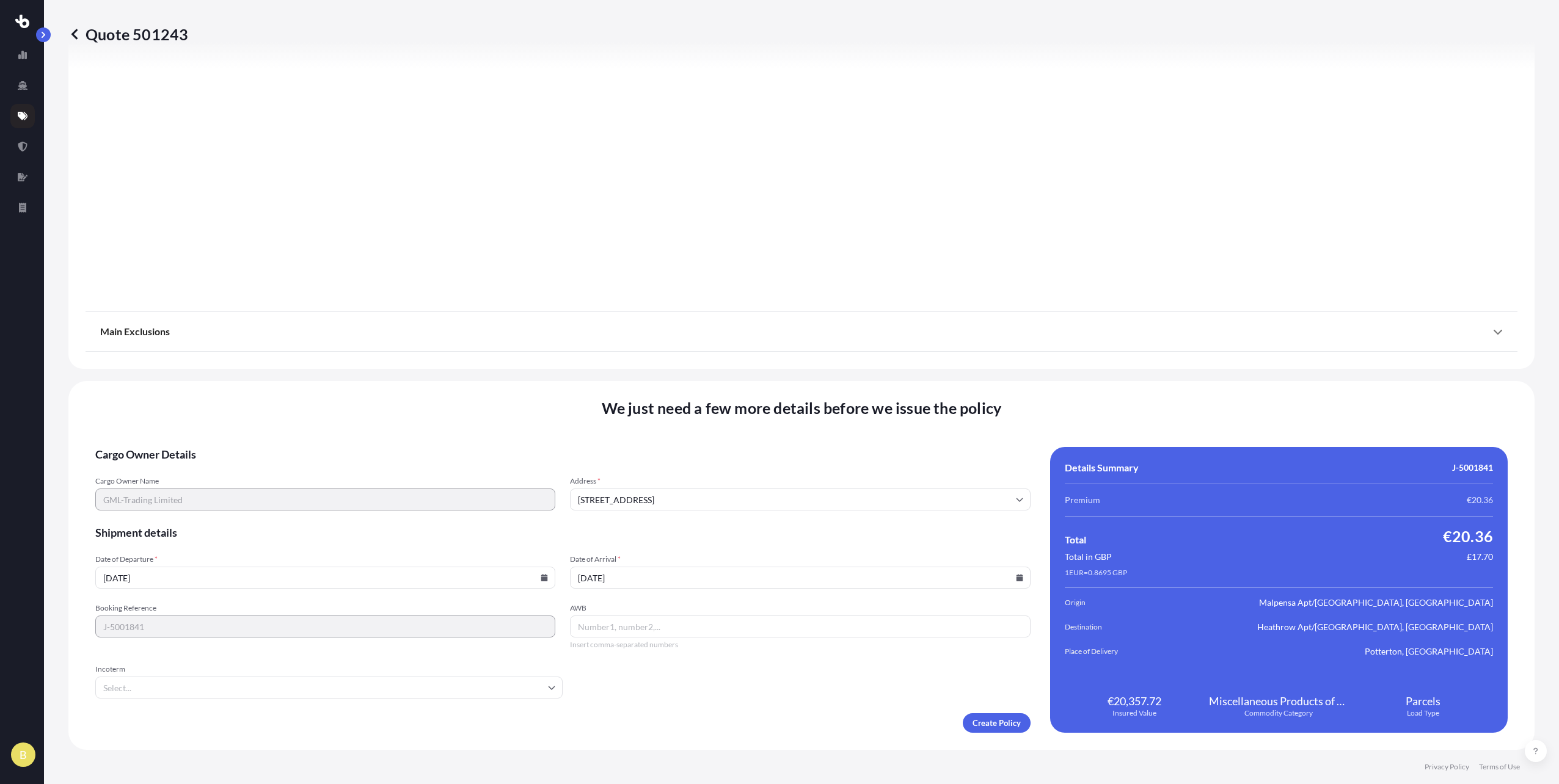
click at [350, 703] on form "Cargo Owner Details Cargo Owner Name GML-Trading Limited Address * [GEOGRAPHIC_…" at bounding box center [563, 590] width 935 height 286
click at [339, 697] on input "Incoterm" at bounding box center [329, 687] width 467 height 22
click at [268, 700] on form "Cargo Owner Details Cargo Owner Name GML-Trading Limited Address * [GEOGRAPHIC_…" at bounding box center [563, 590] width 935 height 286
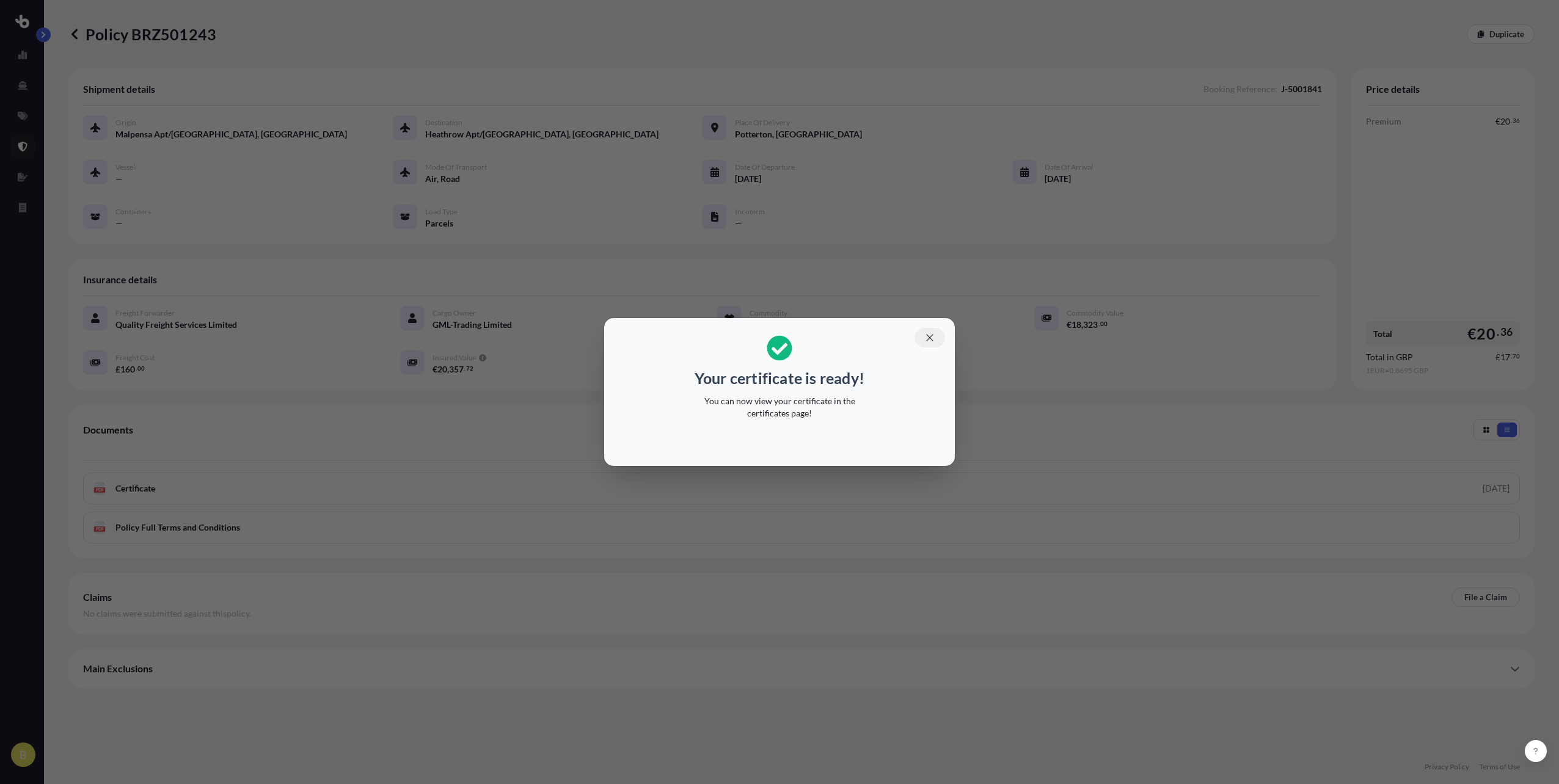
click at [932, 342] on icon "button" at bounding box center [930, 337] width 11 height 11
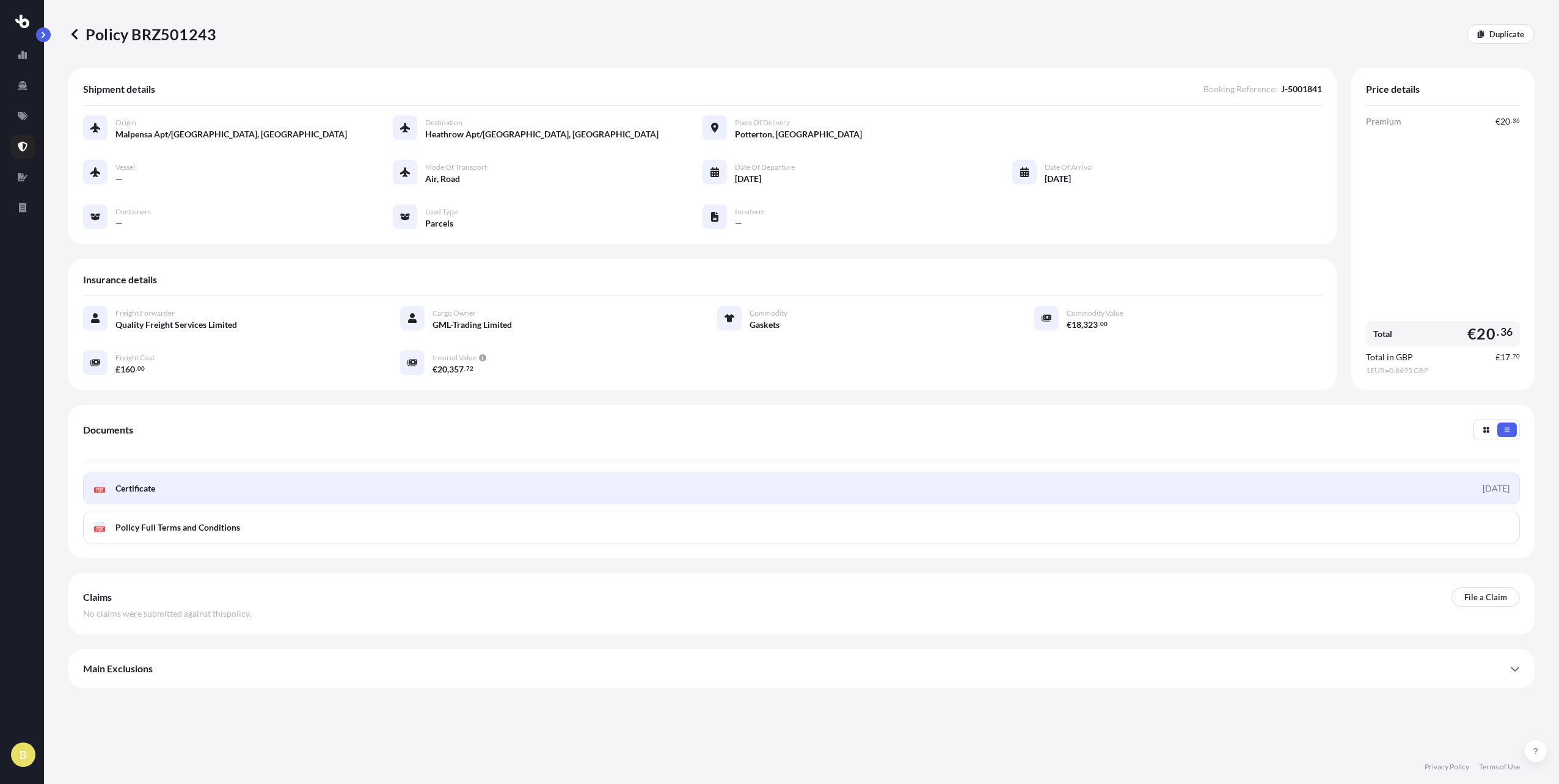
click at [153, 492] on span "Certificate" at bounding box center [135, 488] width 40 height 12
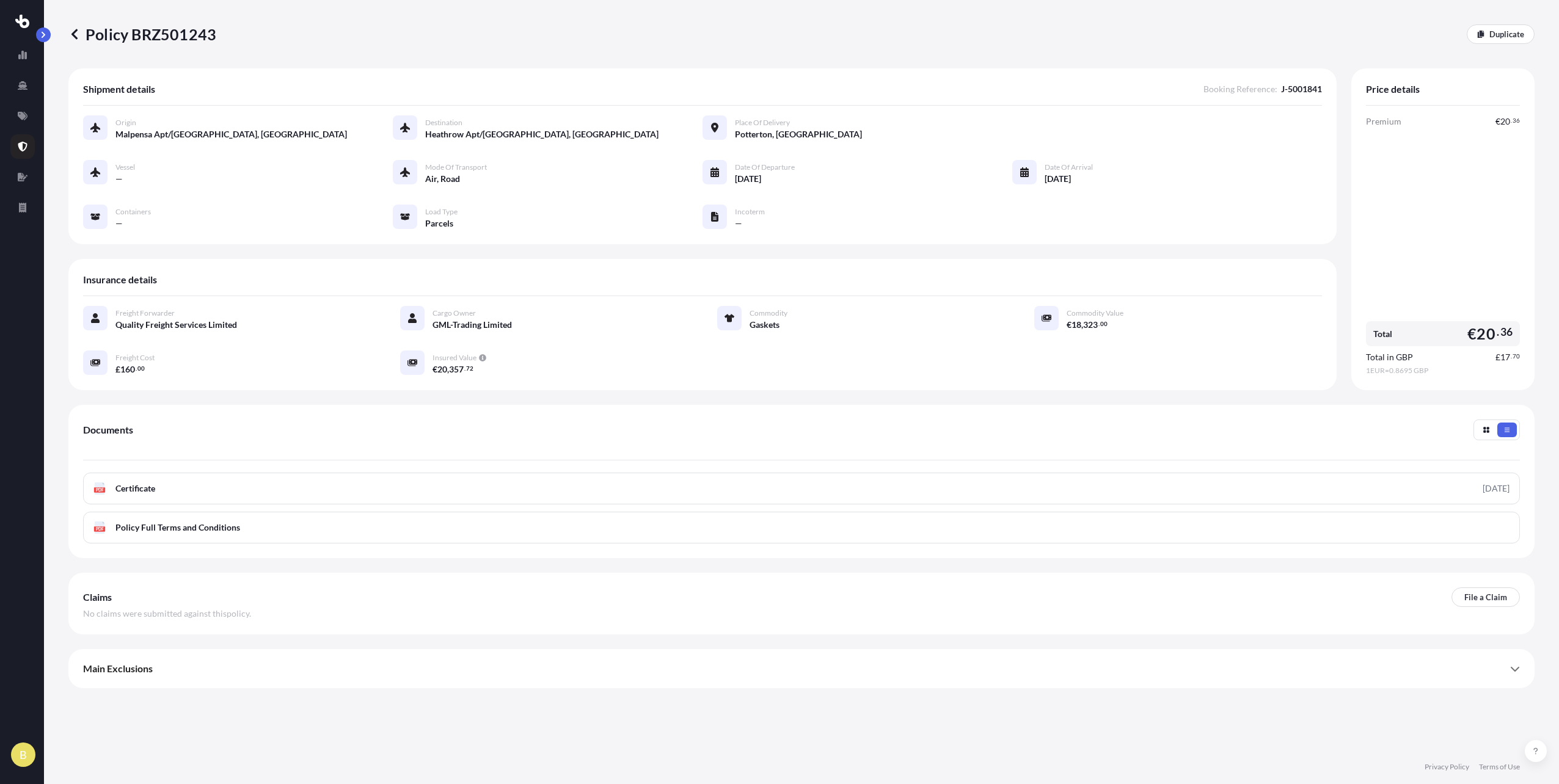
click at [1478, 332] on span "20" at bounding box center [1485, 334] width 19 height 15
drag, startPoint x: 1470, startPoint y: 332, endPoint x: 1519, endPoint y: 329, distance: 49.1
click at [1519, 329] on div "Total € 20 . 36" at bounding box center [1443, 333] width 154 height 25
copy span "€ 20 . 36"
